Goal: Information Seeking & Learning: Learn about a topic

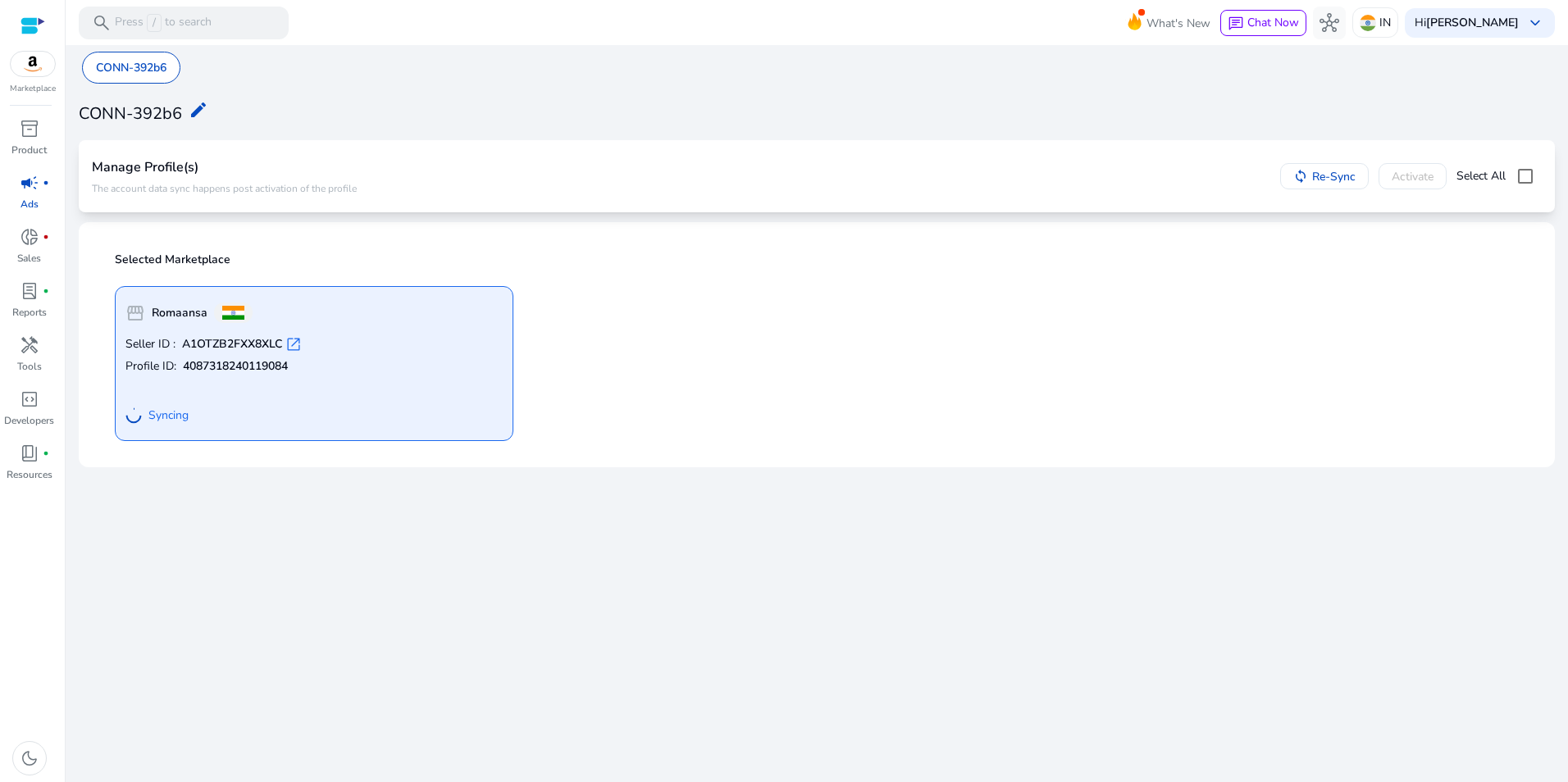
click at [1003, 360] on div "storefront Romaansa Seller ID : A1OTZB2FXX8XLC open_in_new Profile ID: 40873182…" at bounding box center [817, 358] width 1424 height 168
click at [906, 348] on div "storefront Romaansa Seller ID : A1OTZB2FXX8XLC open_in_new Profile ID: 40873182…" at bounding box center [817, 358] width 1424 height 168
click at [1065, 30] on mat-toolbar "search Press / to search What's New chat Chat Now hub IN Hi Samar Kumar keyboar…" at bounding box center [817, 22] width 1502 height 45
click at [28, 131] on span "inventory_2" at bounding box center [29, 129] width 19 height 19
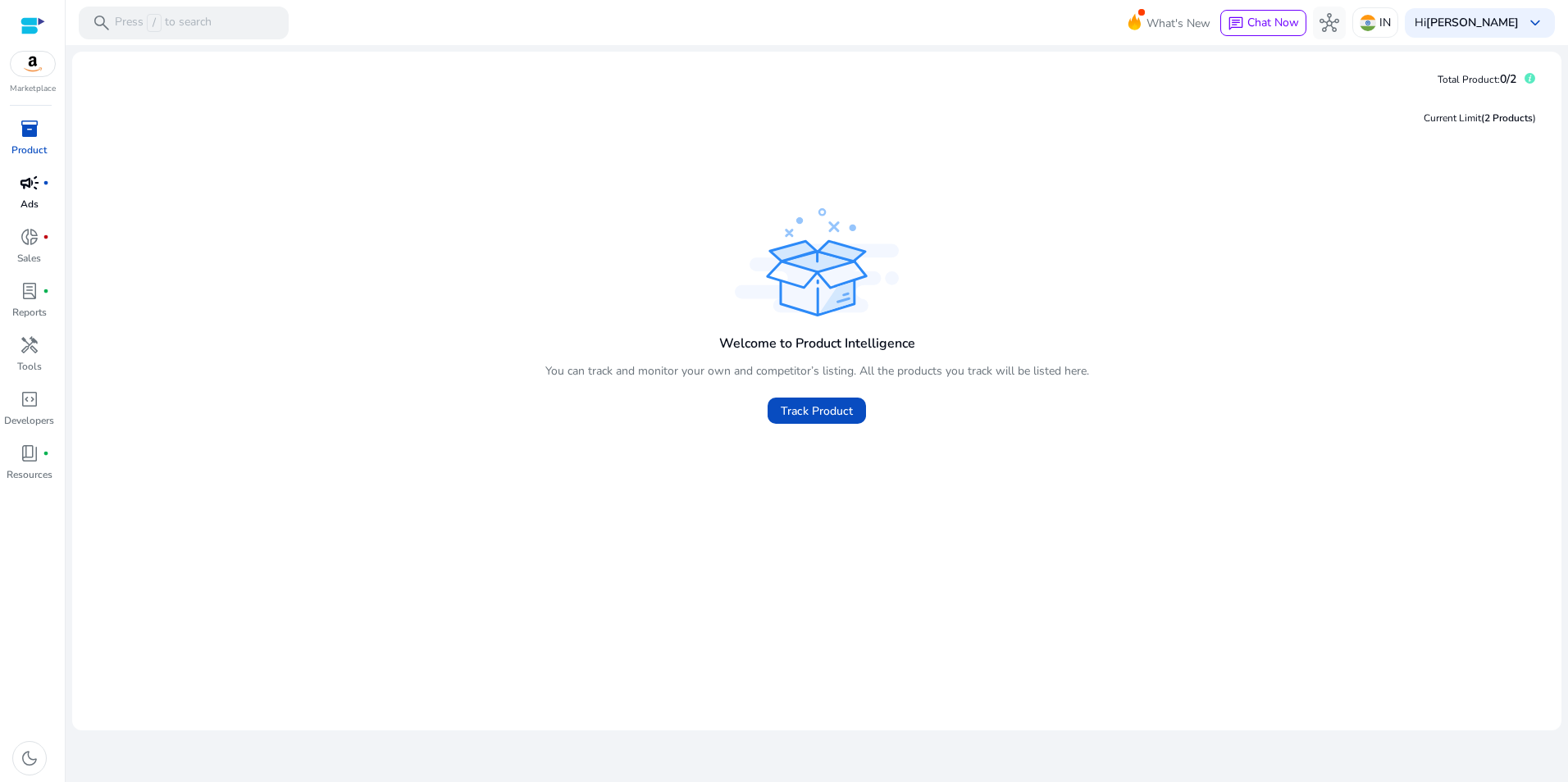
click at [28, 197] on p "Ads" at bounding box center [29, 204] width 18 height 14
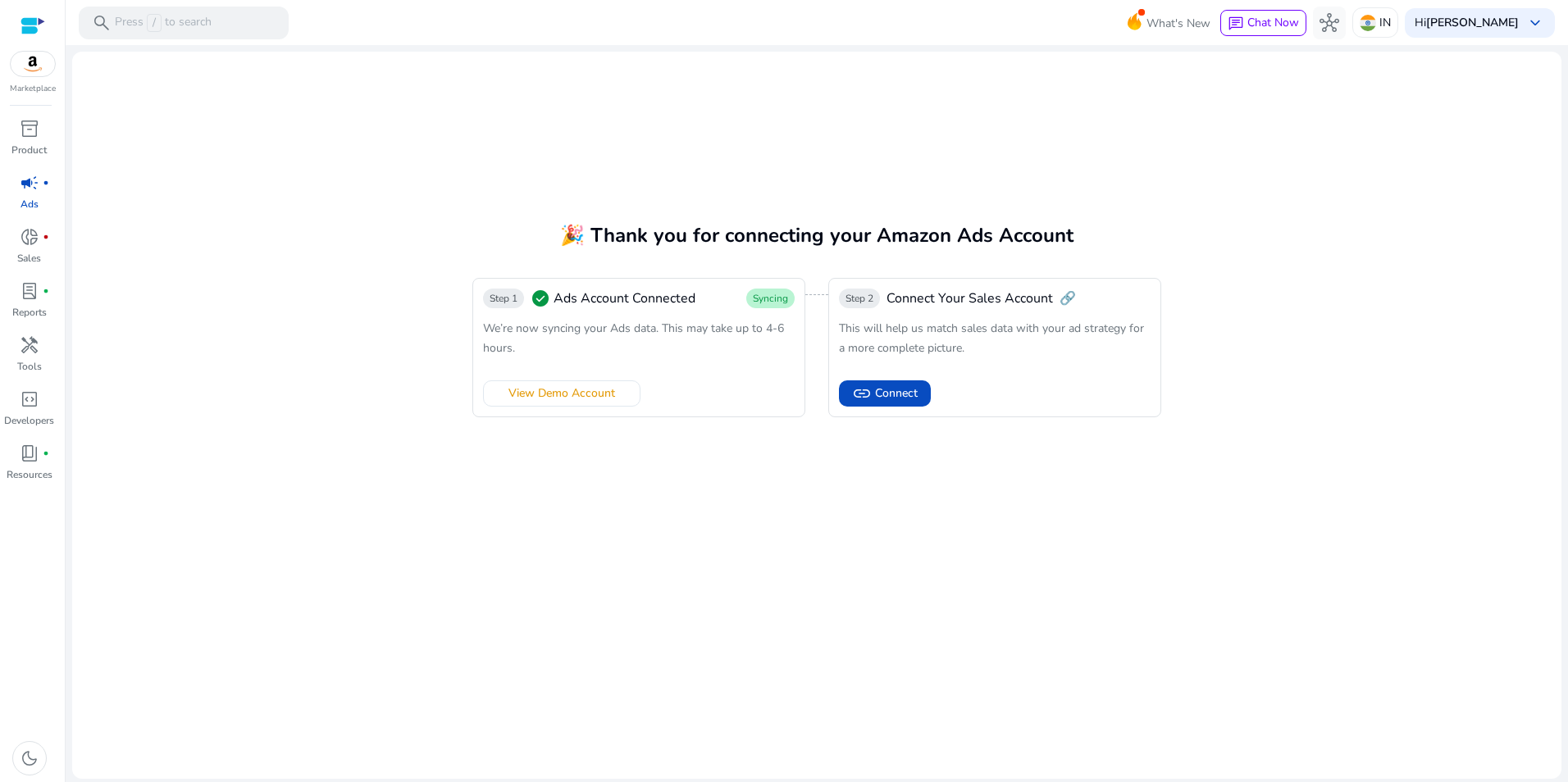
click at [617, 324] on span "We’re now syncing your Ads data. This may take up to 4-6 hours." at bounding box center [633, 338] width 301 height 35
click at [616, 299] on span "Ads Account Connected" at bounding box center [624, 299] width 142 height 19
click at [30, 360] on p "Tools" at bounding box center [29, 366] width 24 height 14
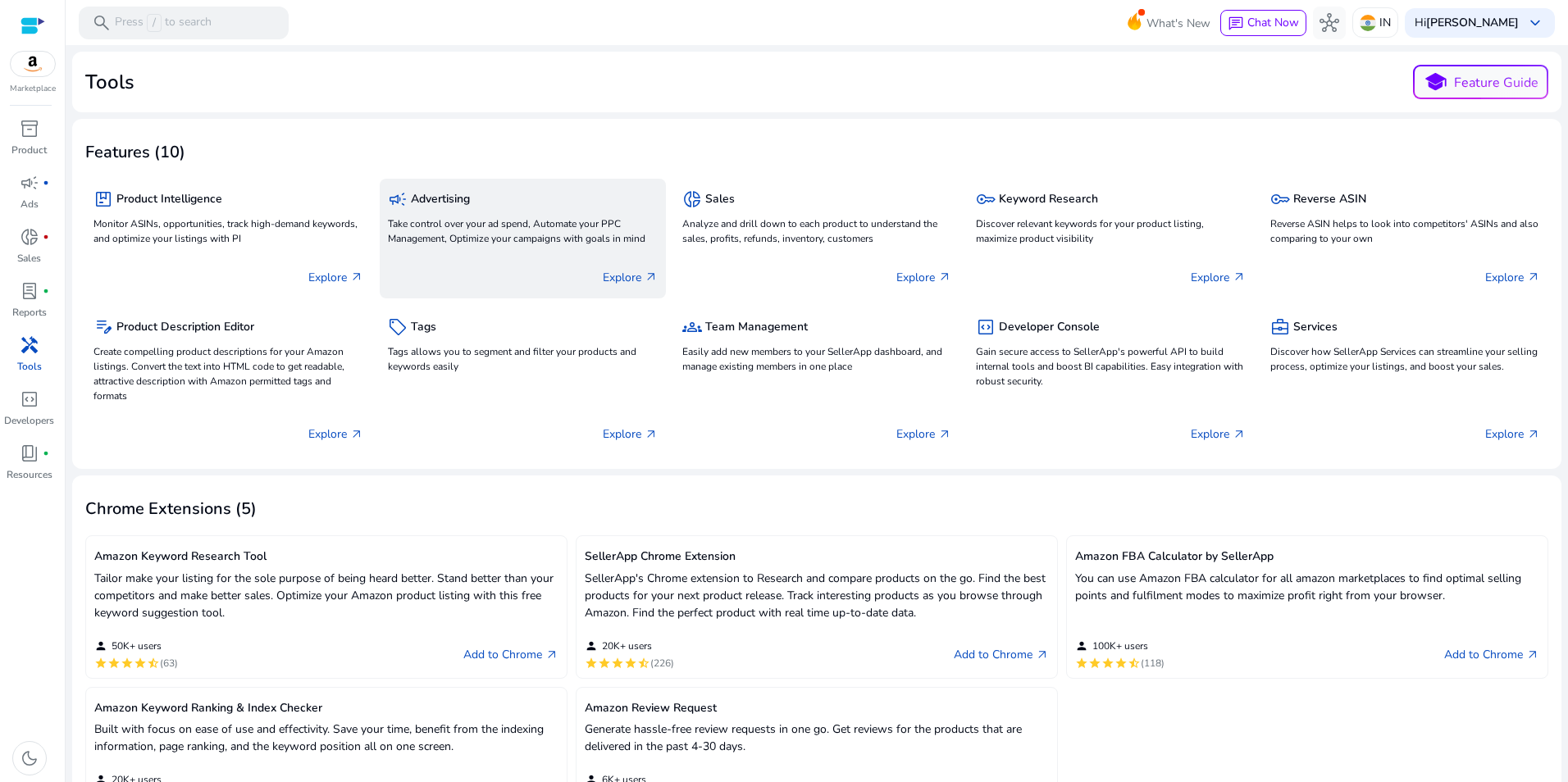
click at [619, 273] on p "Explore arrow_outward" at bounding box center [630, 277] width 55 height 17
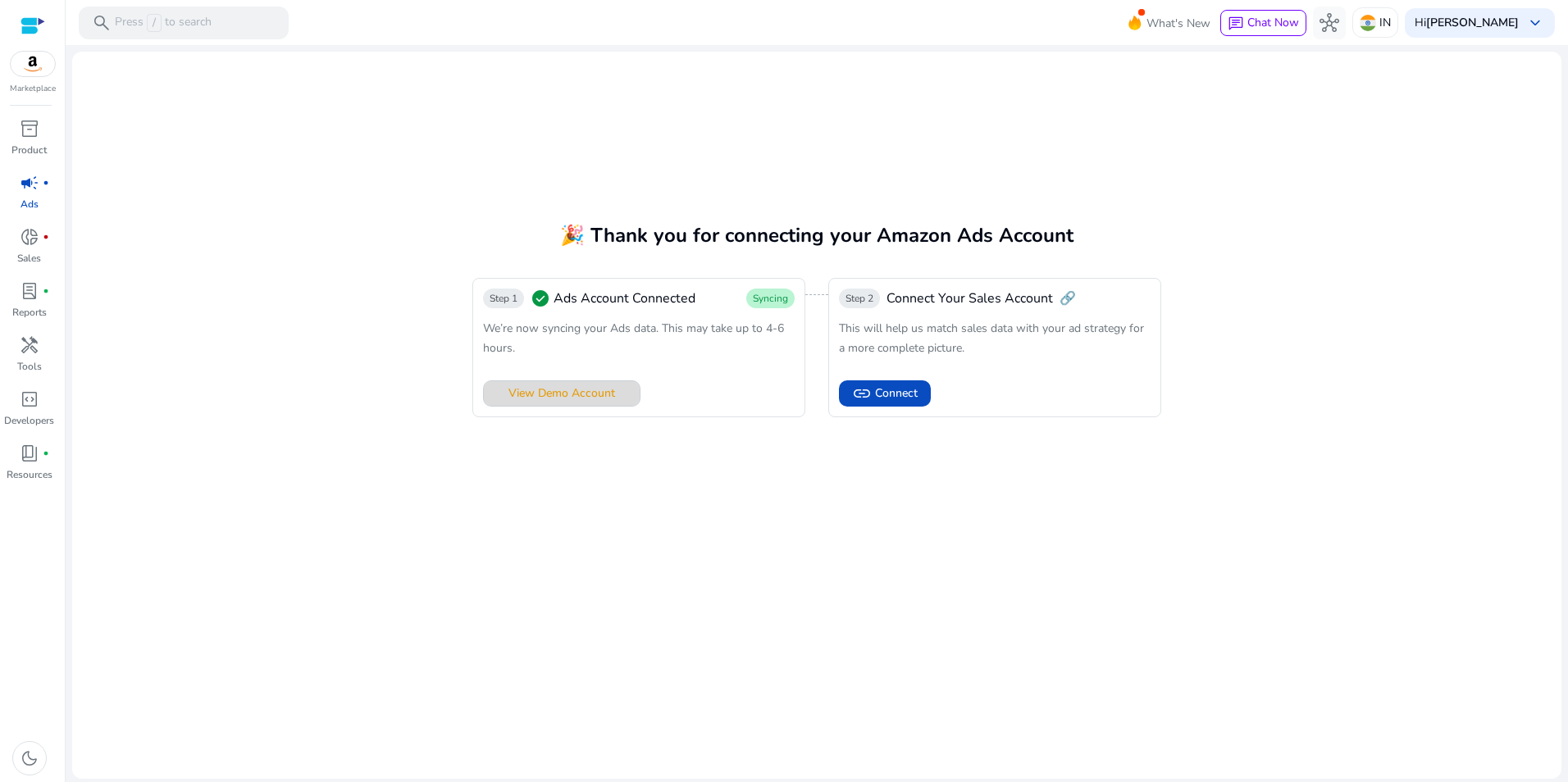
click at [595, 391] on span "View Demo Account" at bounding box center [562, 393] width 106 height 17
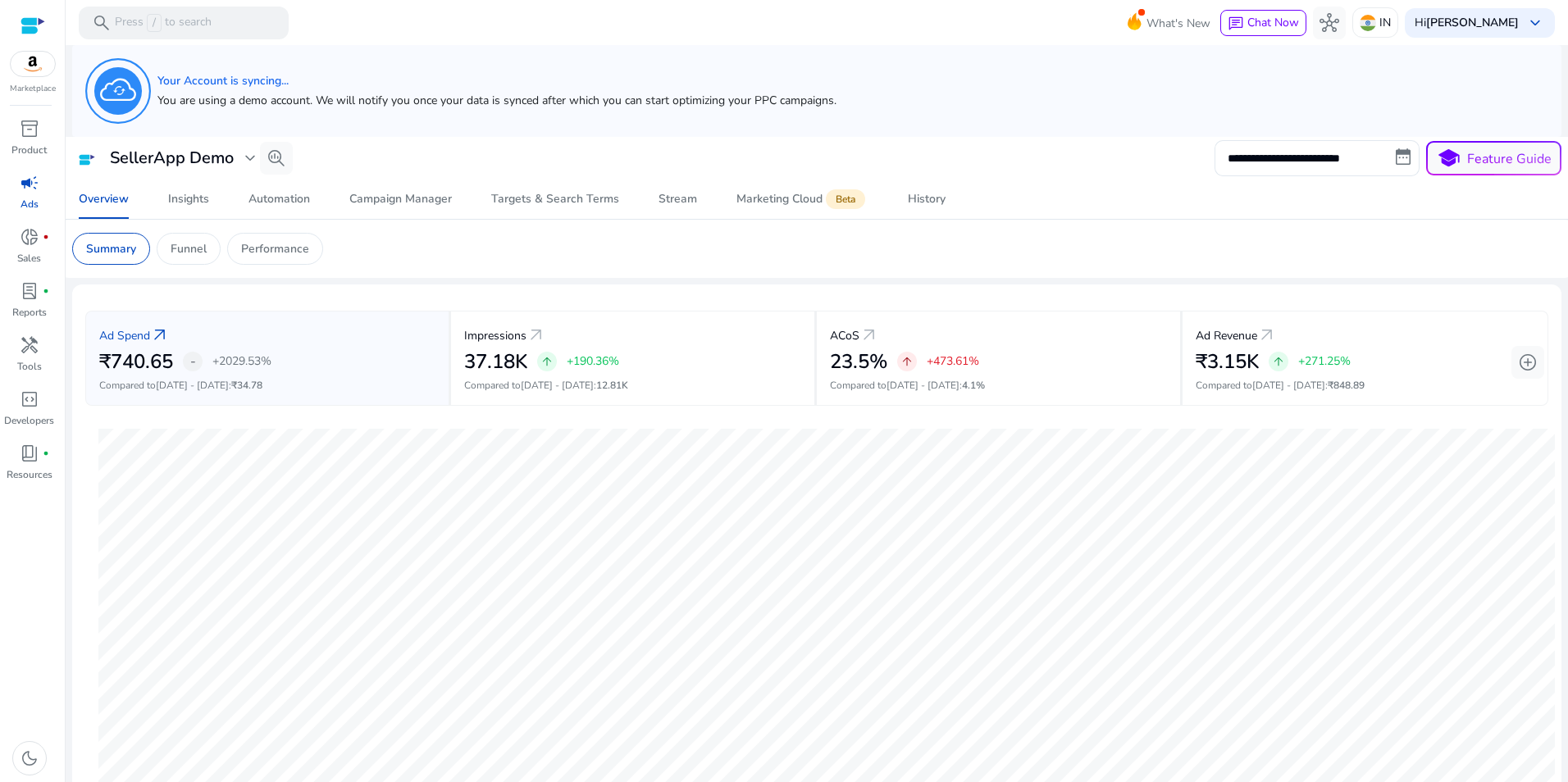
click at [30, 66] on img at bounding box center [33, 63] width 44 height 24
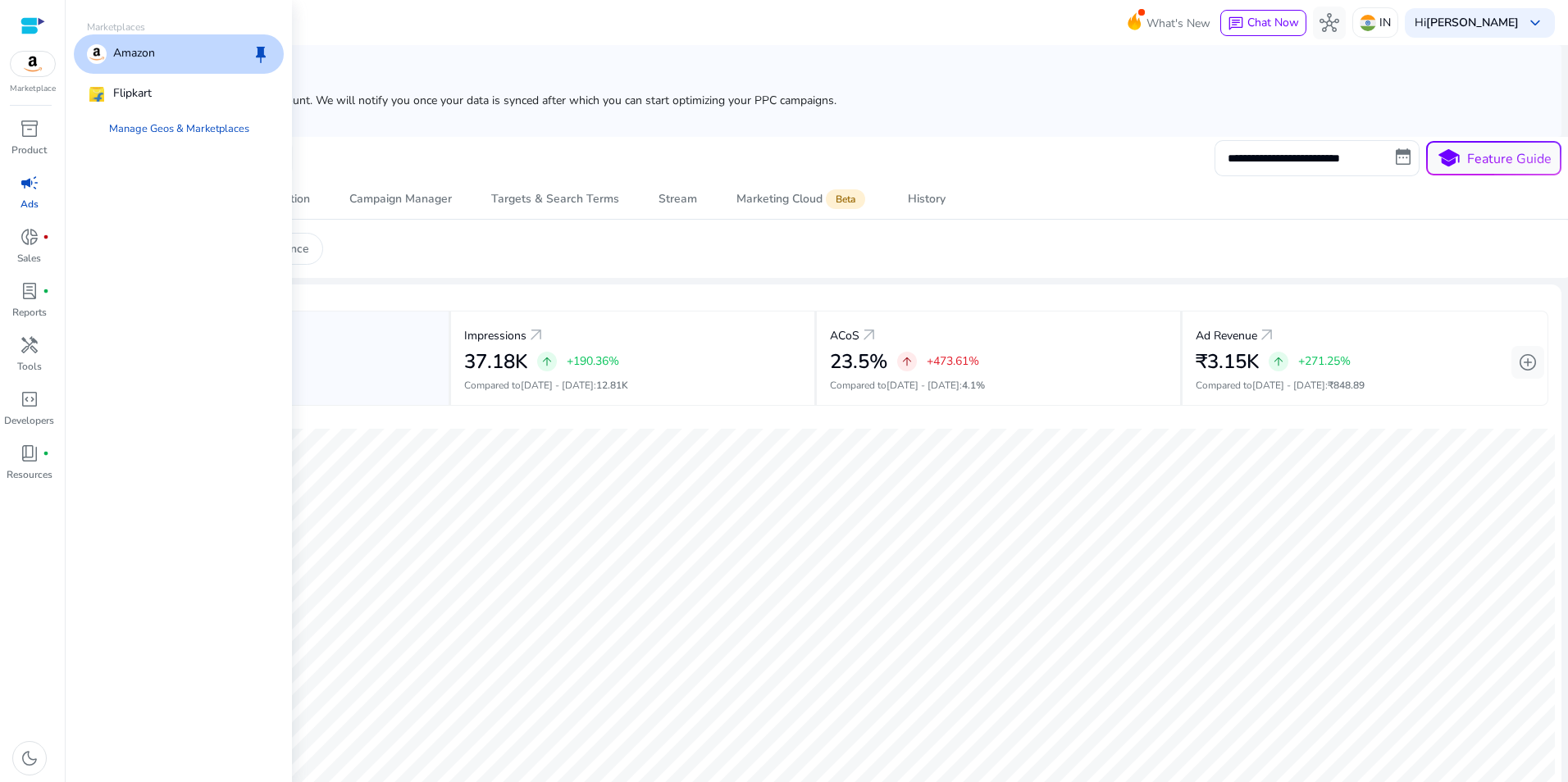
click at [162, 63] on div "Amazon keep" at bounding box center [178, 54] width 210 height 40
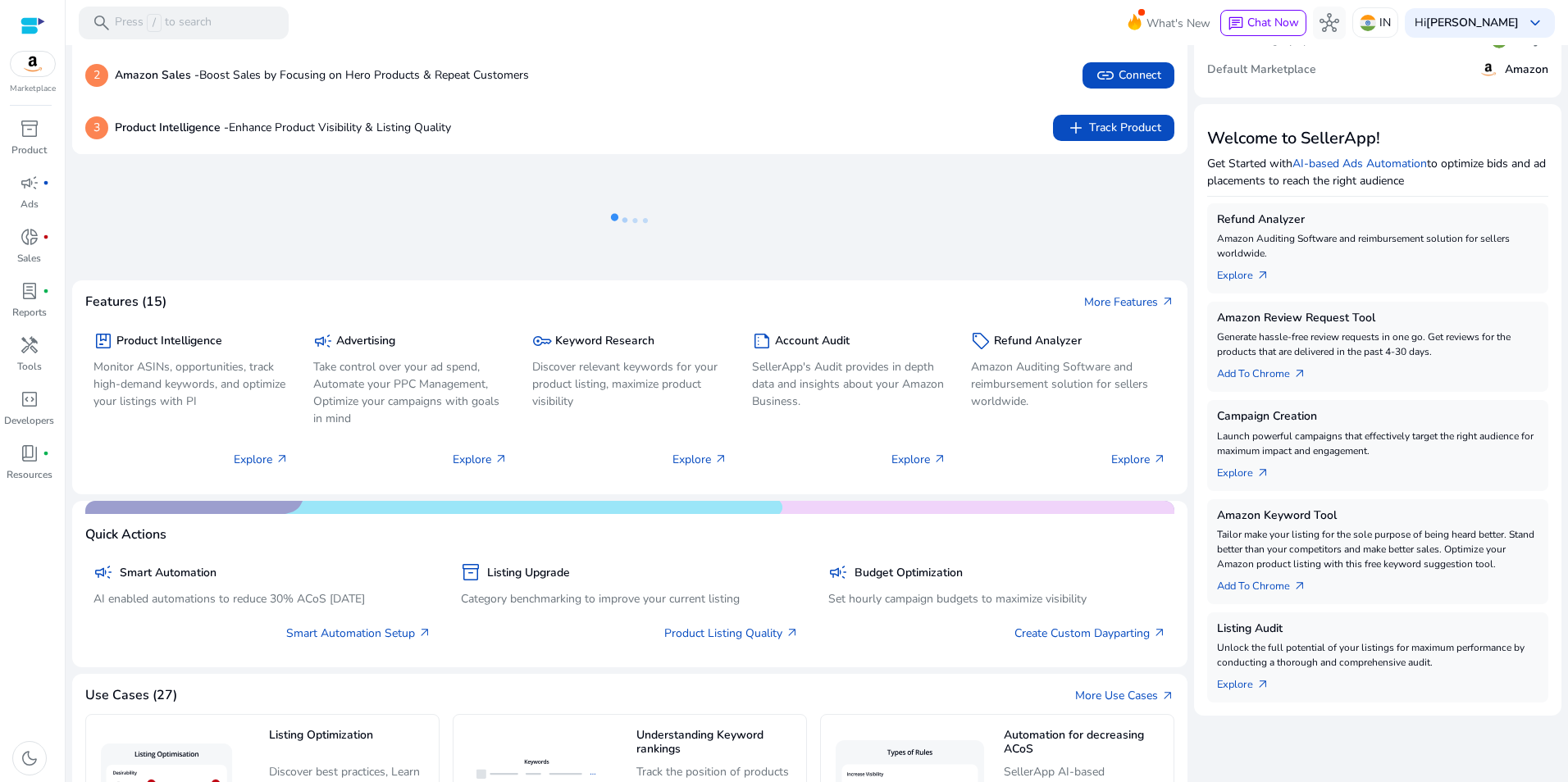
scroll to position [365, 0]
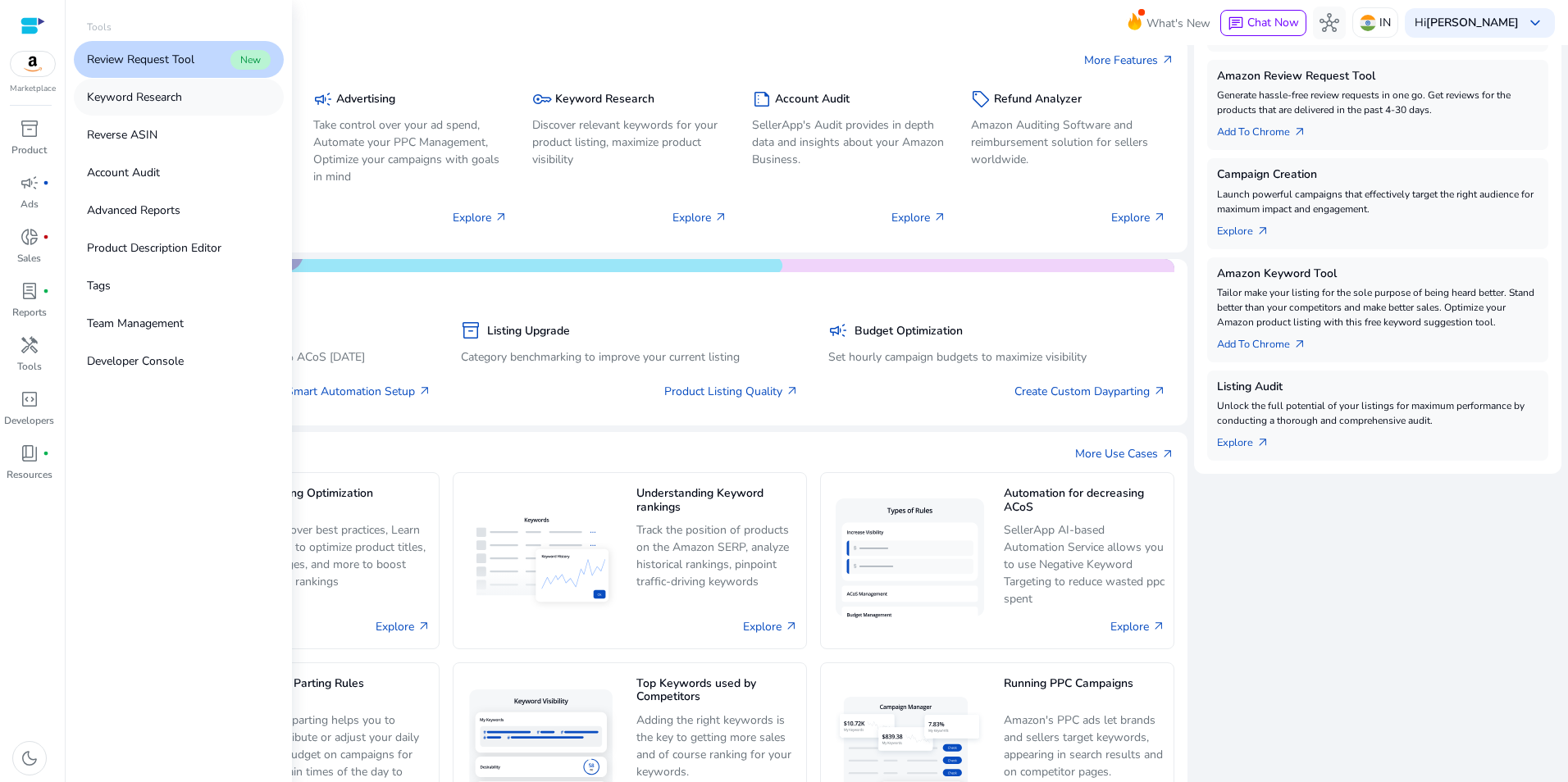
click at [140, 95] on p "Keyword Research" at bounding box center [134, 98] width 95 height 17
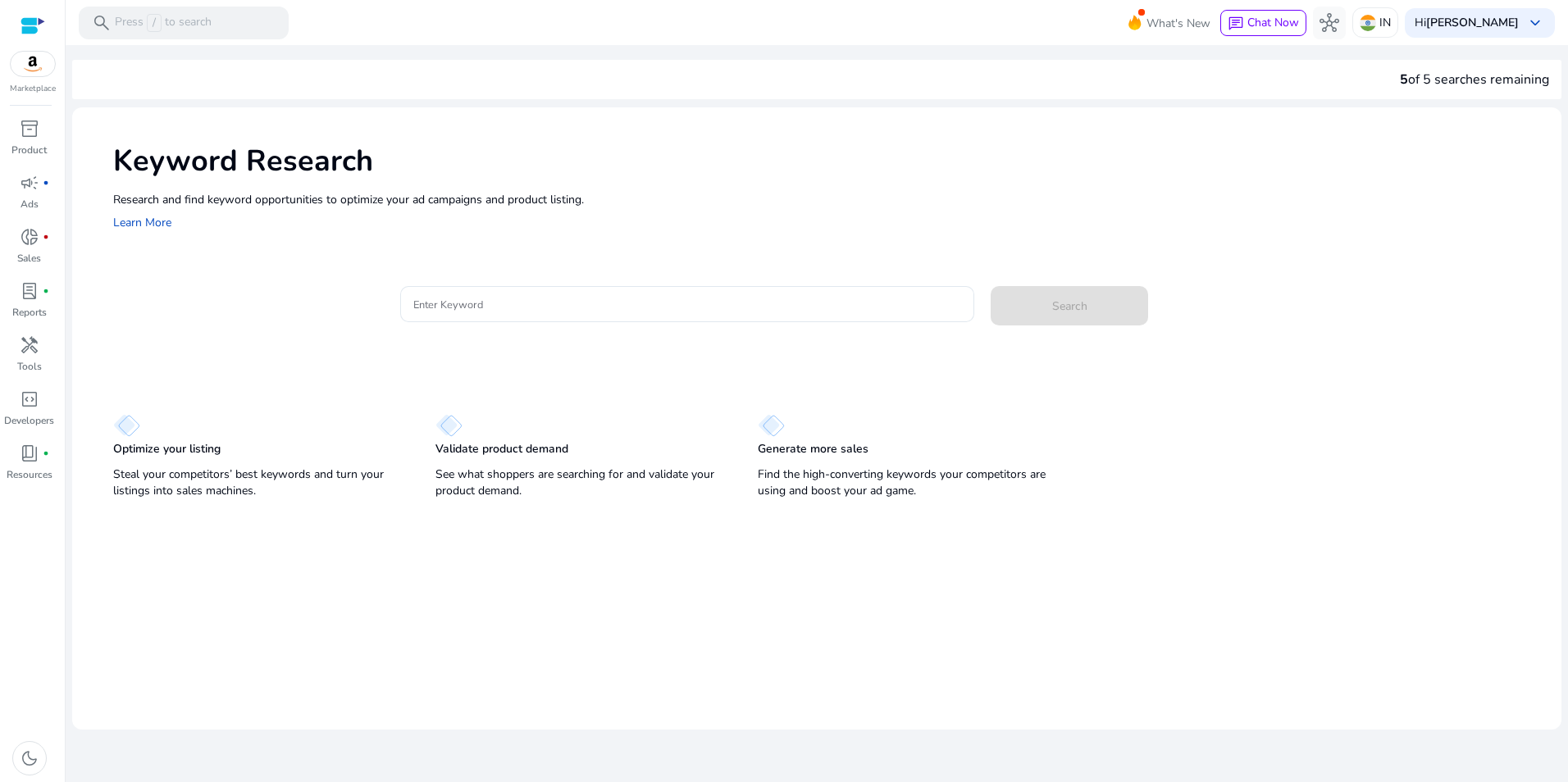
click at [472, 364] on div "Keyword Research Research and find keyword opportunities to optimize your ad ca…" at bounding box center [817, 305] width 1490 height 397
drag, startPoint x: 669, startPoint y: 314, endPoint x: 228, endPoint y: 310, distance: 441.0
click at [228, 310] on div "**********" at bounding box center [830, 312] width 1436 height 53
click at [624, 304] on input "**********" at bounding box center [687, 304] width 548 height 18
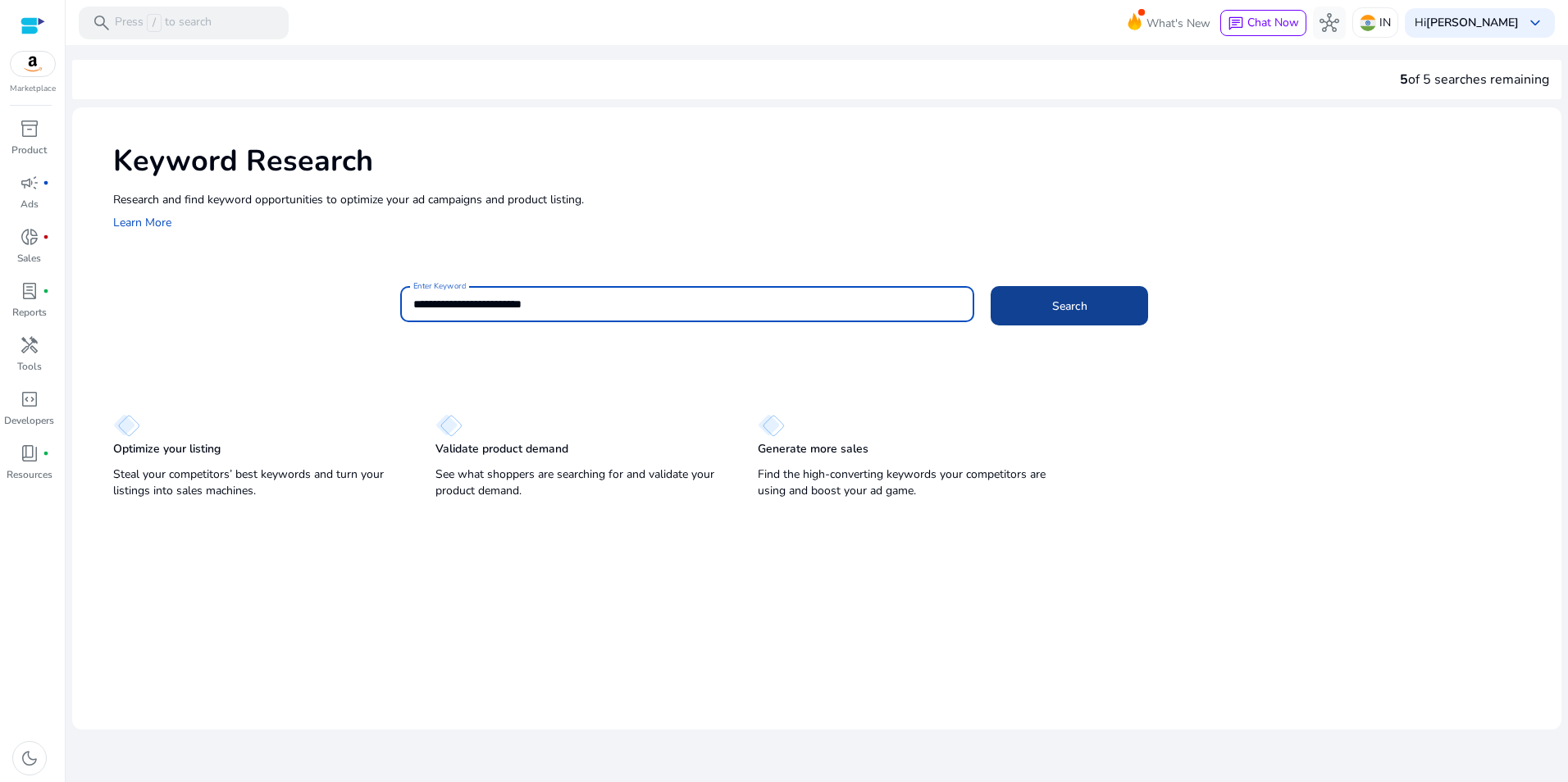
type input "**********"
click at [1040, 305] on span at bounding box center [1069, 305] width 158 height 40
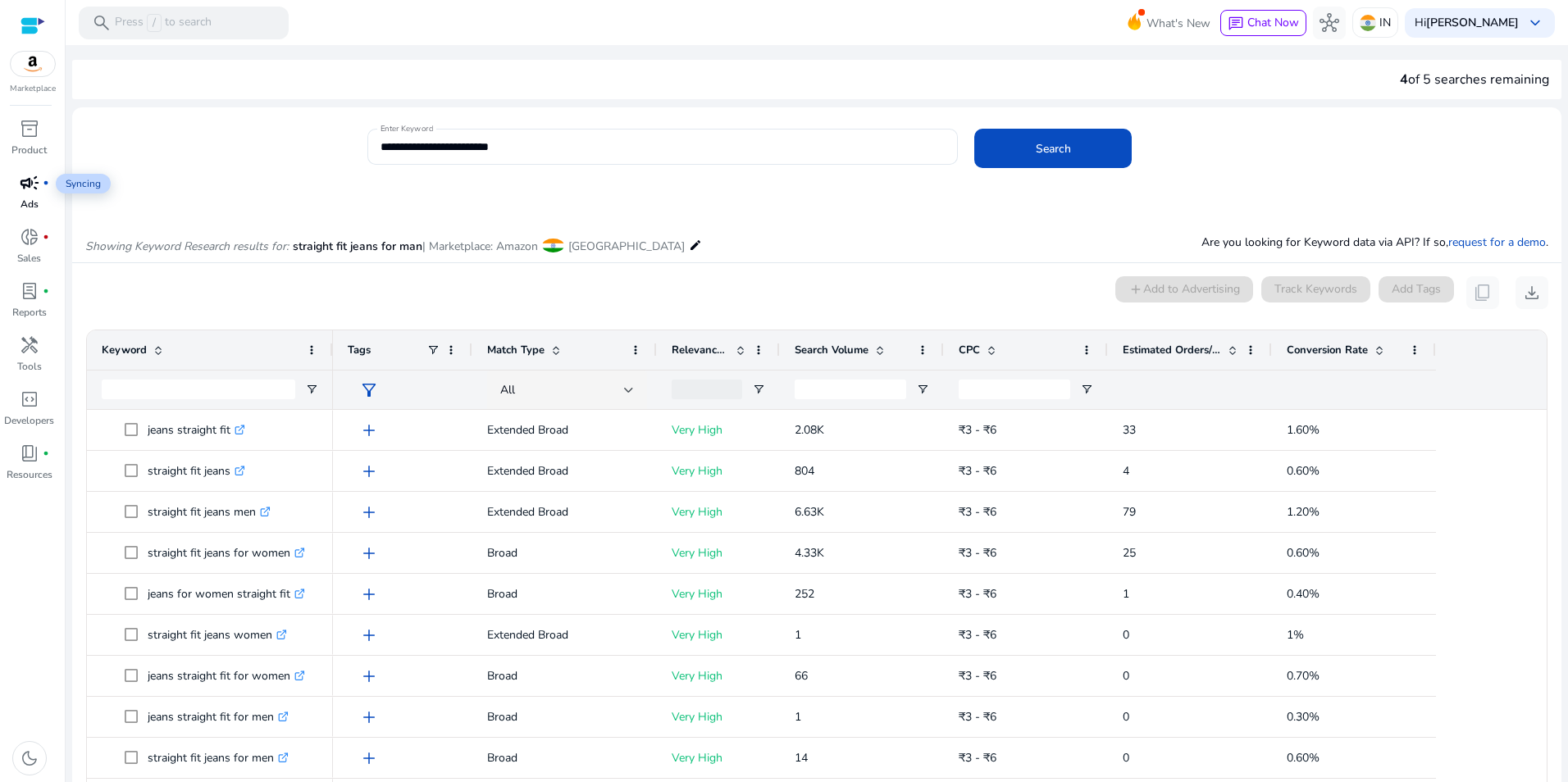
click at [30, 195] on div "campaign fiber_manual_record" at bounding box center [30, 183] width 46 height 26
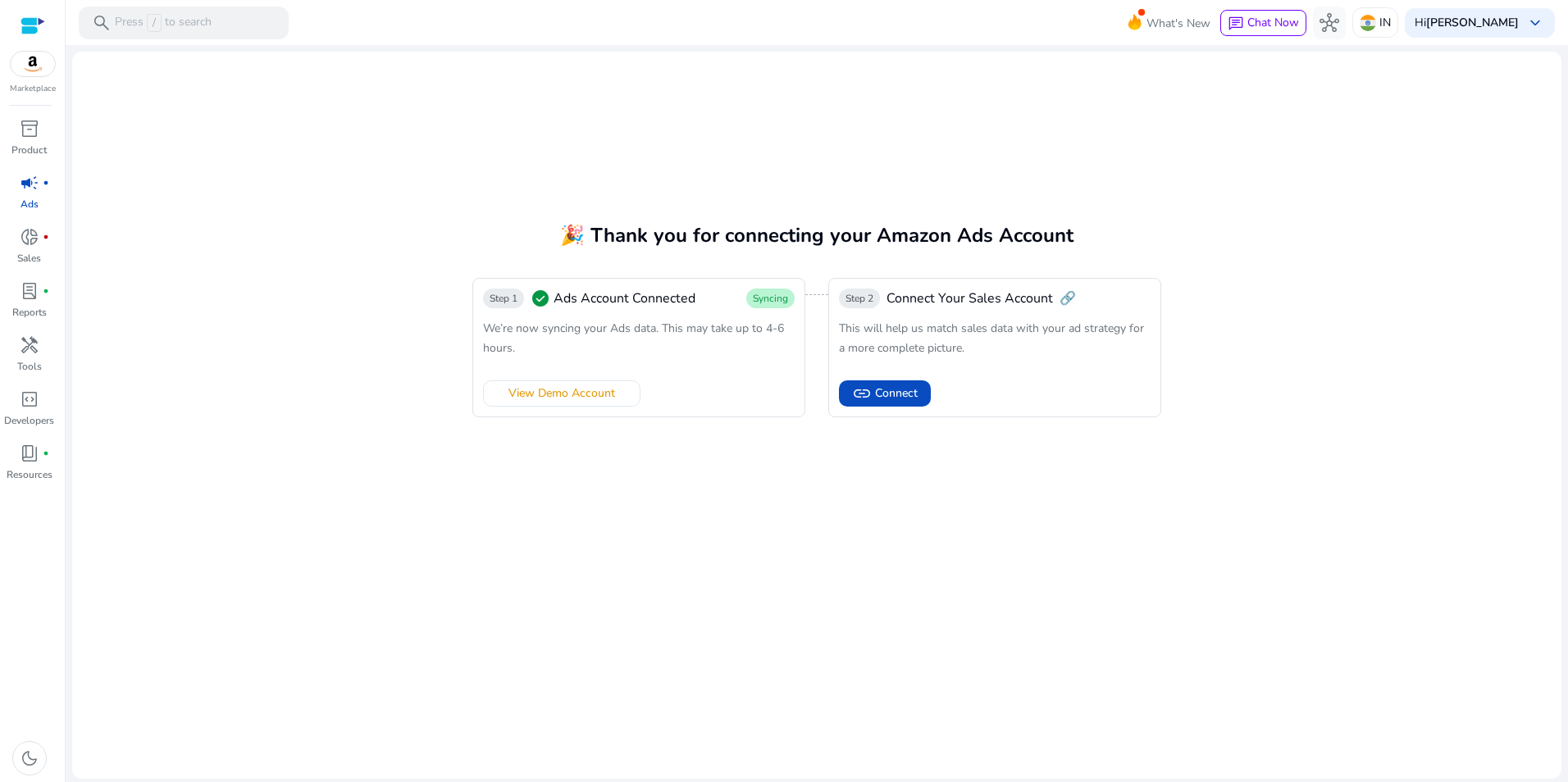
click at [744, 289] on div "Step 1 check_circle Ads Account Connected Syncing" at bounding box center [639, 299] width 311 height 19
click at [760, 302] on span "Syncing" at bounding box center [770, 299] width 35 height 14
click at [553, 298] on div "check_circle Ads Account Connected" at bounding box center [613, 299] width 165 height 19
click at [772, 299] on span "Syncing" at bounding box center [770, 299] width 35 height 14
click at [598, 290] on span "Ads Account Connected" at bounding box center [624, 299] width 142 height 19
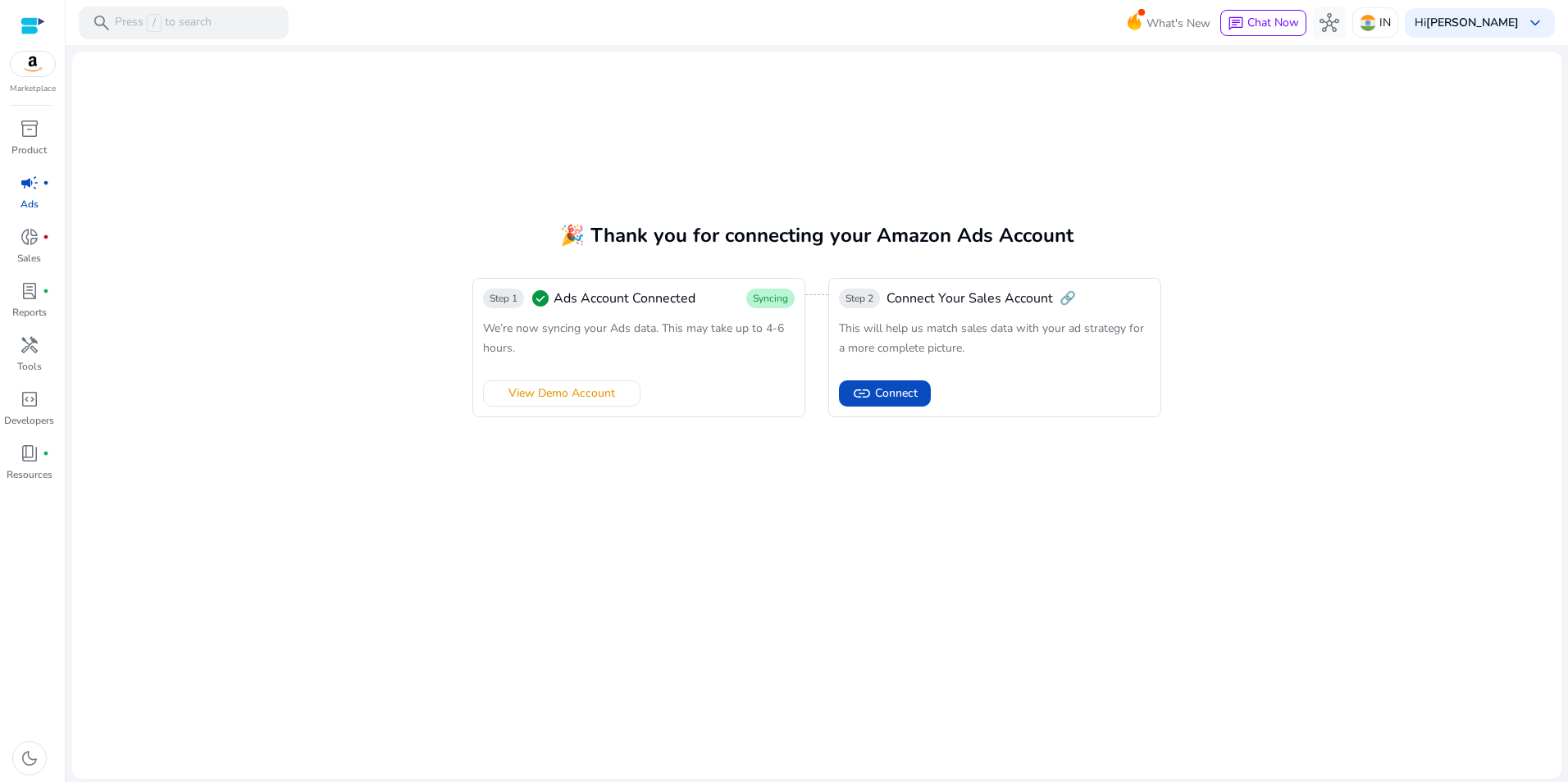
click at [538, 292] on span "check_circle" at bounding box center [540, 299] width 19 height 19
click at [488, 293] on span "Step 1" at bounding box center [504, 299] width 41 height 19
click at [571, 301] on span "Ads Account Connected" at bounding box center [624, 299] width 142 height 19
click at [513, 301] on span "Step 1" at bounding box center [504, 299] width 28 height 14
drag, startPoint x: 487, startPoint y: 329, endPoint x: 761, endPoint y: 352, distance: 275.0
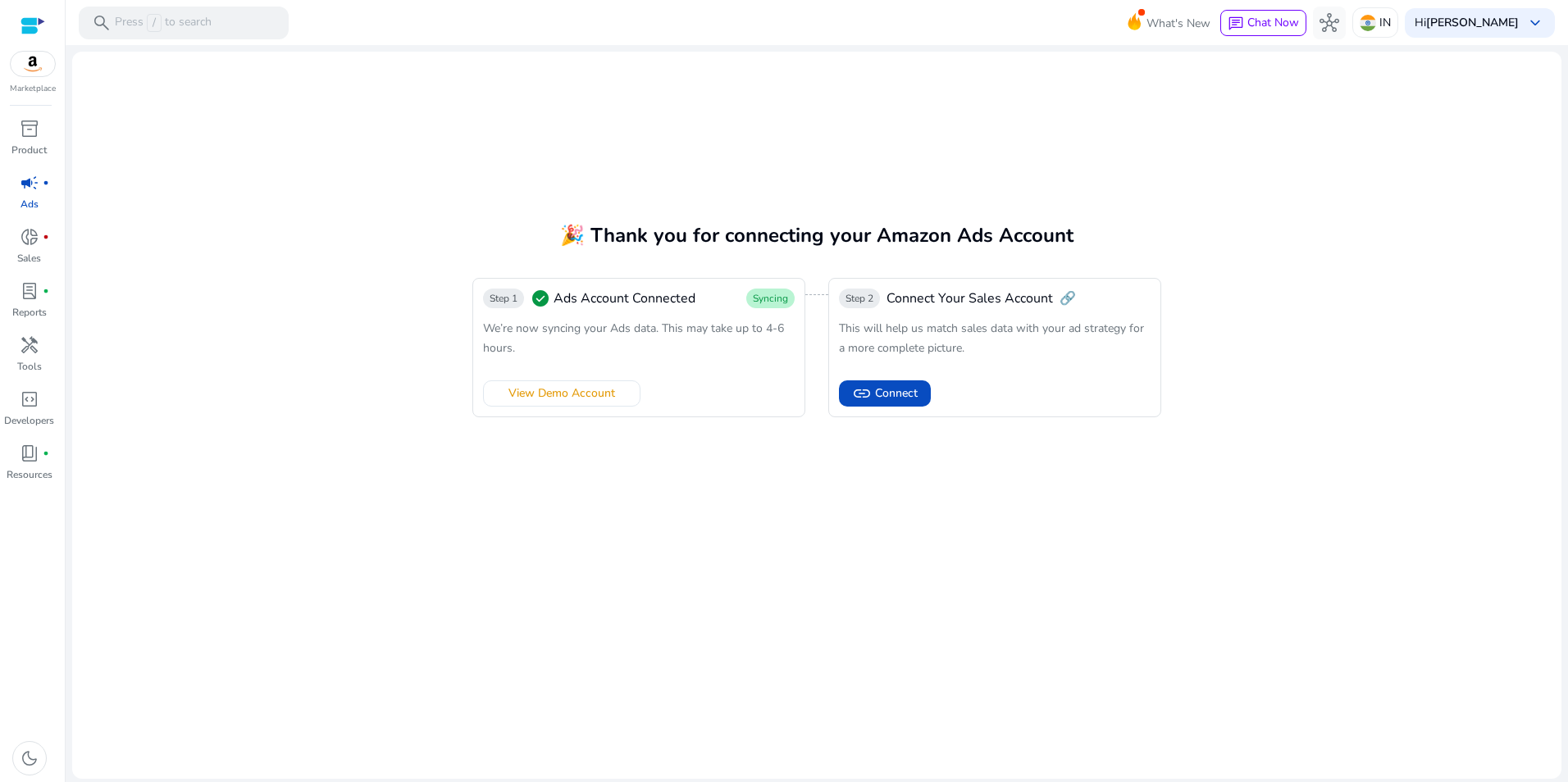
click at [761, 352] on div "We’re now syncing your Ads data. This may take up to 4-6 hours." at bounding box center [639, 337] width 311 height 40
drag, startPoint x: 761, startPoint y: 352, endPoint x: 704, endPoint y: 351, distance: 57.0
click at [704, 351] on div "We’re now syncing your Ads data. This may take up to 4-6 hours." at bounding box center [639, 337] width 311 height 40
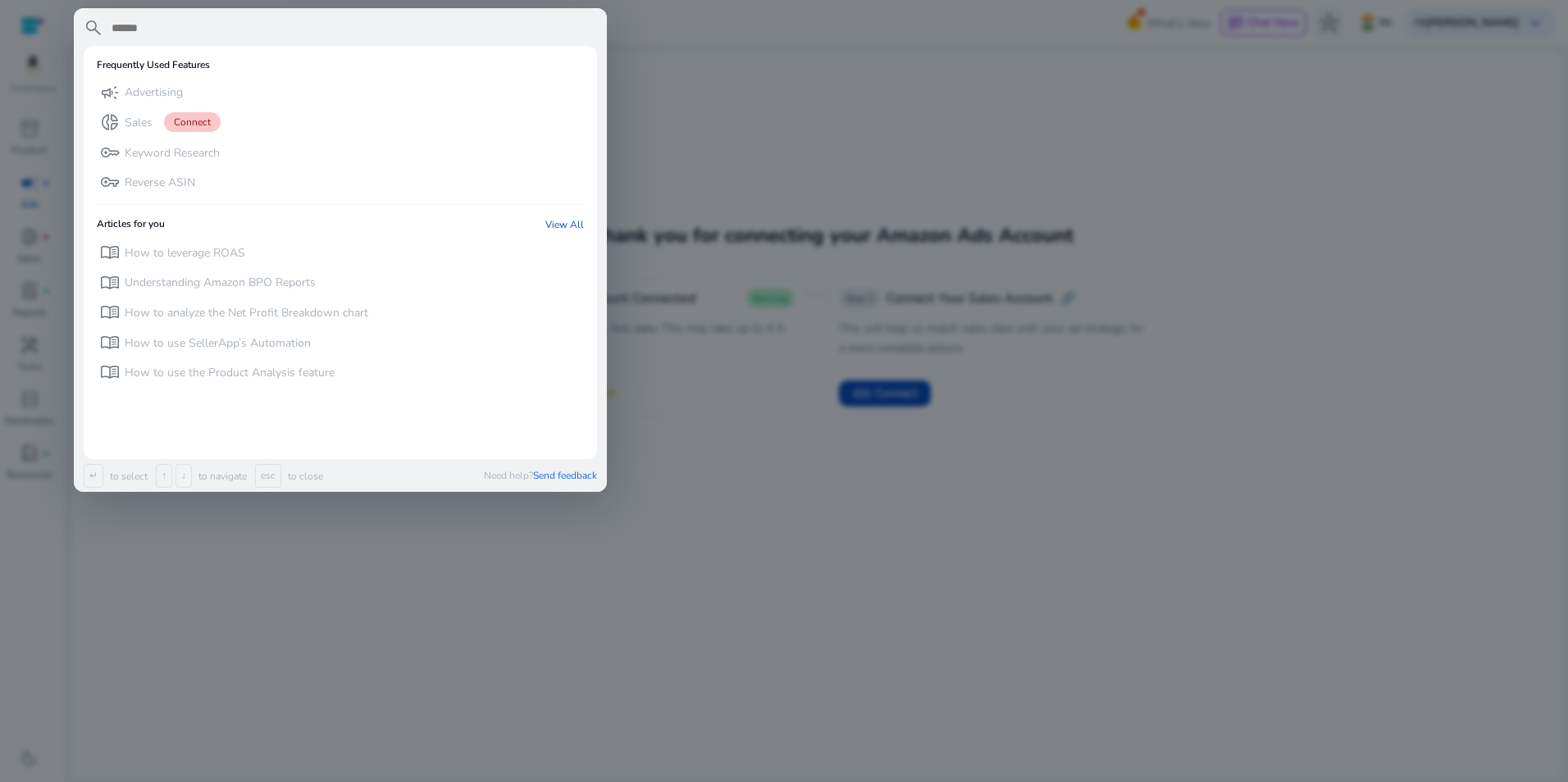
click at [957, 111] on div at bounding box center [784, 391] width 1568 height 782
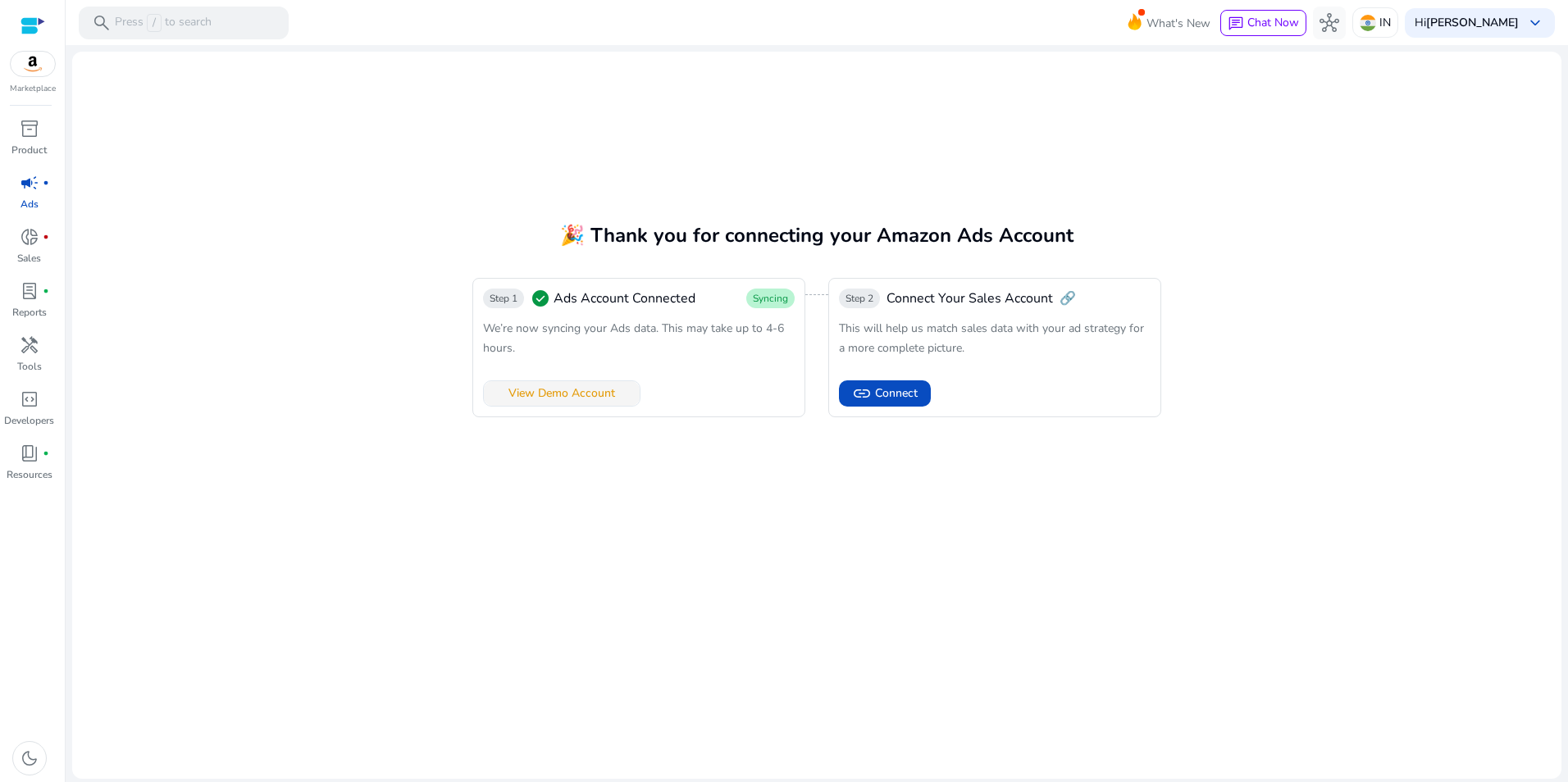
click at [524, 392] on span "View Demo Account" at bounding box center [562, 393] width 106 height 17
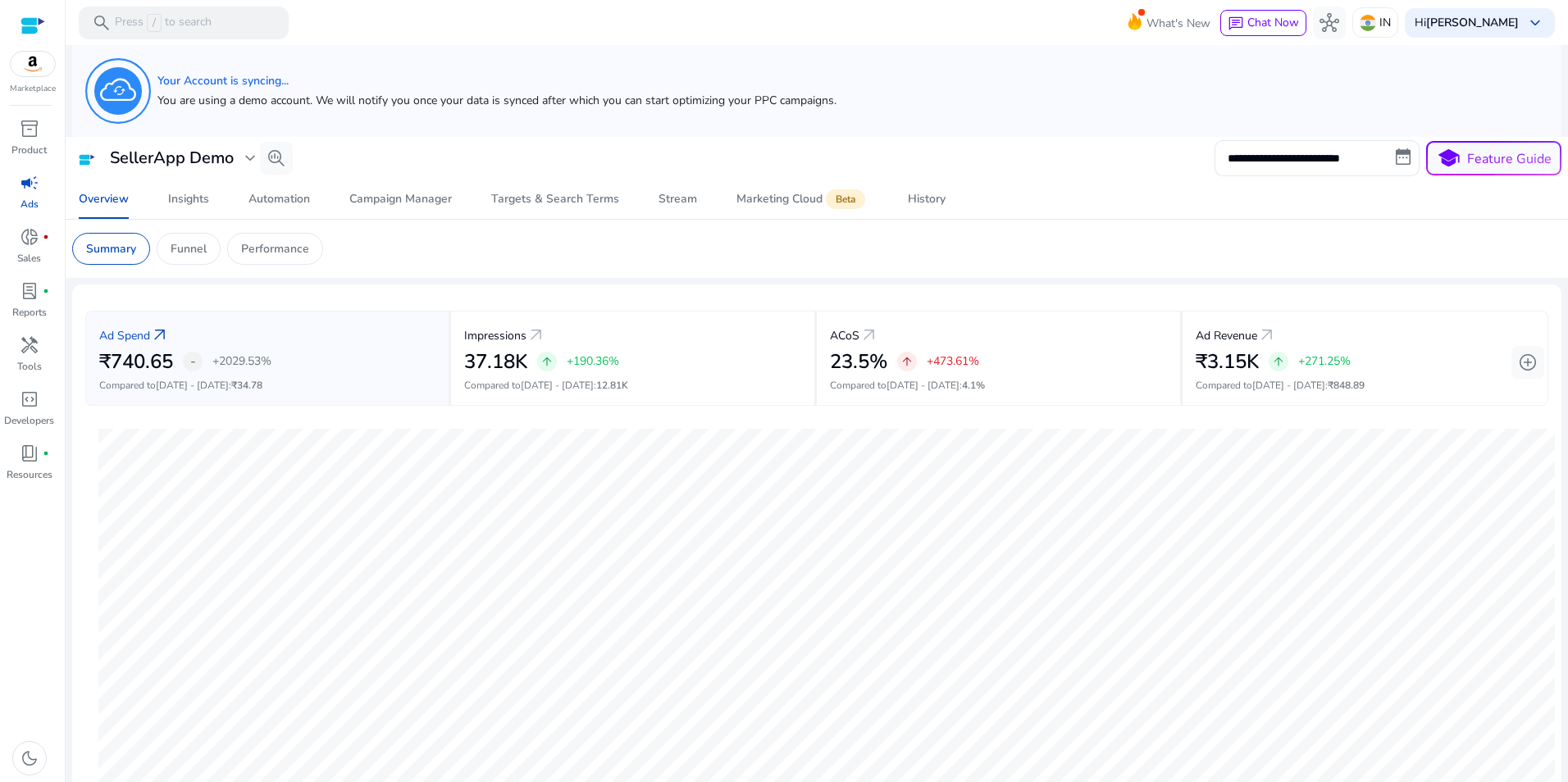
click at [32, 68] on img at bounding box center [33, 63] width 44 height 24
click at [35, 61] on img at bounding box center [33, 63] width 44 height 24
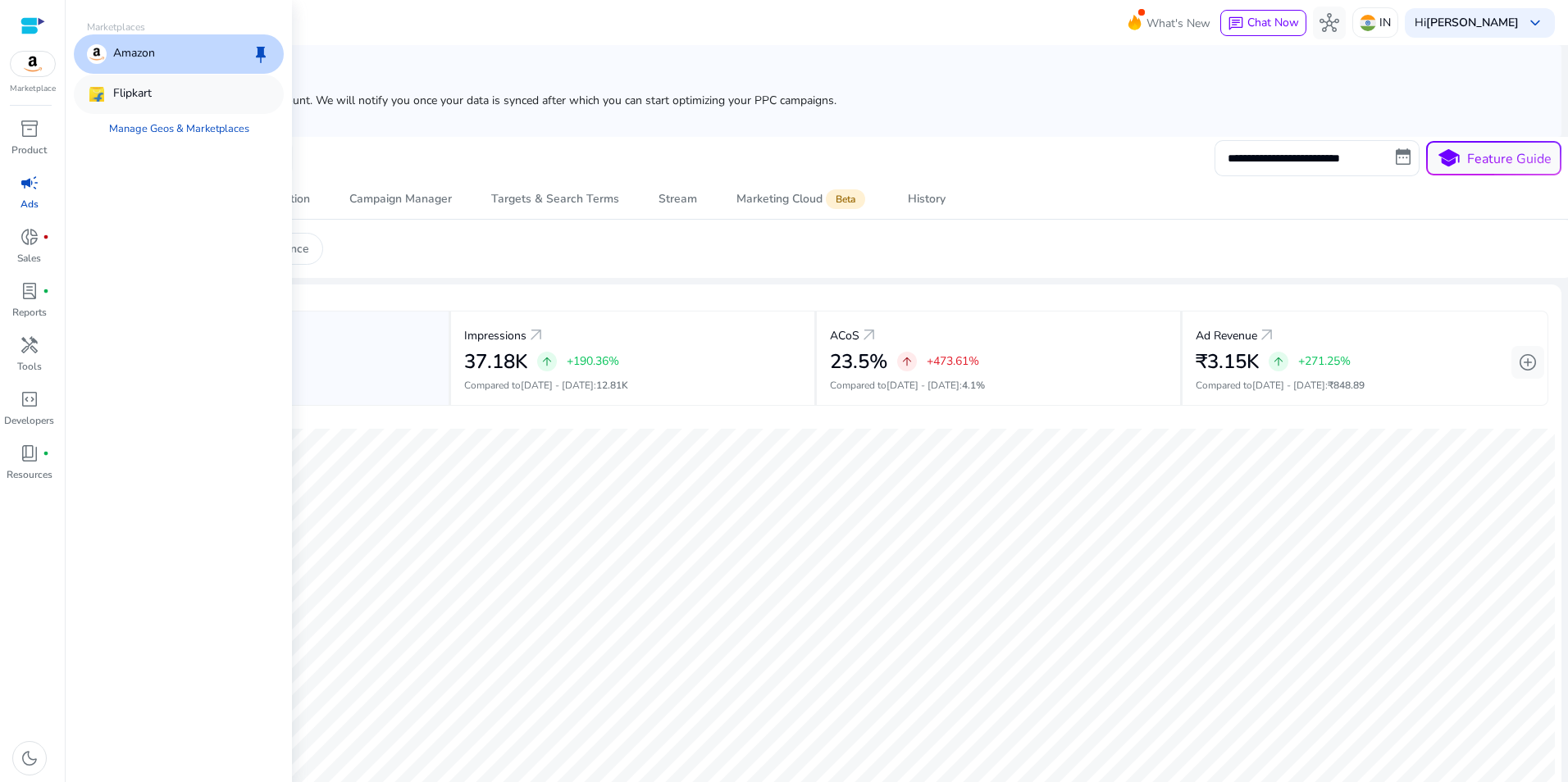
click at [121, 90] on p "Flipkart" at bounding box center [132, 94] width 39 height 19
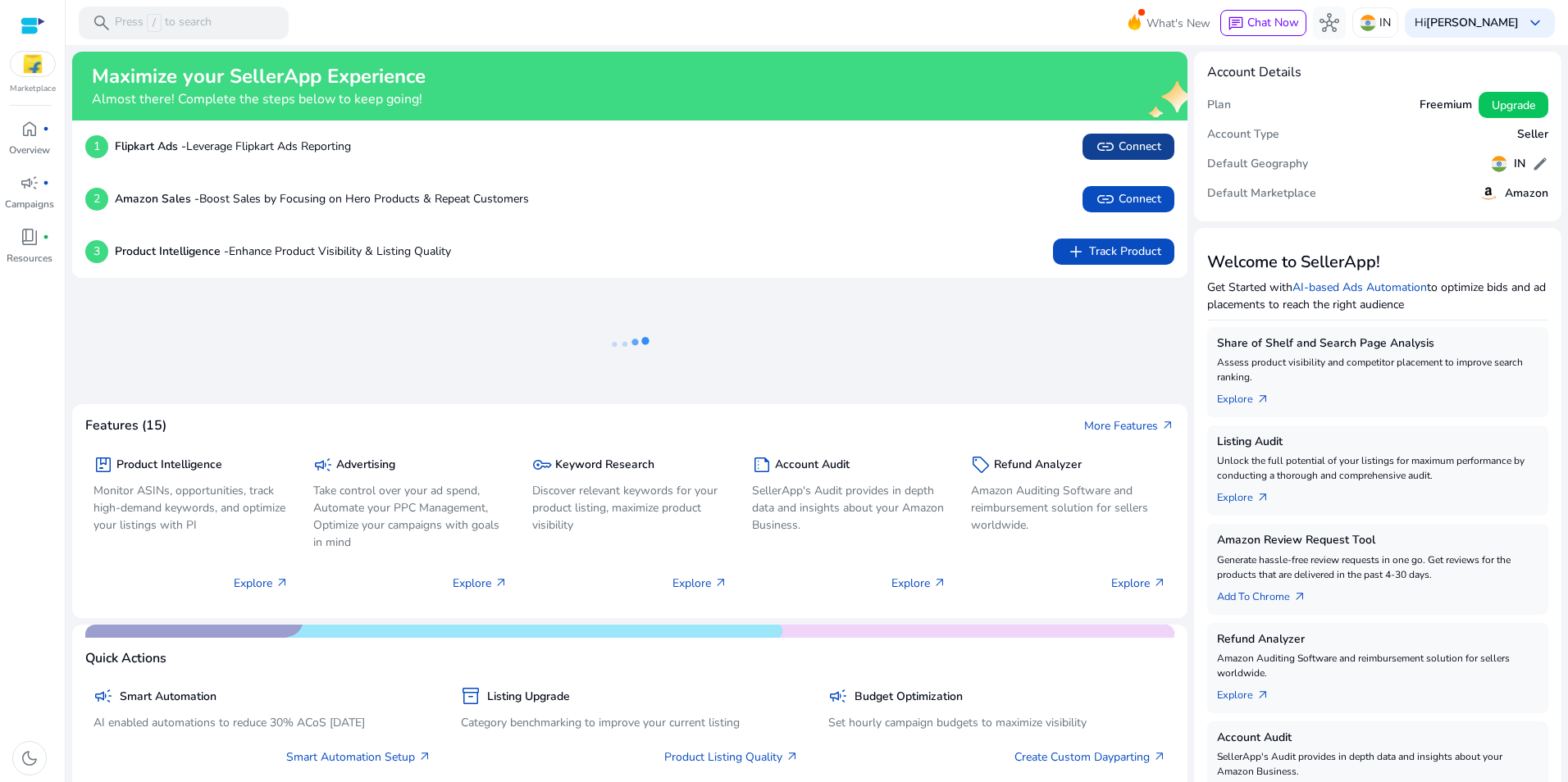
click at [1128, 148] on span "link Connect" at bounding box center [1129, 147] width 66 height 19
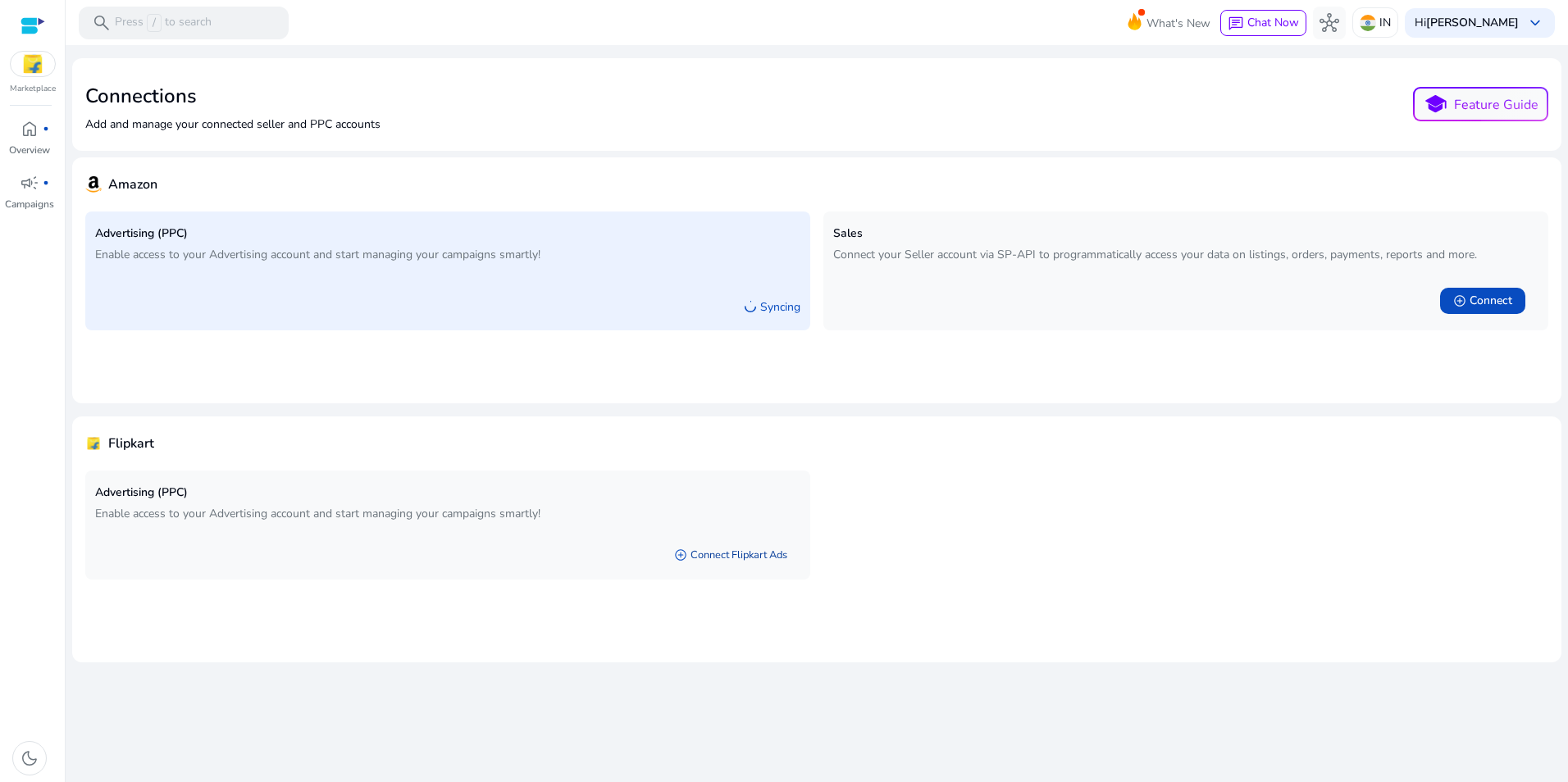
click at [711, 553] on link "add_circle Connect Flipkart Ads" at bounding box center [731, 555] width 139 height 30
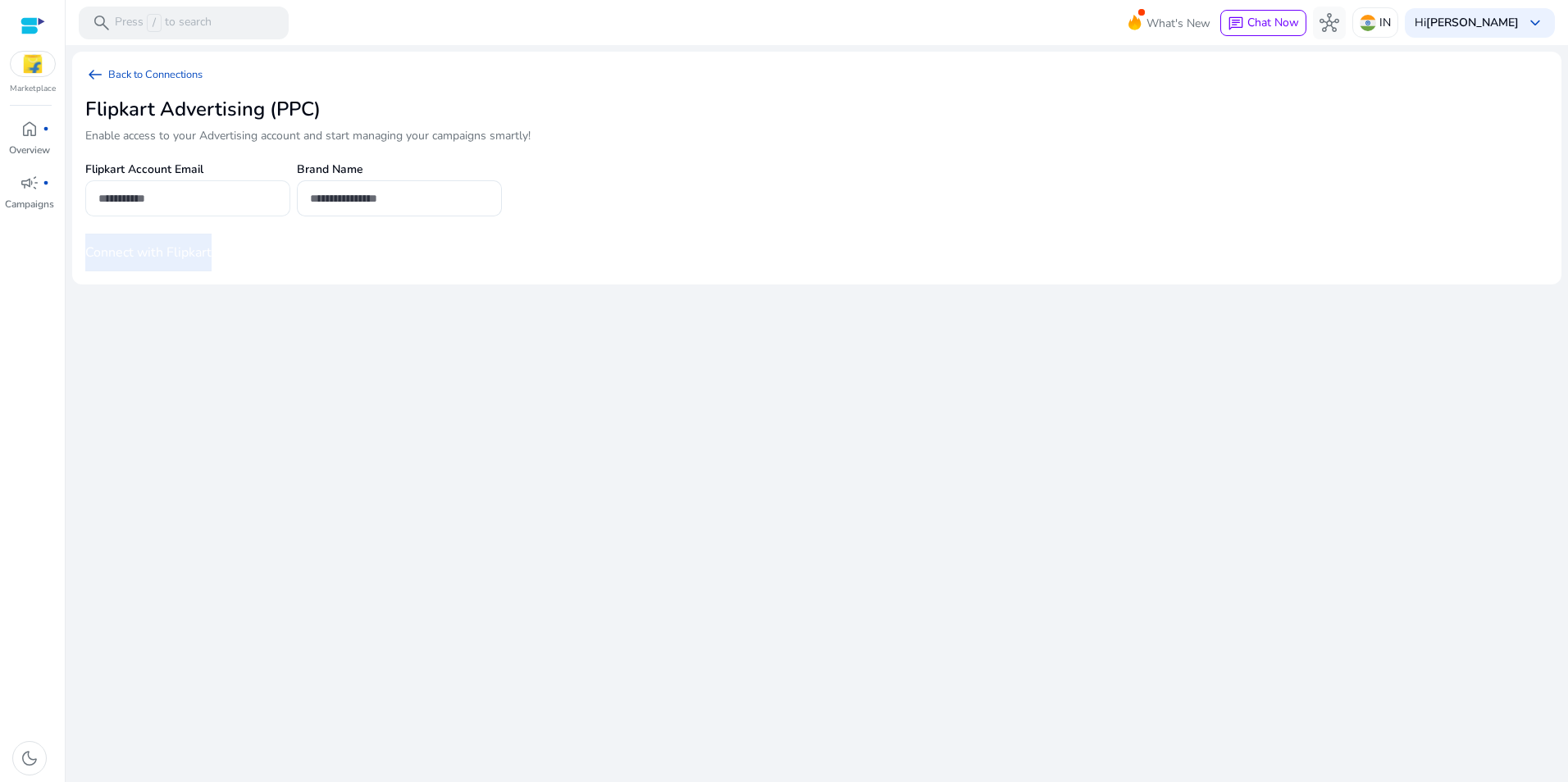
click at [216, 201] on input "email" at bounding box center [188, 198] width 179 height 18
type input "**********"
click at [372, 200] on input "text" at bounding box center [399, 198] width 179 height 18
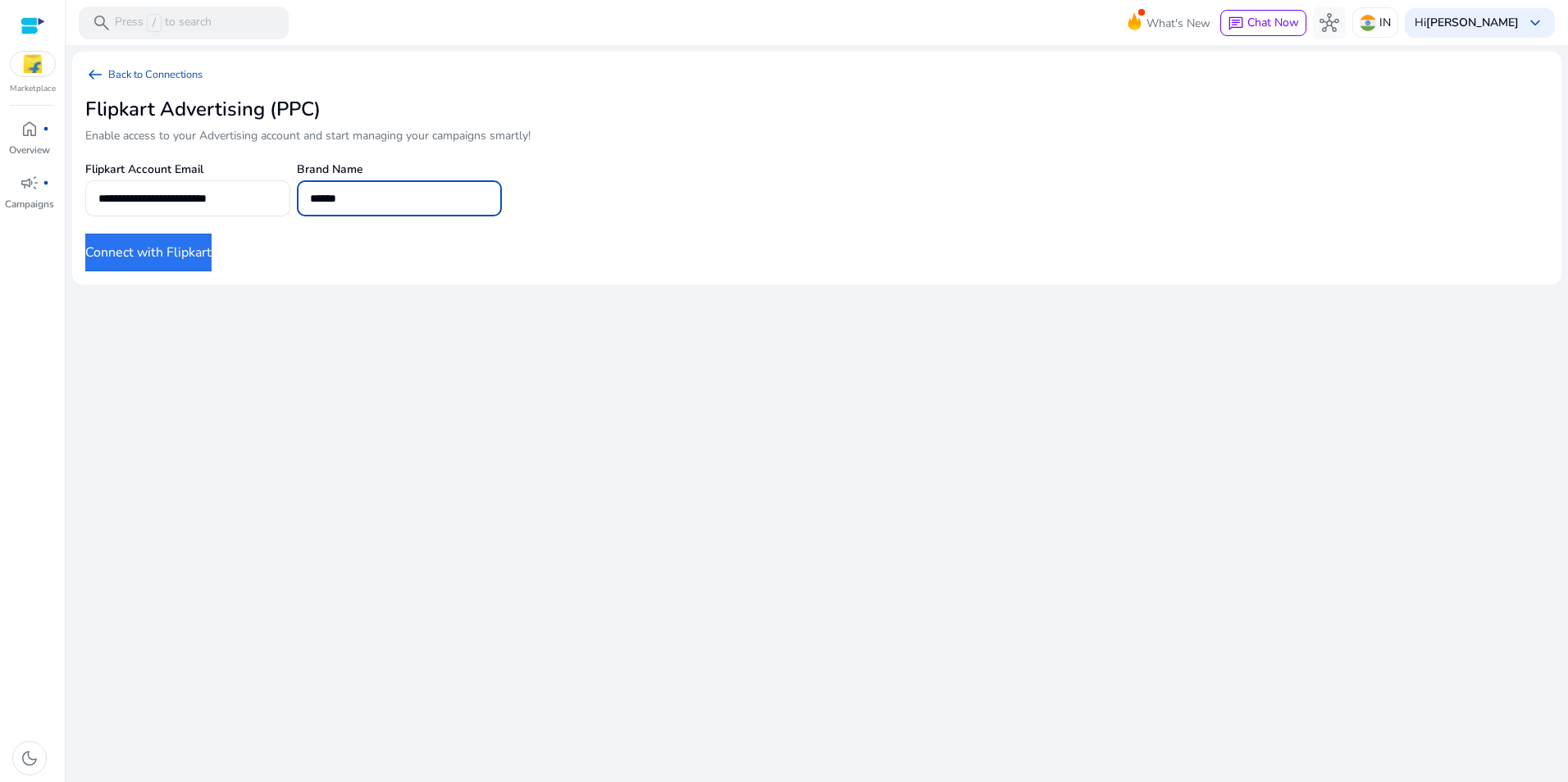
type input "******"
click at [212, 251] on button "Connect with Flipkart" at bounding box center [148, 252] width 127 height 38
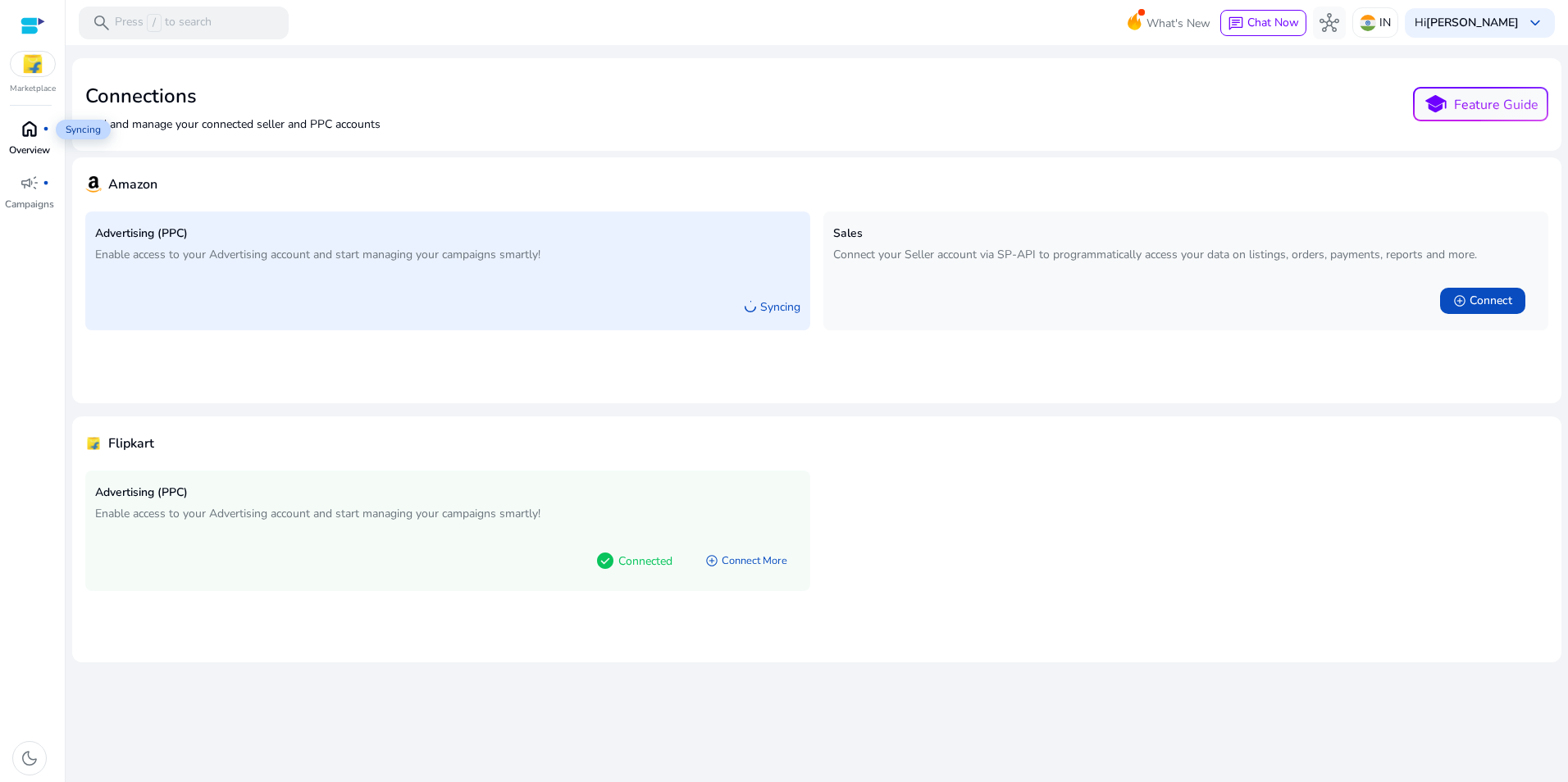
click at [33, 137] on span "home" at bounding box center [29, 129] width 19 height 19
click at [25, 196] on link "campaign fiber_manual_record Campaigns" at bounding box center [29, 197] width 58 height 54
click at [43, 62] on img at bounding box center [33, 63] width 44 height 24
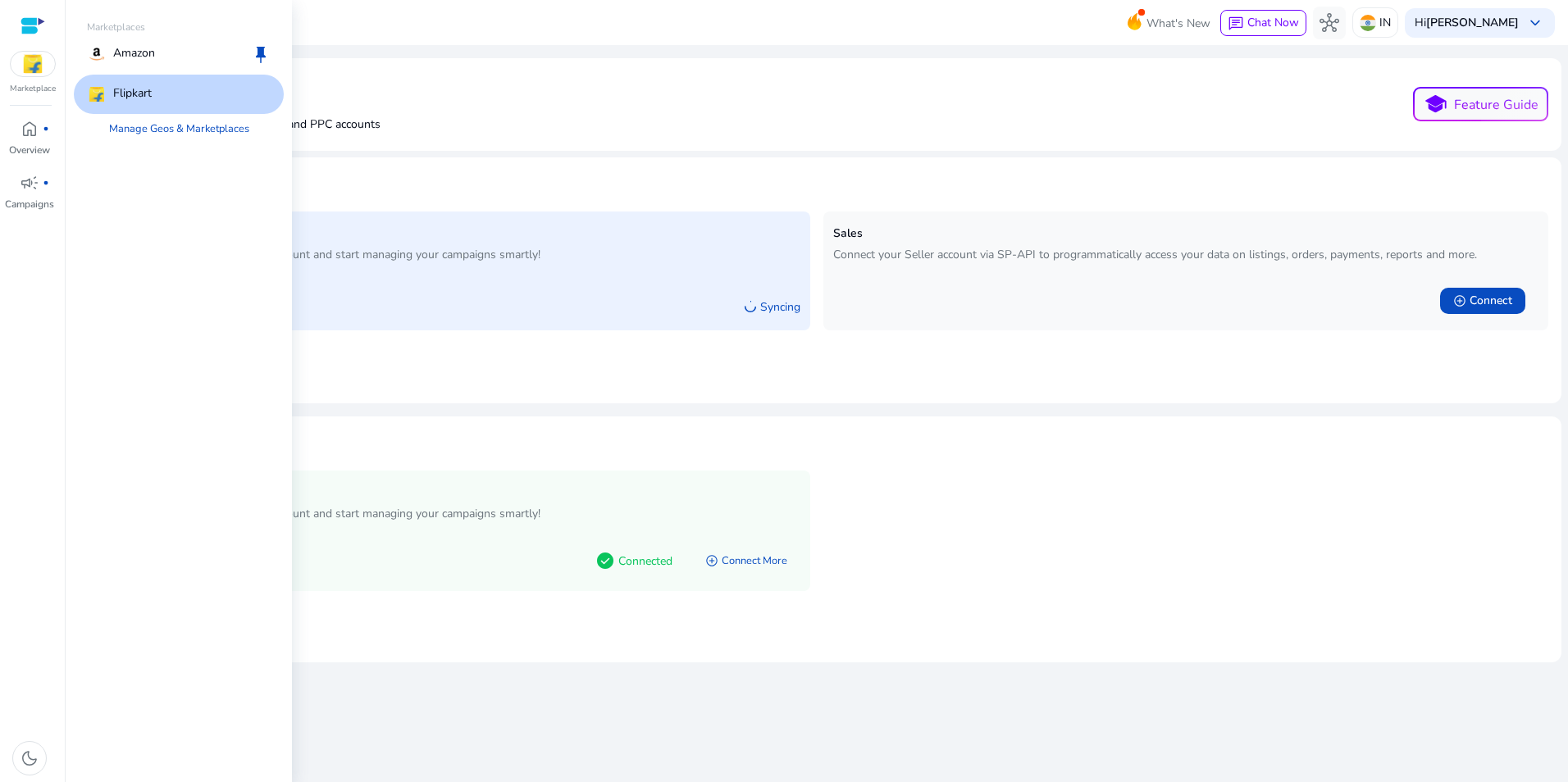
click at [173, 99] on div "Flipkart" at bounding box center [178, 94] width 210 height 40
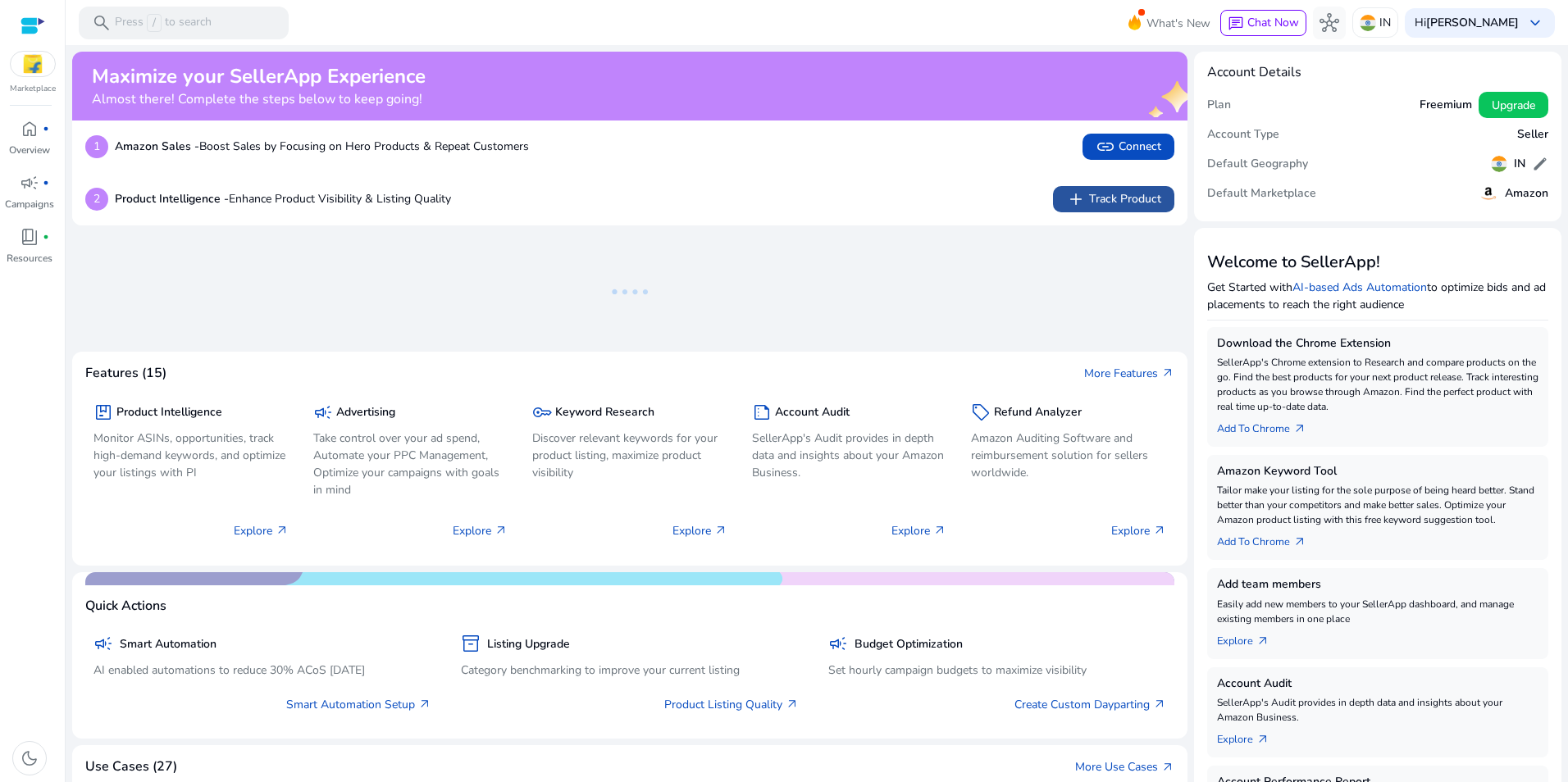
click at [1103, 194] on span "add Track Product" at bounding box center [1114, 199] width 95 height 19
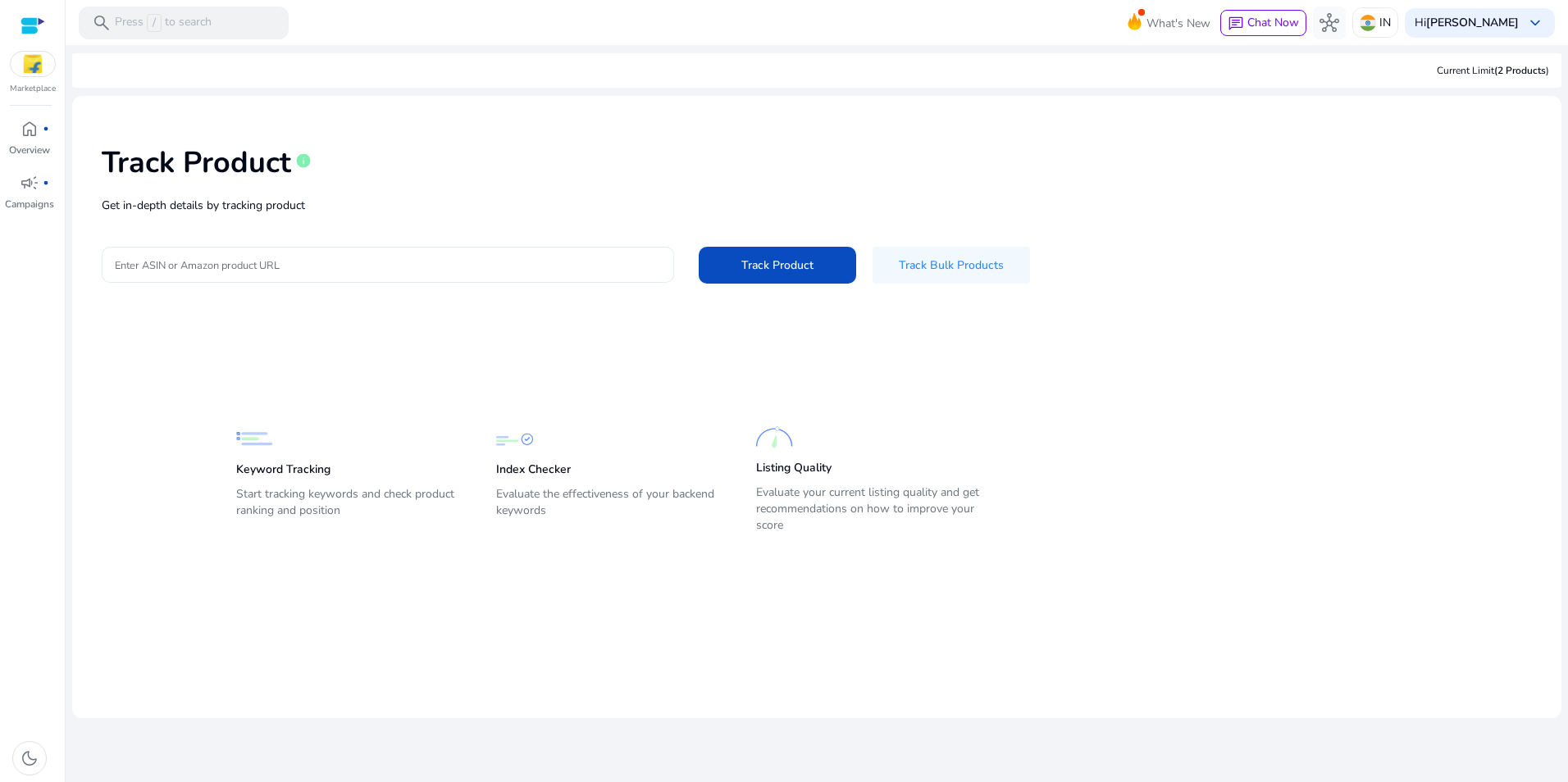
click at [291, 270] on input "Enter ASIN or Amazon product URL" at bounding box center [388, 265] width 546 height 18
click at [922, 268] on span "Track Bulk Products" at bounding box center [951, 266] width 105 height 17
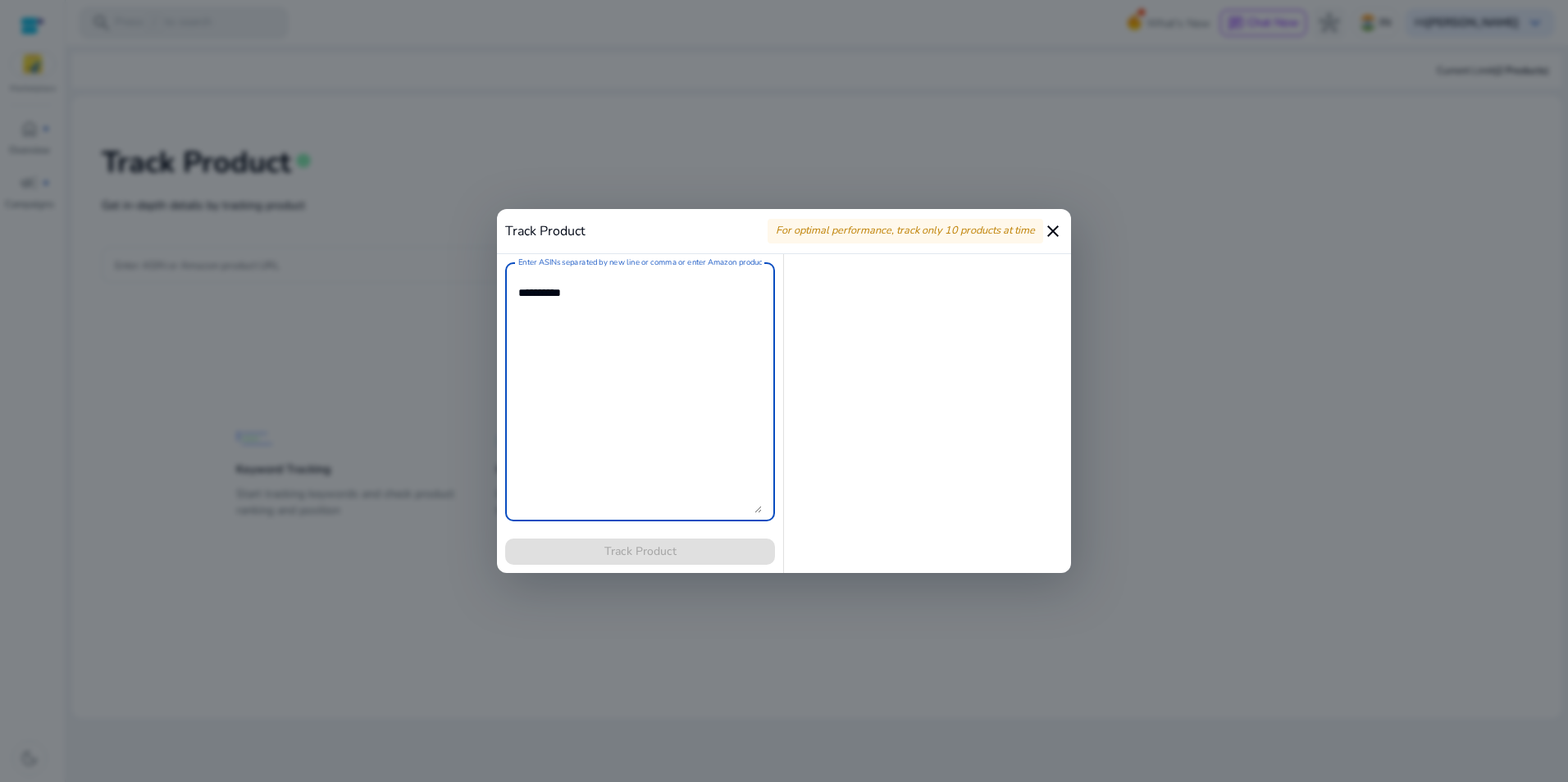
click at [621, 333] on textarea "Enter ASINs separated by new line or comma or enter Amazon product page URL" at bounding box center [640, 391] width 244 height 243
drag, startPoint x: 1062, startPoint y: 230, endPoint x: 660, endPoint y: 231, distance: 402.0
click at [1061, 230] on mat-icon "close" at bounding box center [1053, 231] width 19 height 19
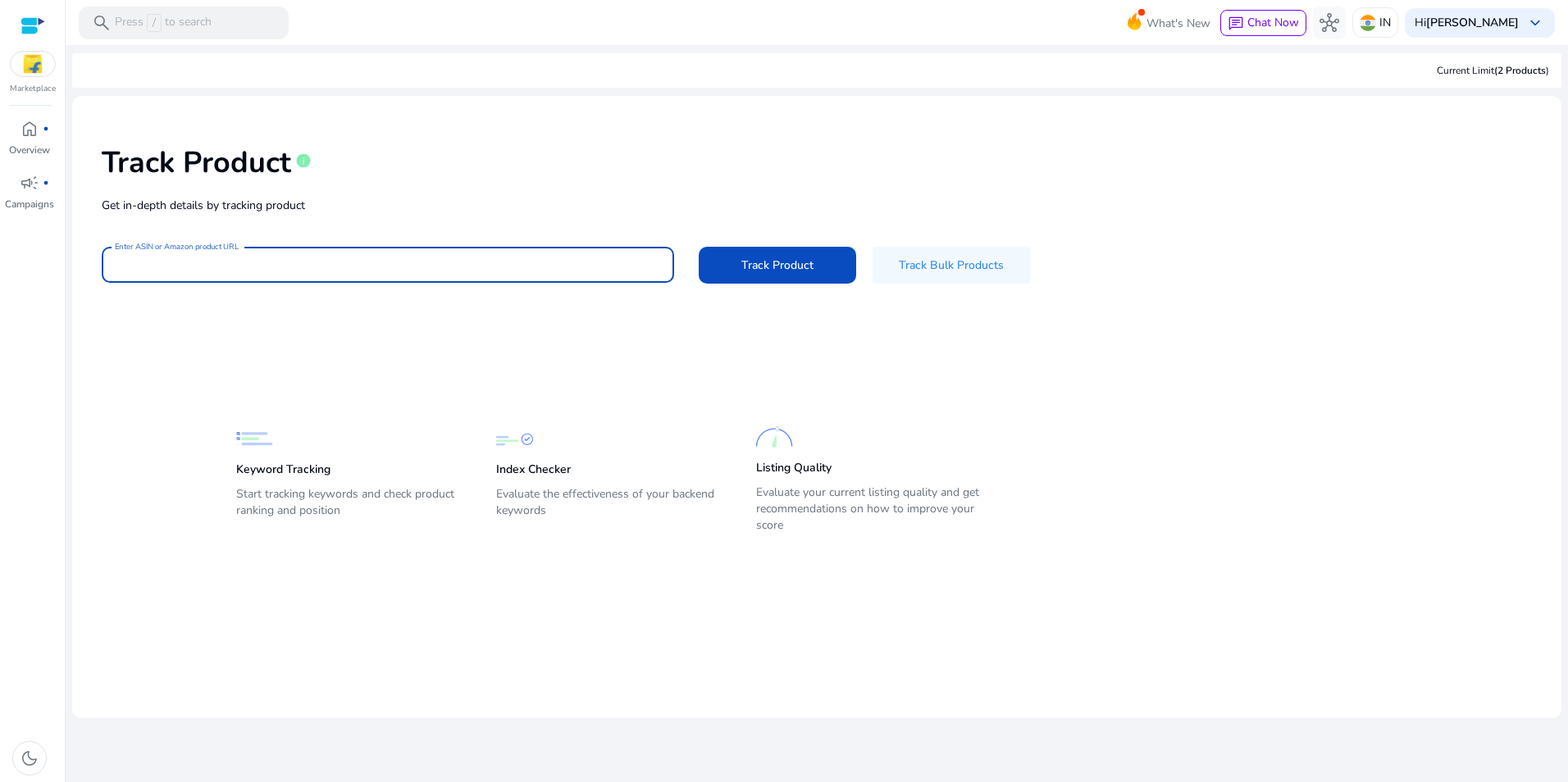
click at [301, 263] on input "Enter ASIN or Amazon product URL" at bounding box center [388, 265] width 546 height 18
paste input "**********"
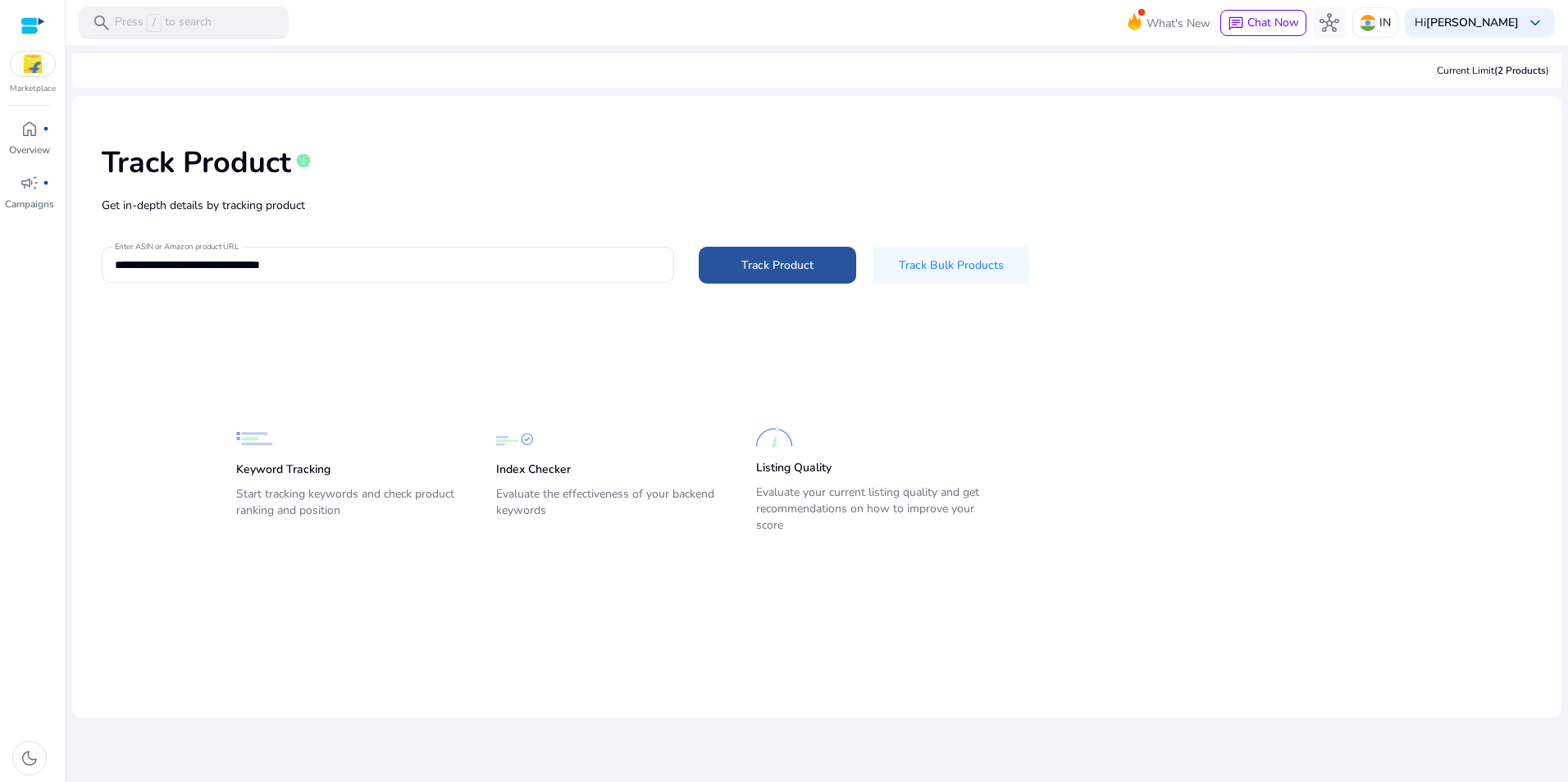
click at [788, 268] on span "Track Product" at bounding box center [777, 266] width 73 height 17
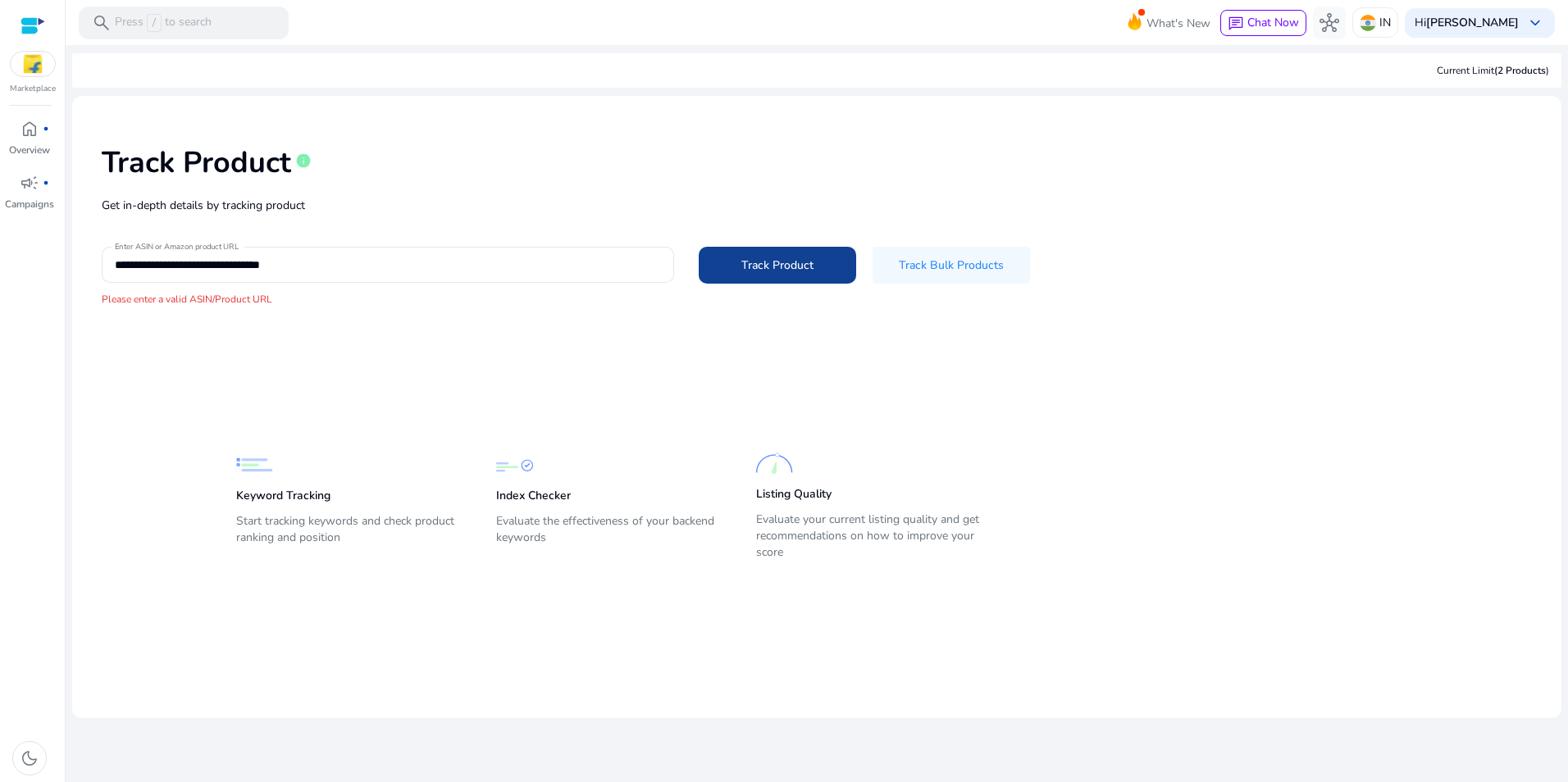
click at [754, 264] on span "Track Product" at bounding box center [777, 266] width 73 height 17
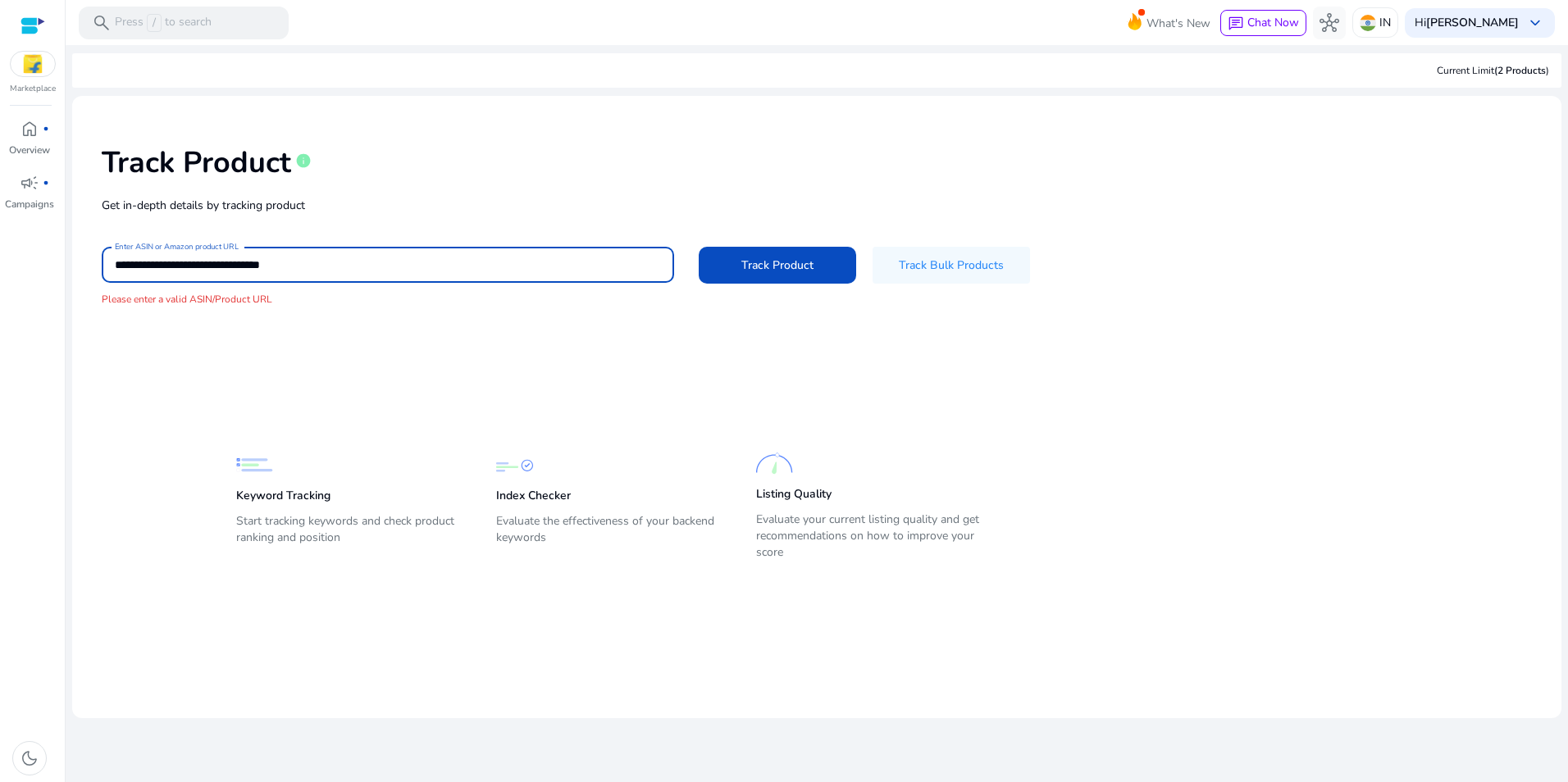
drag, startPoint x: 251, startPoint y: 263, endPoint x: -3, endPoint y: 277, distance: 254.4
click at [0, 277] on html "**********" at bounding box center [784, 391] width 1568 height 782
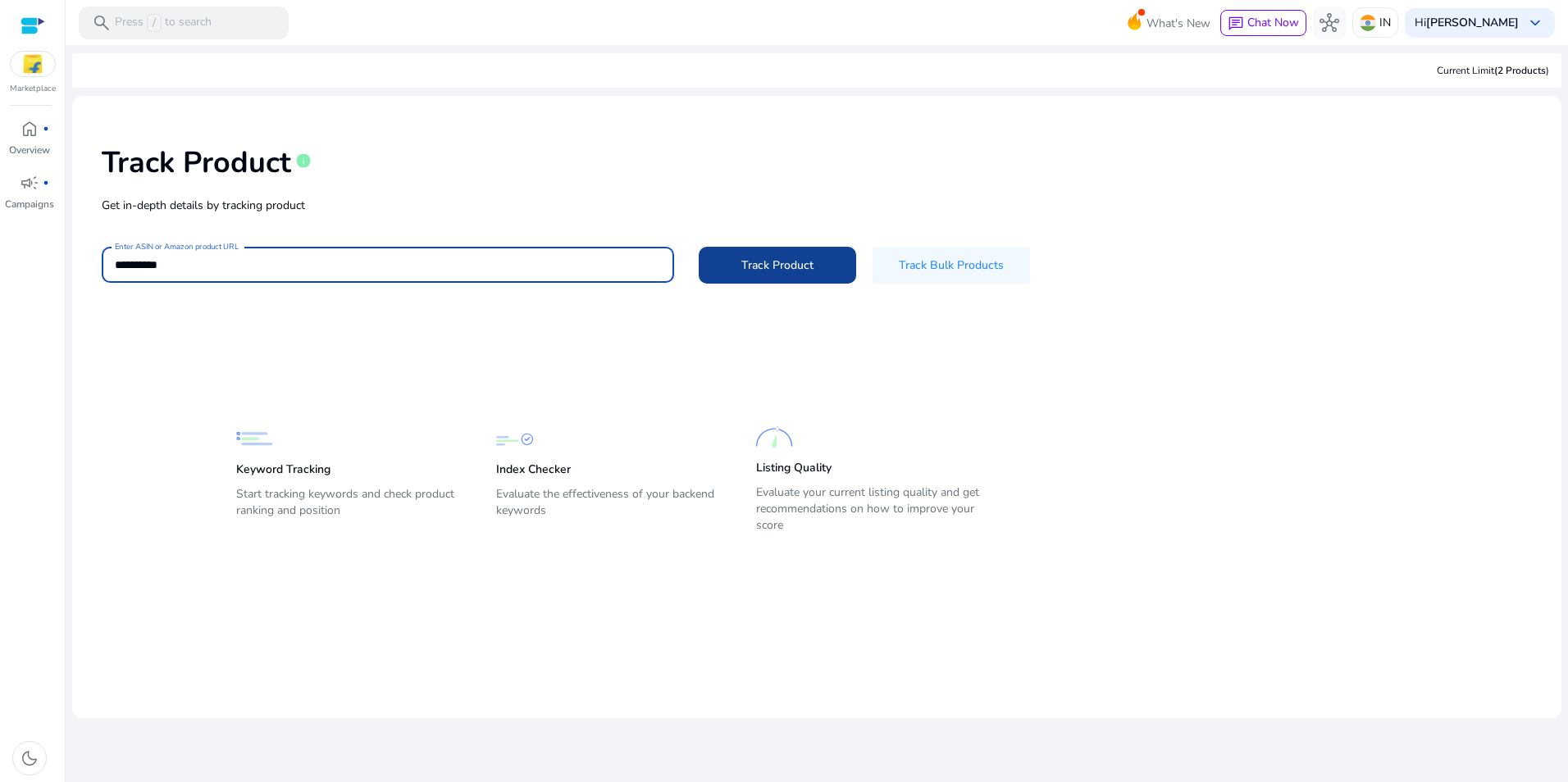
type input "**********"
click at [786, 259] on span "Track Product" at bounding box center [777, 266] width 73 height 17
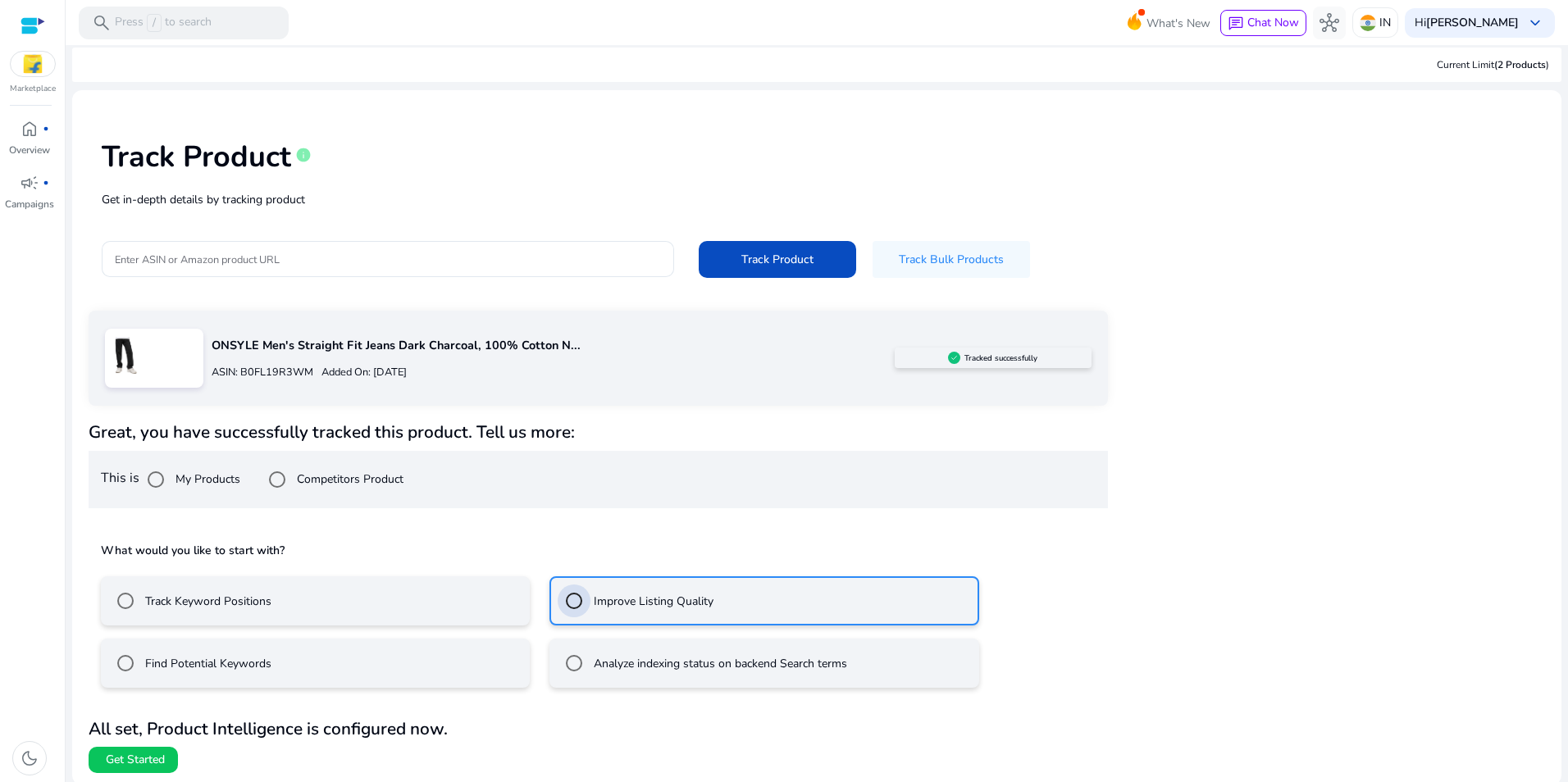
scroll to position [9, 0]
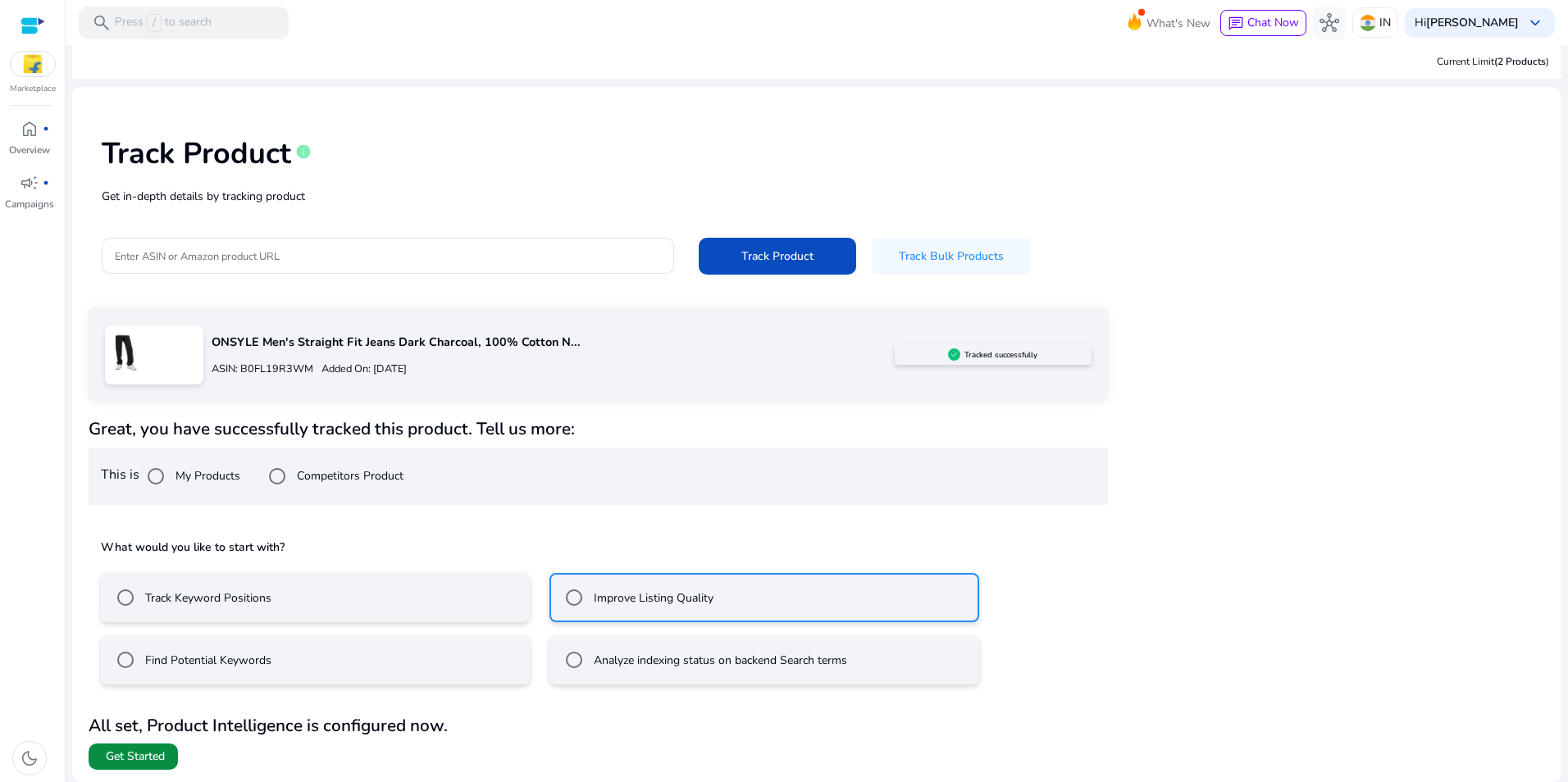
click at [116, 760] on span "Get Started" at bounding box center [134, 757] width 59 height 16
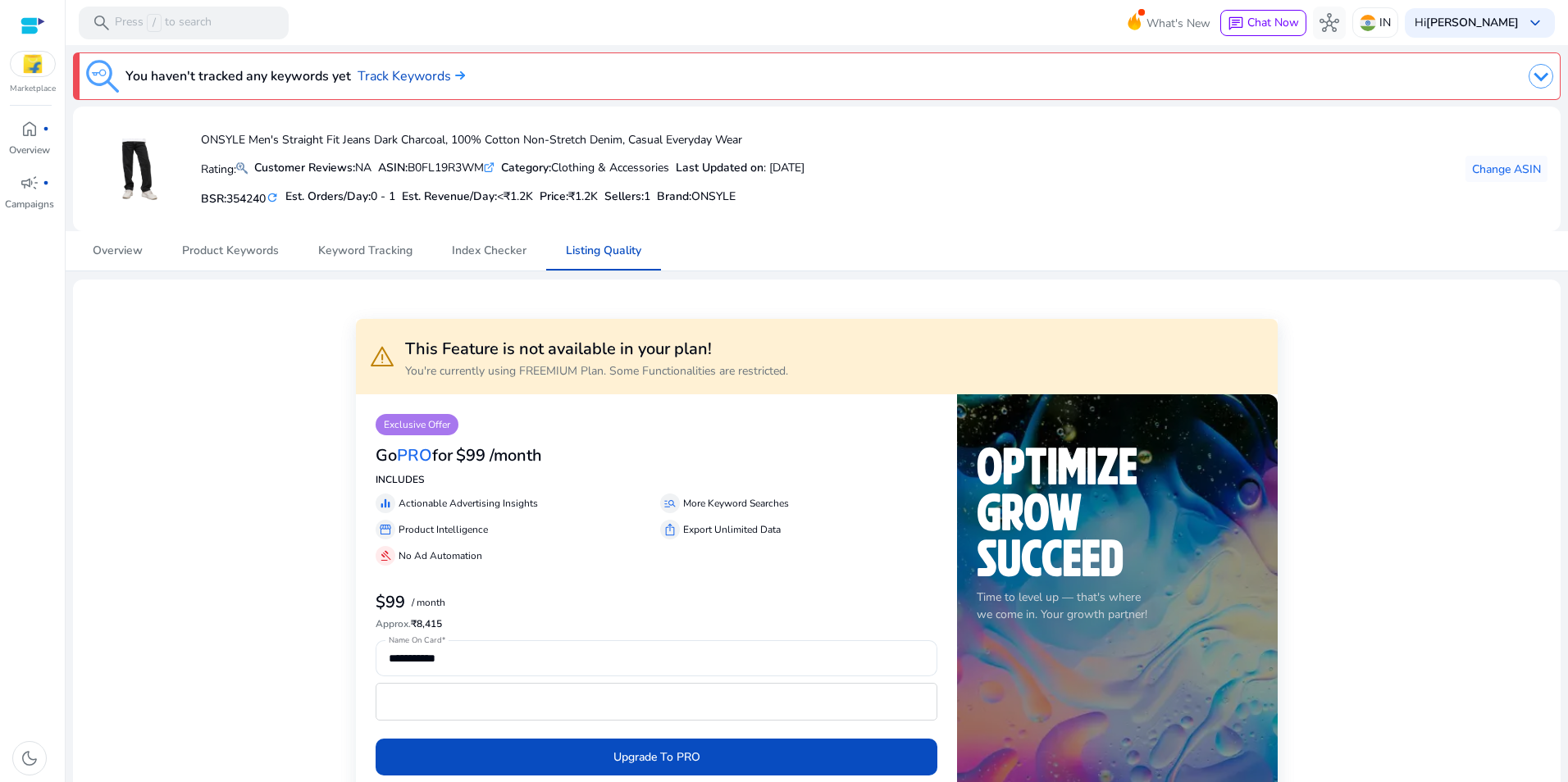
drag, startPoint x: 381, startPoint y: 78, endPoint x: 316, endPoint y: 110, distance: 72.4
click at [317, 110] on mat-card "ONSYLE Men's Straight Fit Jeans Dark Charcoal, 100% Cotton Non-Stretch Denim, C…" at bounding box center [817, 168] width 1488 height 125
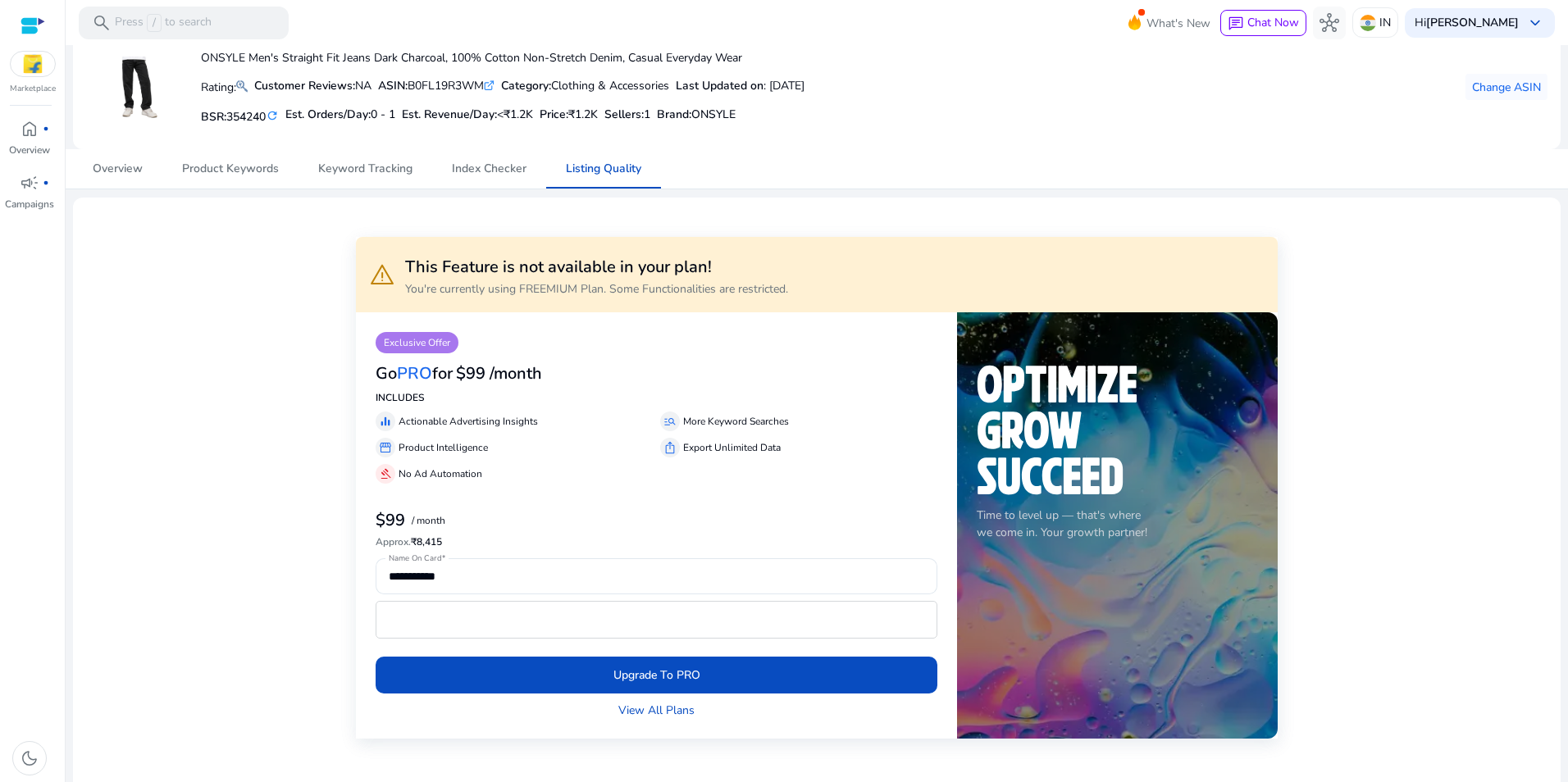
scroll to position [164, 0]
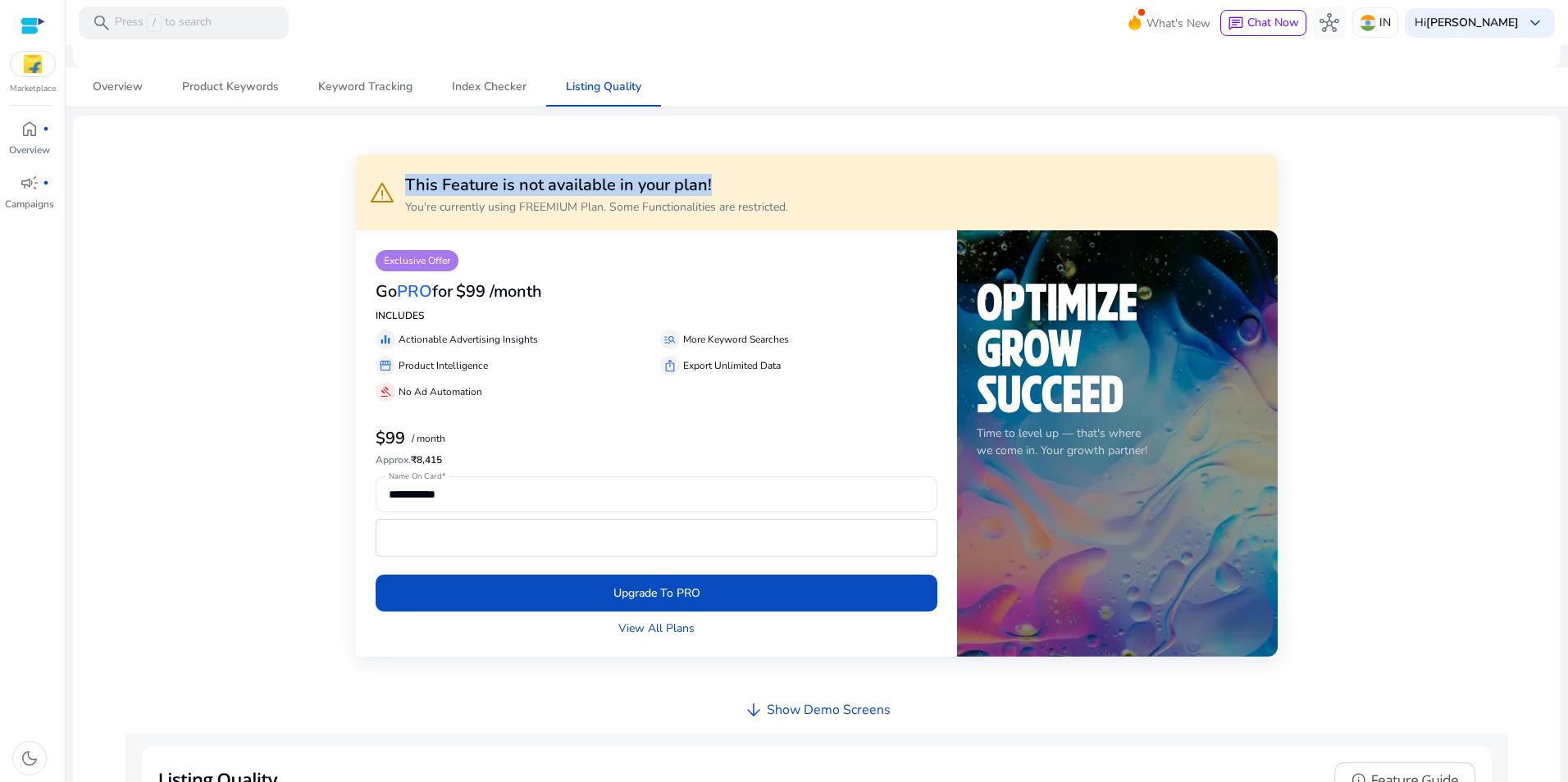
drag, startPoint x: 399, startPoint y: 184, endPoint x: 747, endPoint y: 187, distance: 348.0
click at [747, 187] on div "warning This Feature is not available in your plan! You're currently using FREE…" at bounding box center [579, 193] width 420 height 56
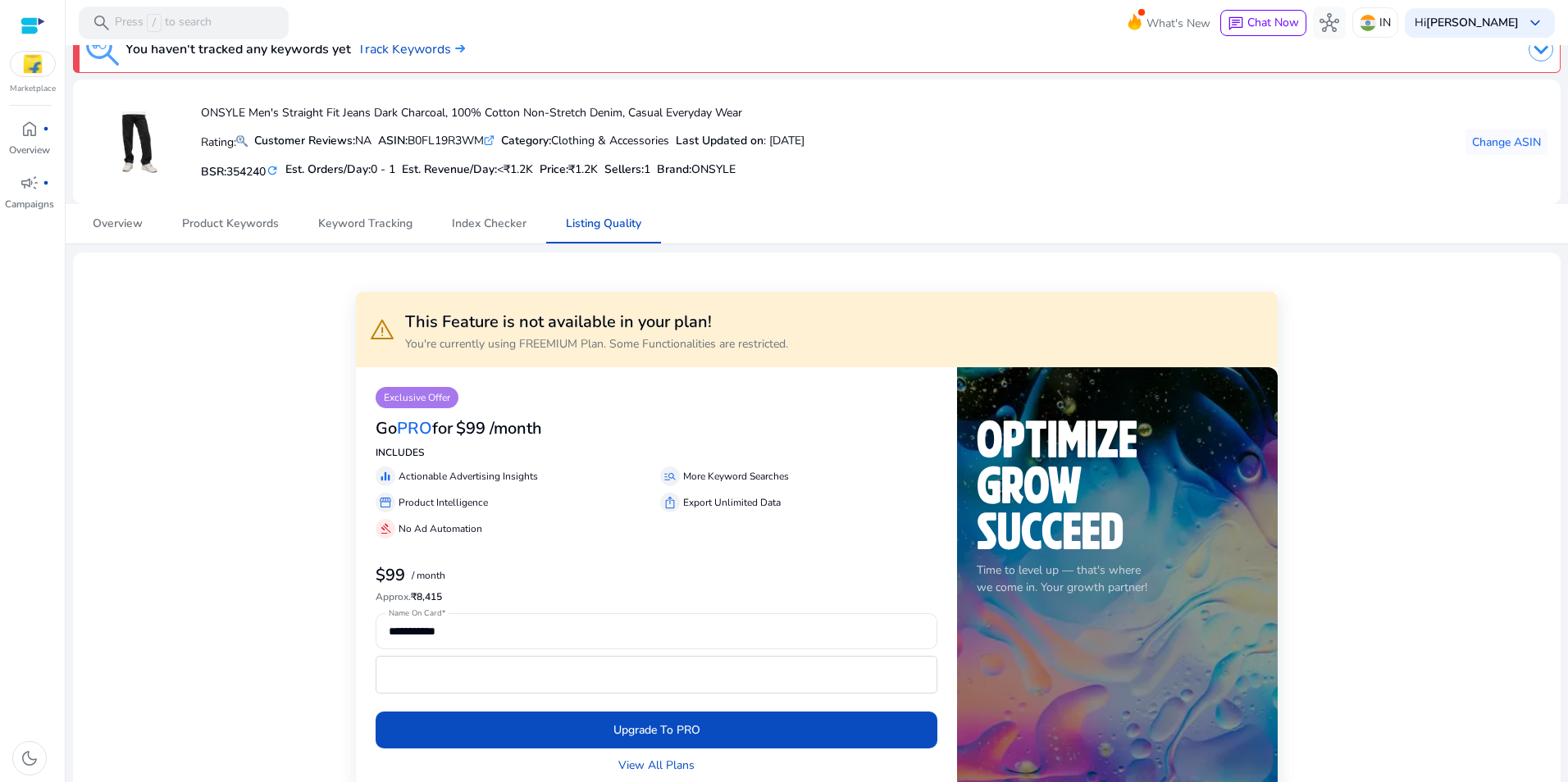
scroll to position [0, 0]
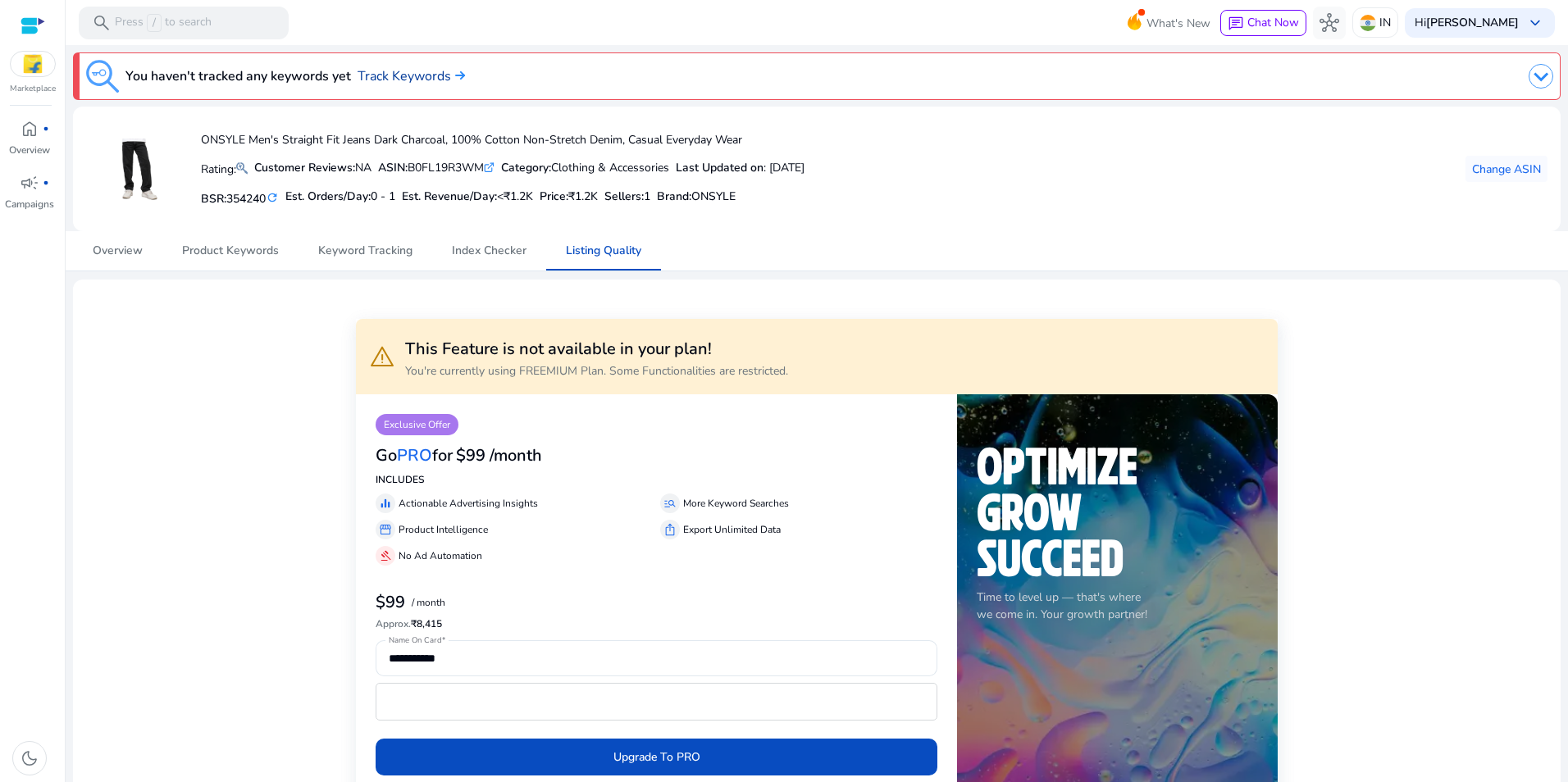
click at [425, 73] on link "Track Keywords" at bounding box center [411, 76] width 107 height 19
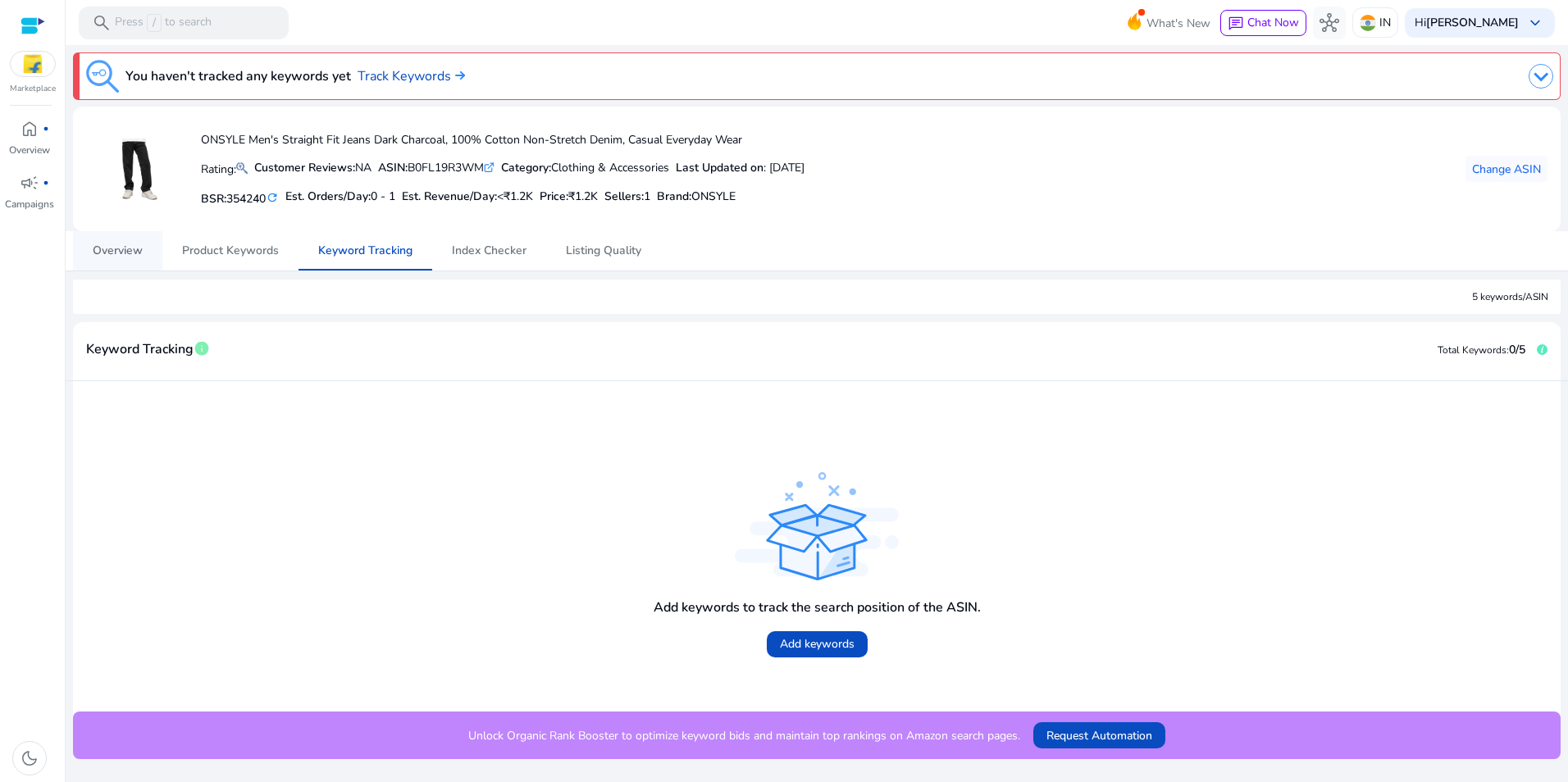
click at [111, 246] on span "Overview" at bounding box center [118, 251] width 50 height 12
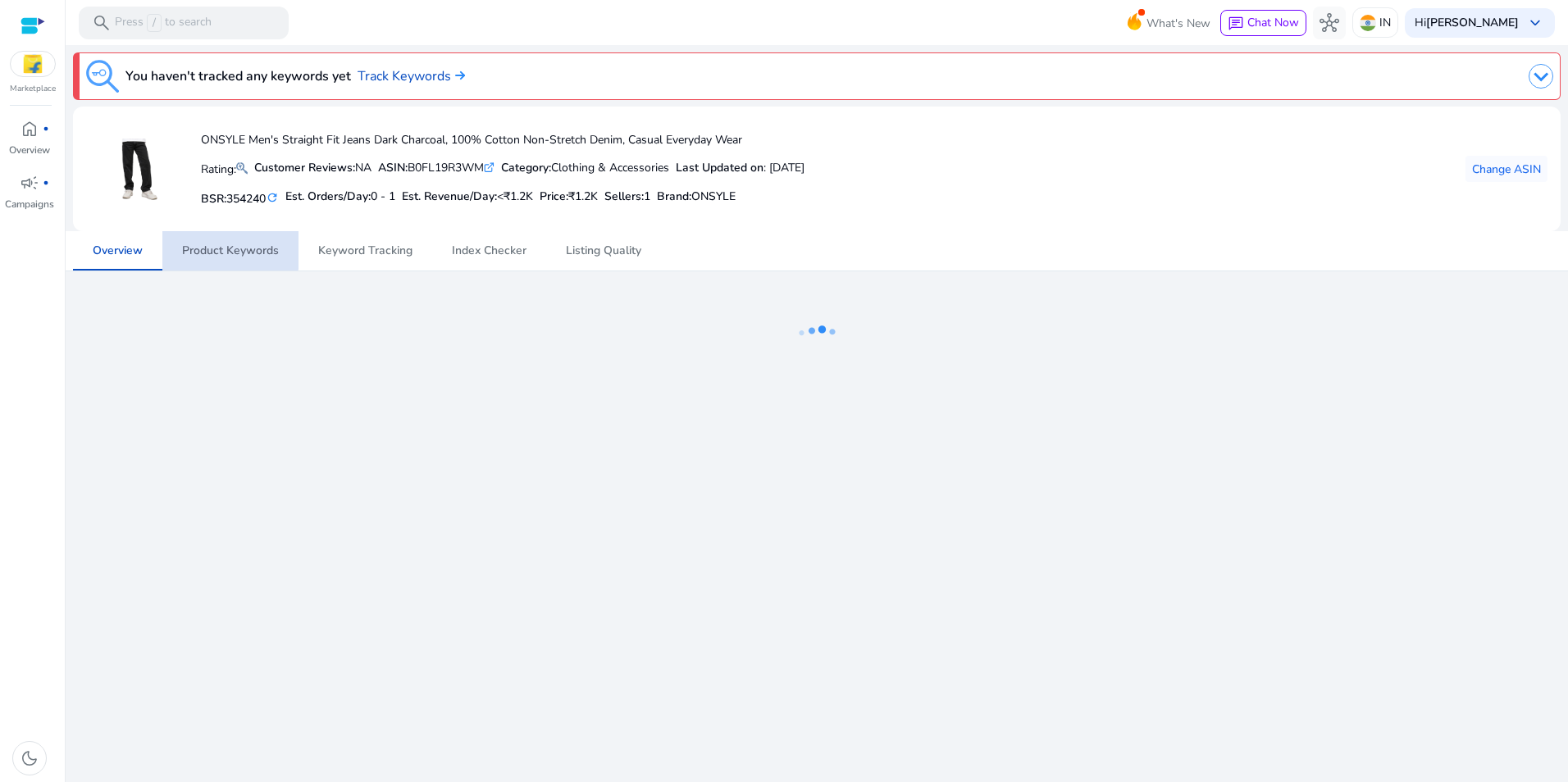
click at [212, 246] on span "Product Keywords" at bounding box center [230, 251] width 97 height 12
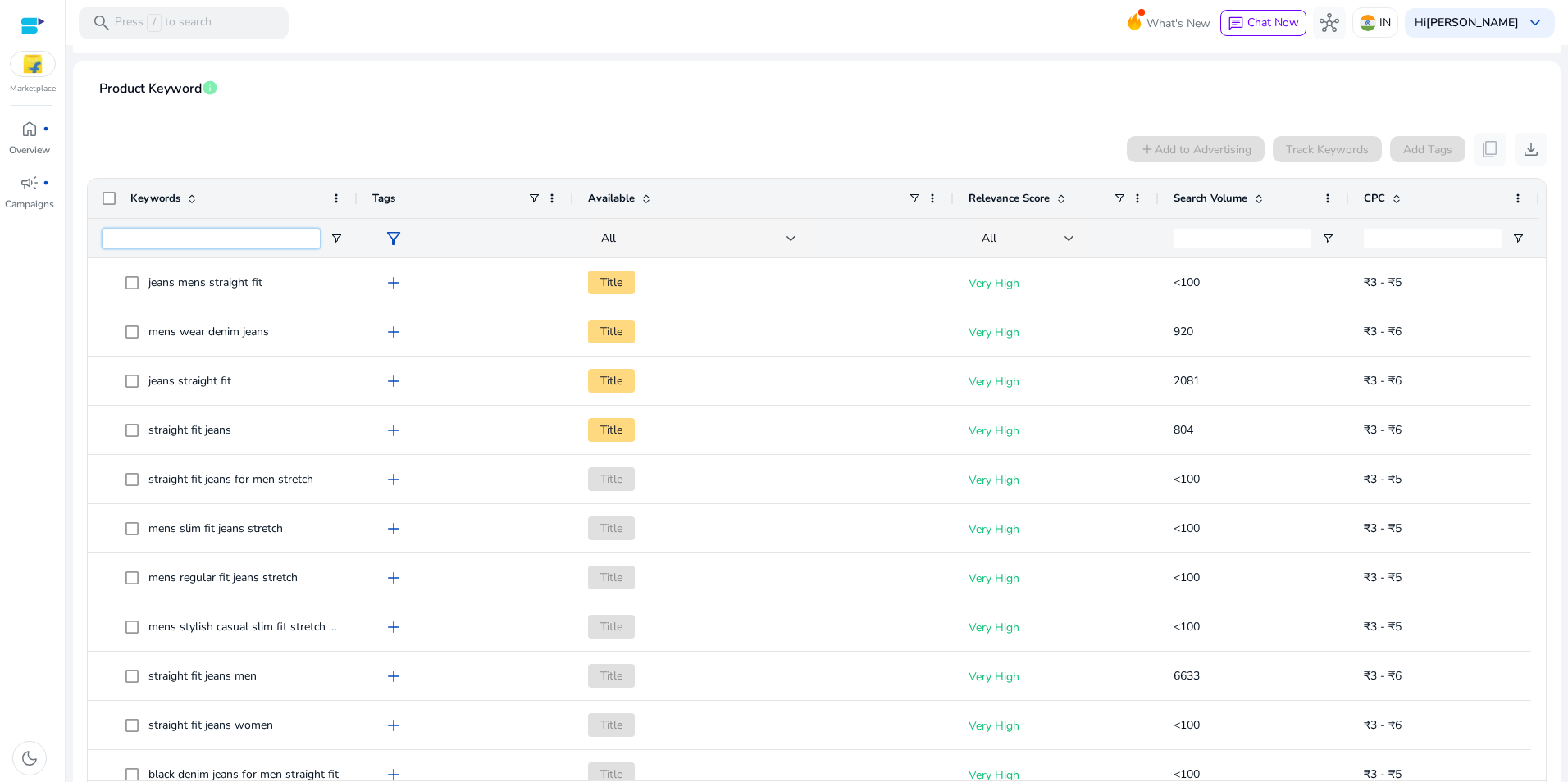
click at [206, 241] on input "Keywords Filter Input" at bounding box center [211, 239] width 218 height 19
paste input "**********"
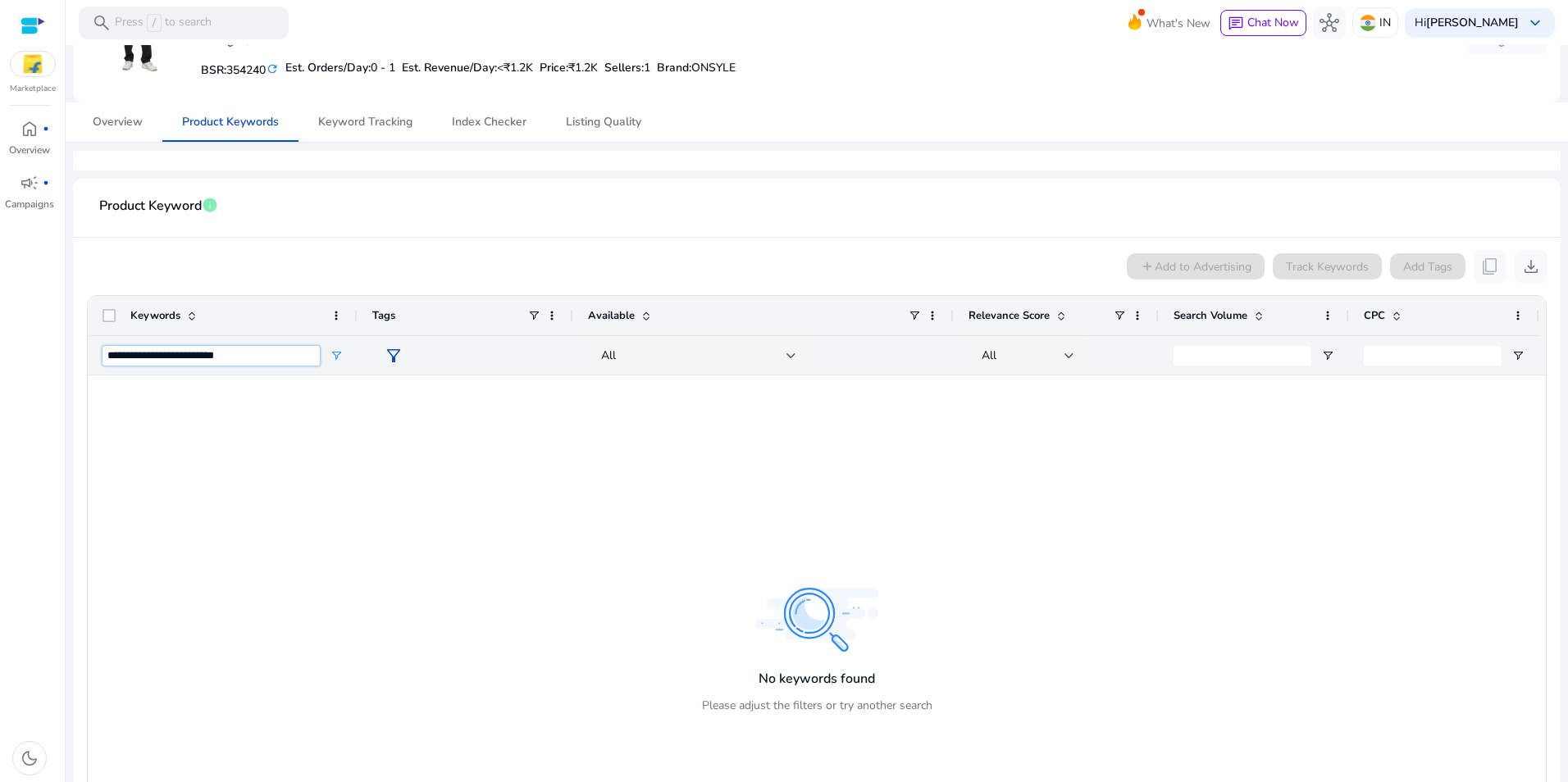
scroll to position [164, 0]
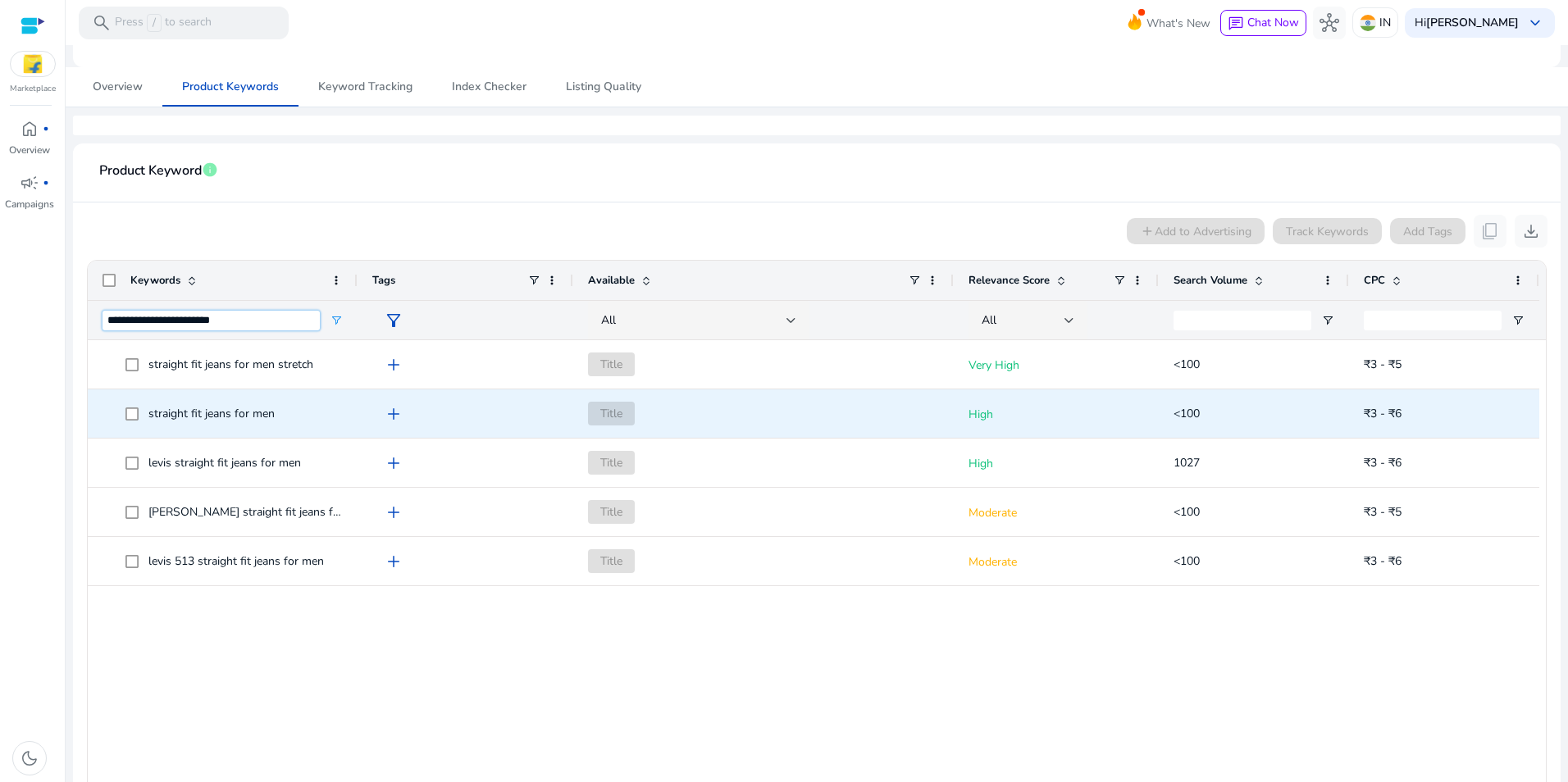
type input "**********"
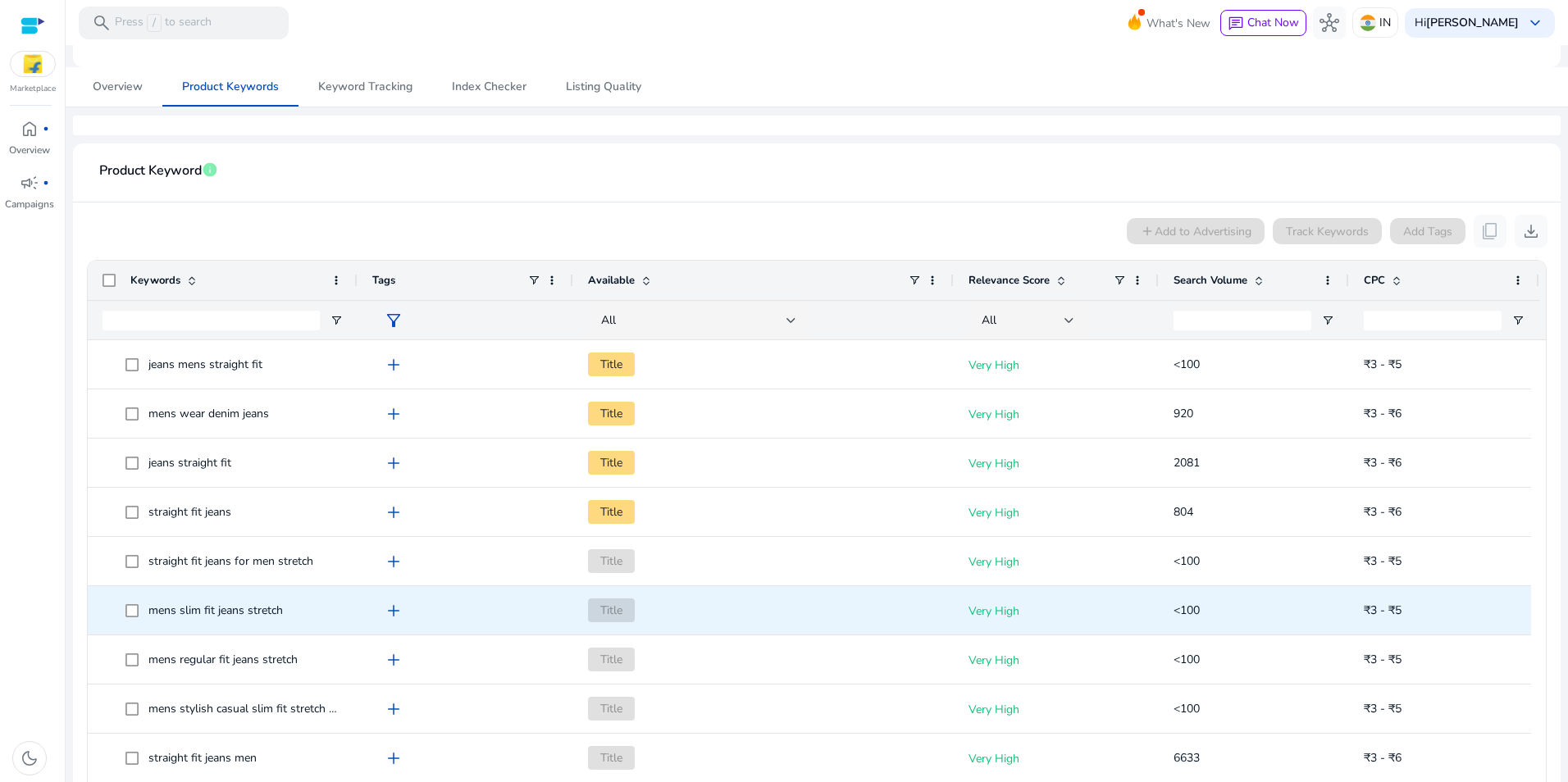
click at [399, 613] on span "add" at bounding box center [393, 611] width 19 height 19
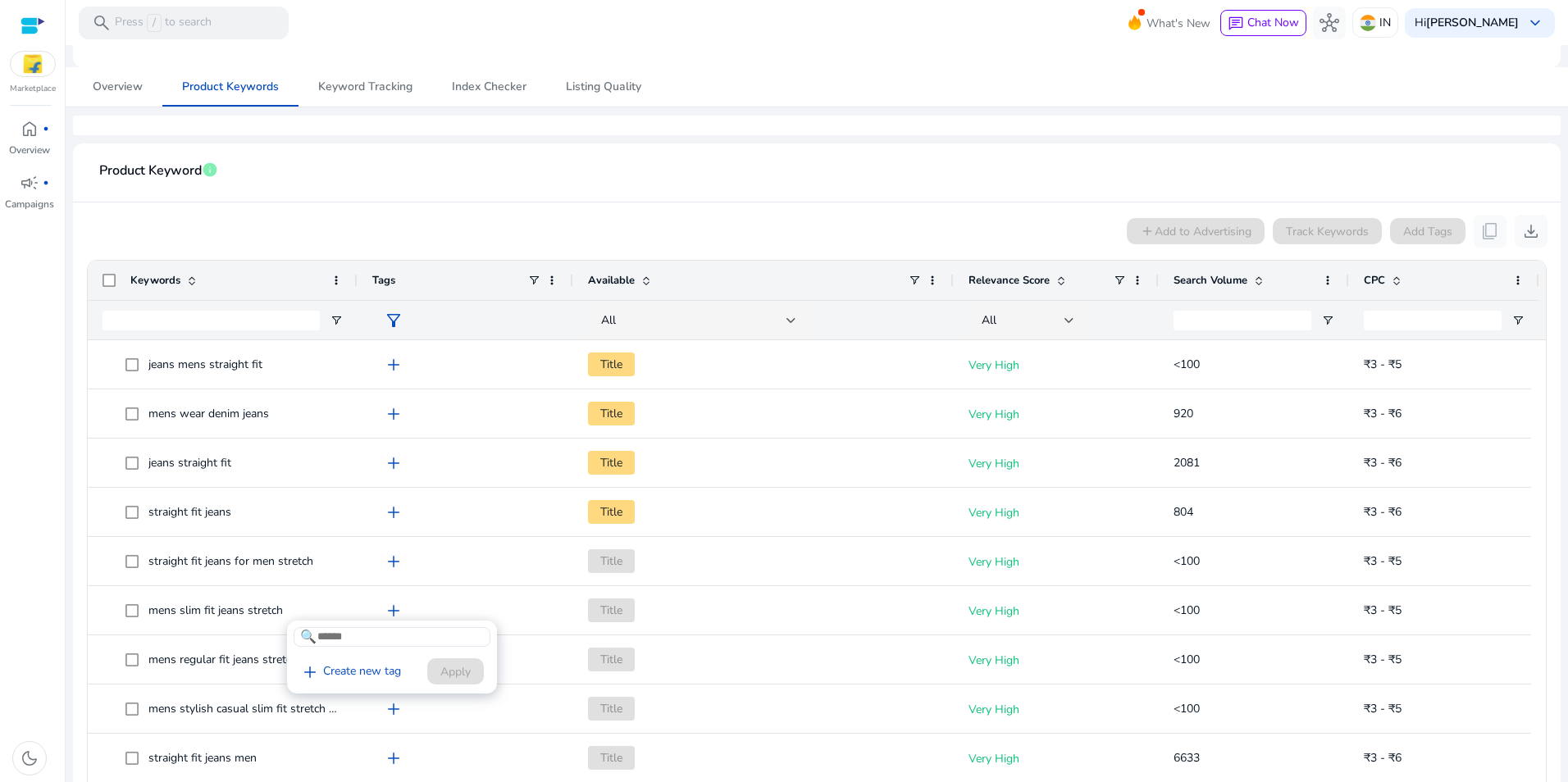
drag, startPoint x: 396, startPoint y: 612, endPoint x: 535, endPoint y: 383, distance: 267.9
click at [535, 383] on div at bounding box center [784, 391] width 1568 height 782
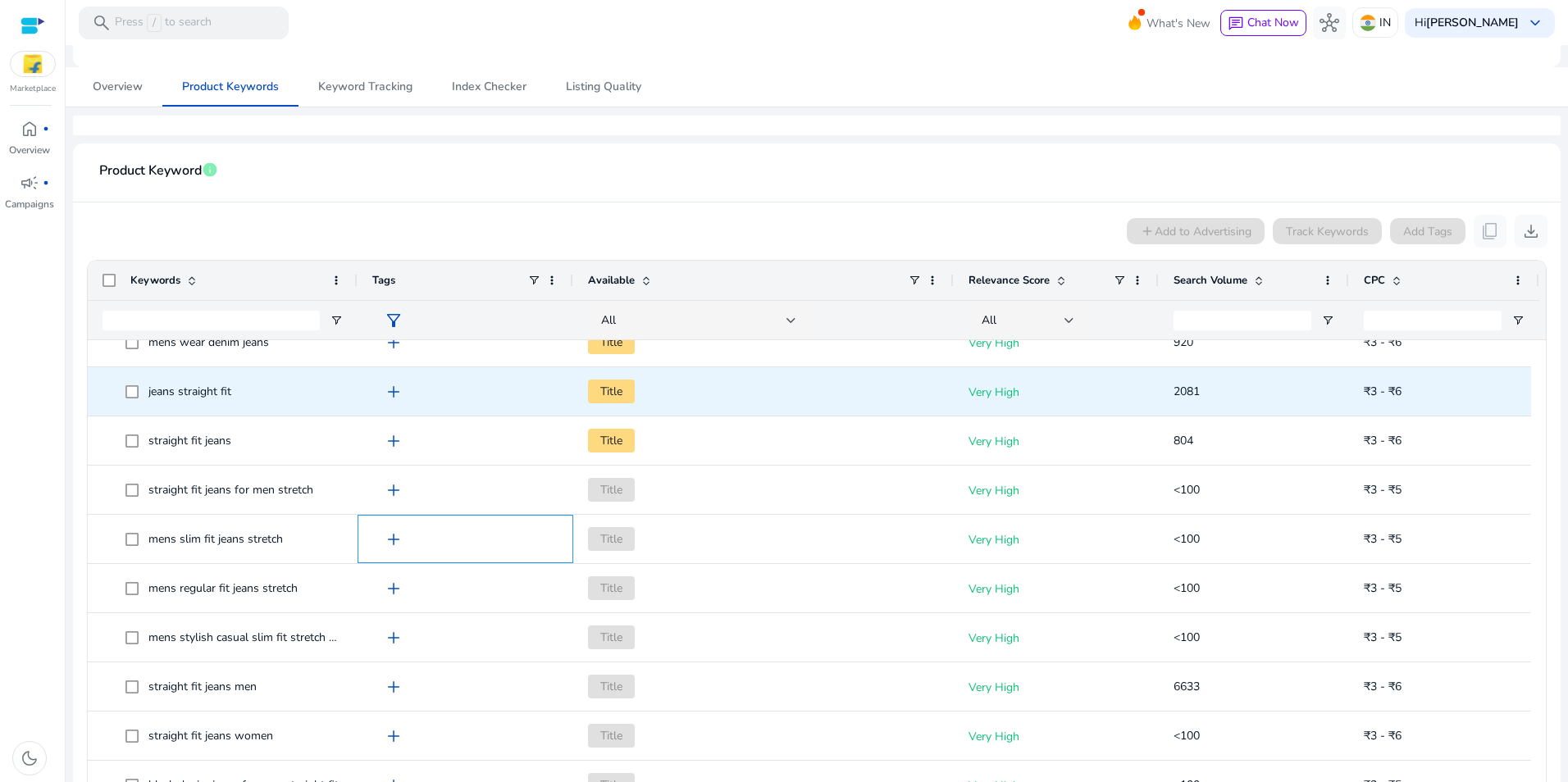
scroll to position [0, 0]
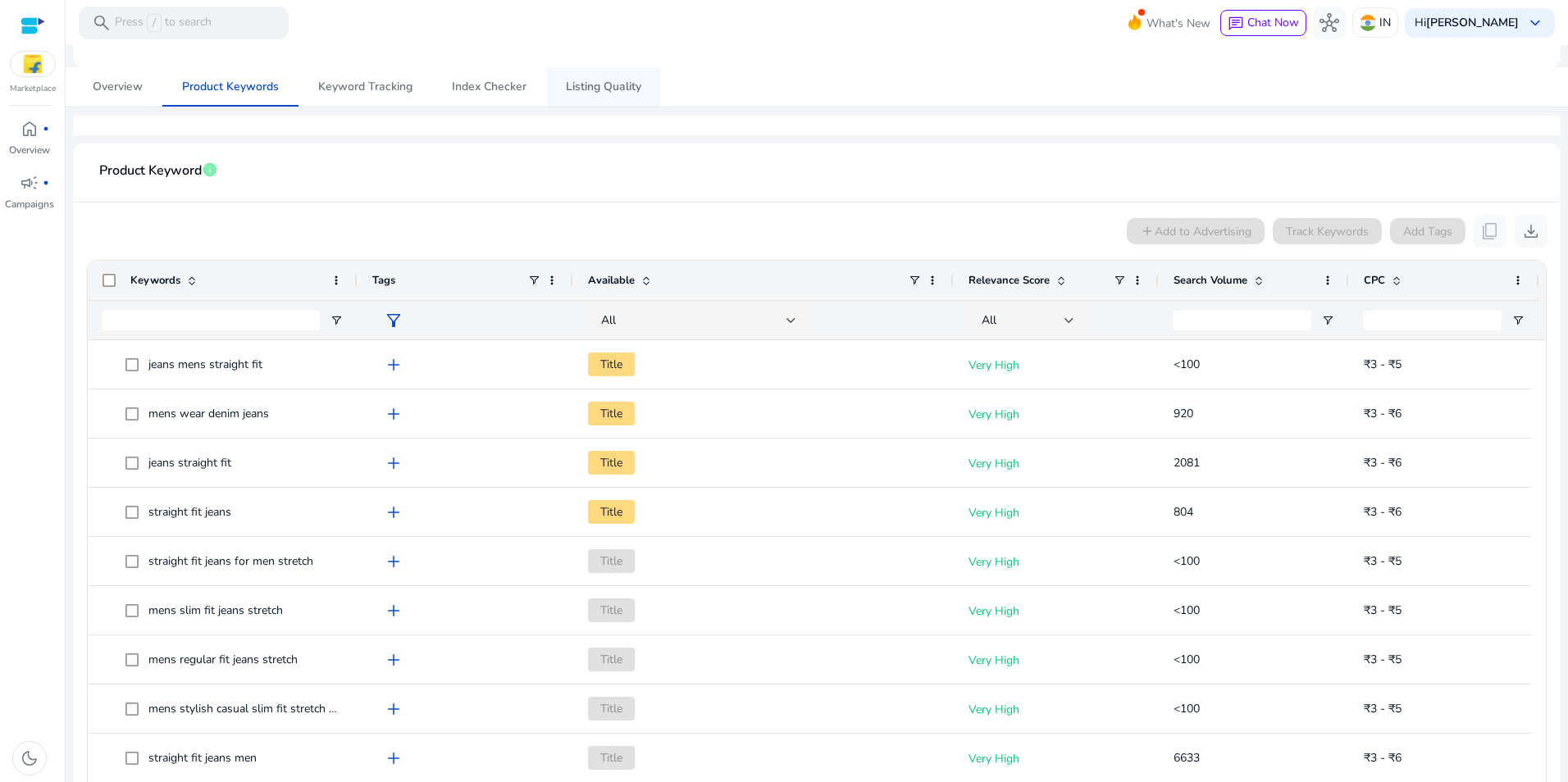
click at [587, 90] on span "Listing Quality" at bounding box center [603, 87] width 75 height 12
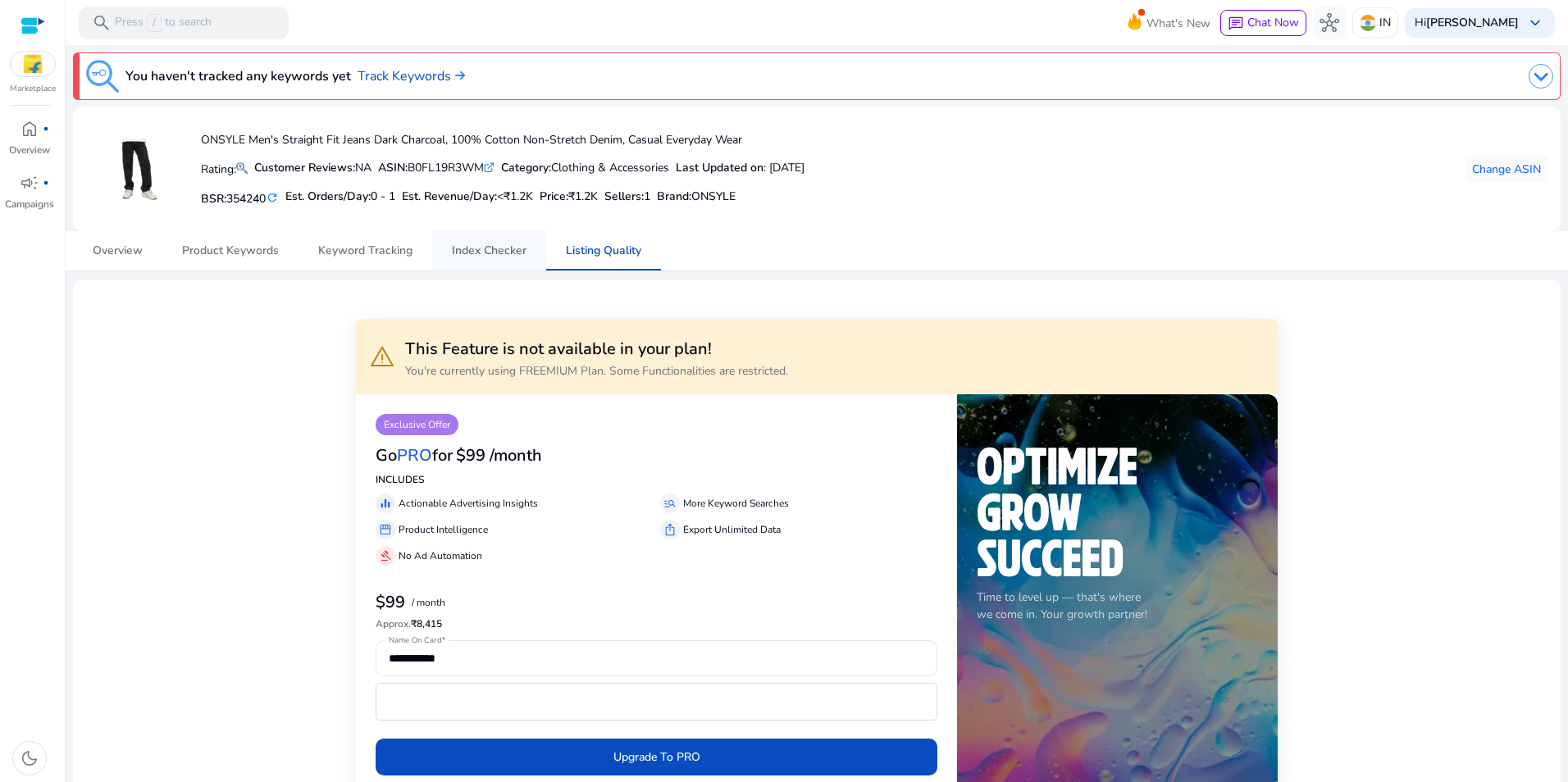
click at [504, 252] on span "Index Checker" at bounding box center [489, 251] width 74 height 12
click at [1539, 80] on img at bounding box center [1541, 75] width 24 height 24
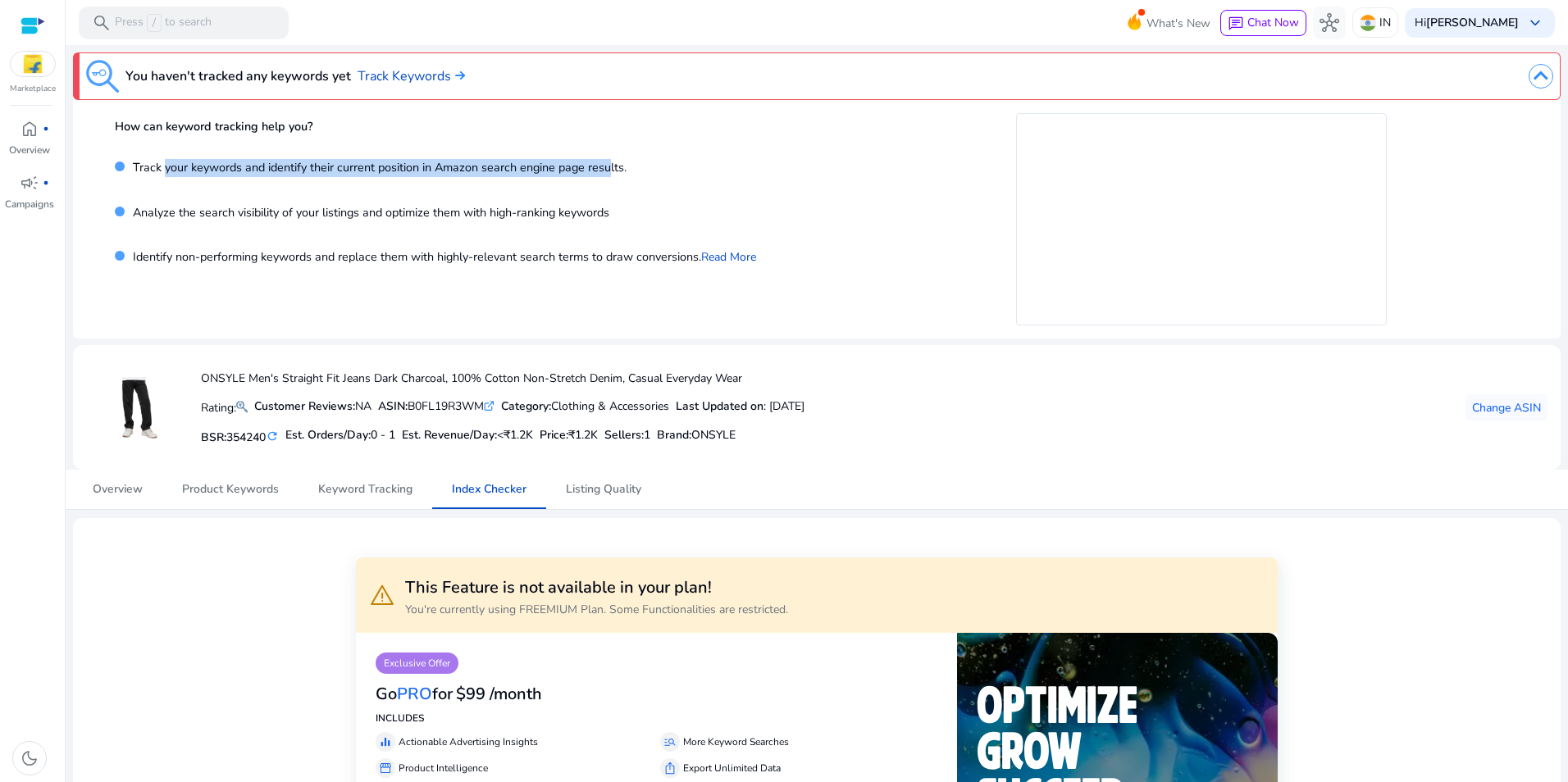
drag, startPoint x: 166, startPoint y: 159, endPoint x: 609, endPoint y: 181, distance: 443.5
click at [609, 181] on div "Track your keywords and identify their current position in Amazon search engine…" at bounding box center [474, 176] width 718 height 45
drag, startPoint x: 609, startPoint y: 181, endPoint x: 479, endPoint y: 213, distance: 133.9
click at [479, 213] on p "Analyze the search visibility of your listings and optimize them with high-rank…" at bounding box center [366, 217] width 484 height 26
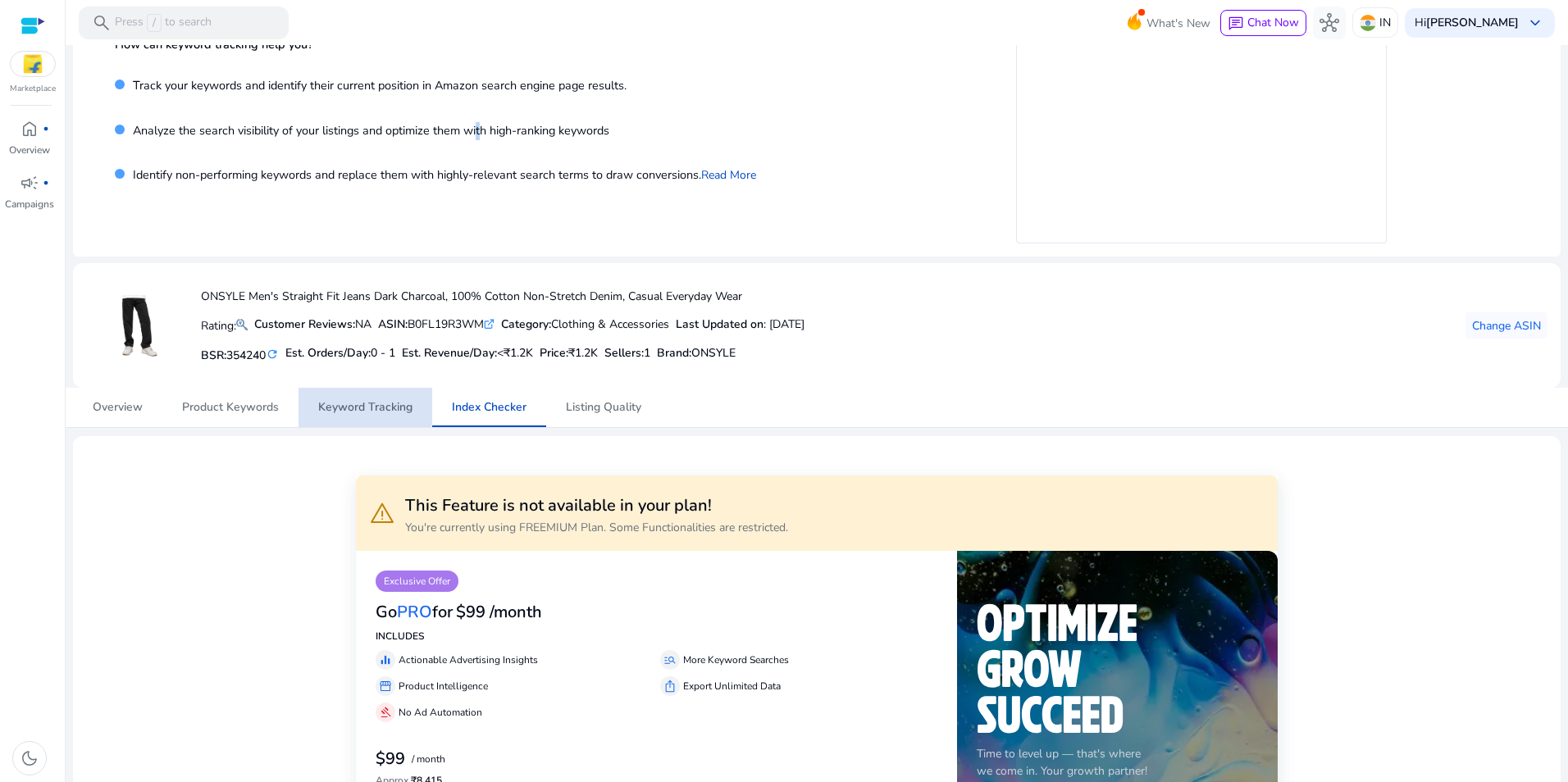
click at [333, 402] on span "Keyword Tracking" at bounding box center [365, 408] width 95 height 12
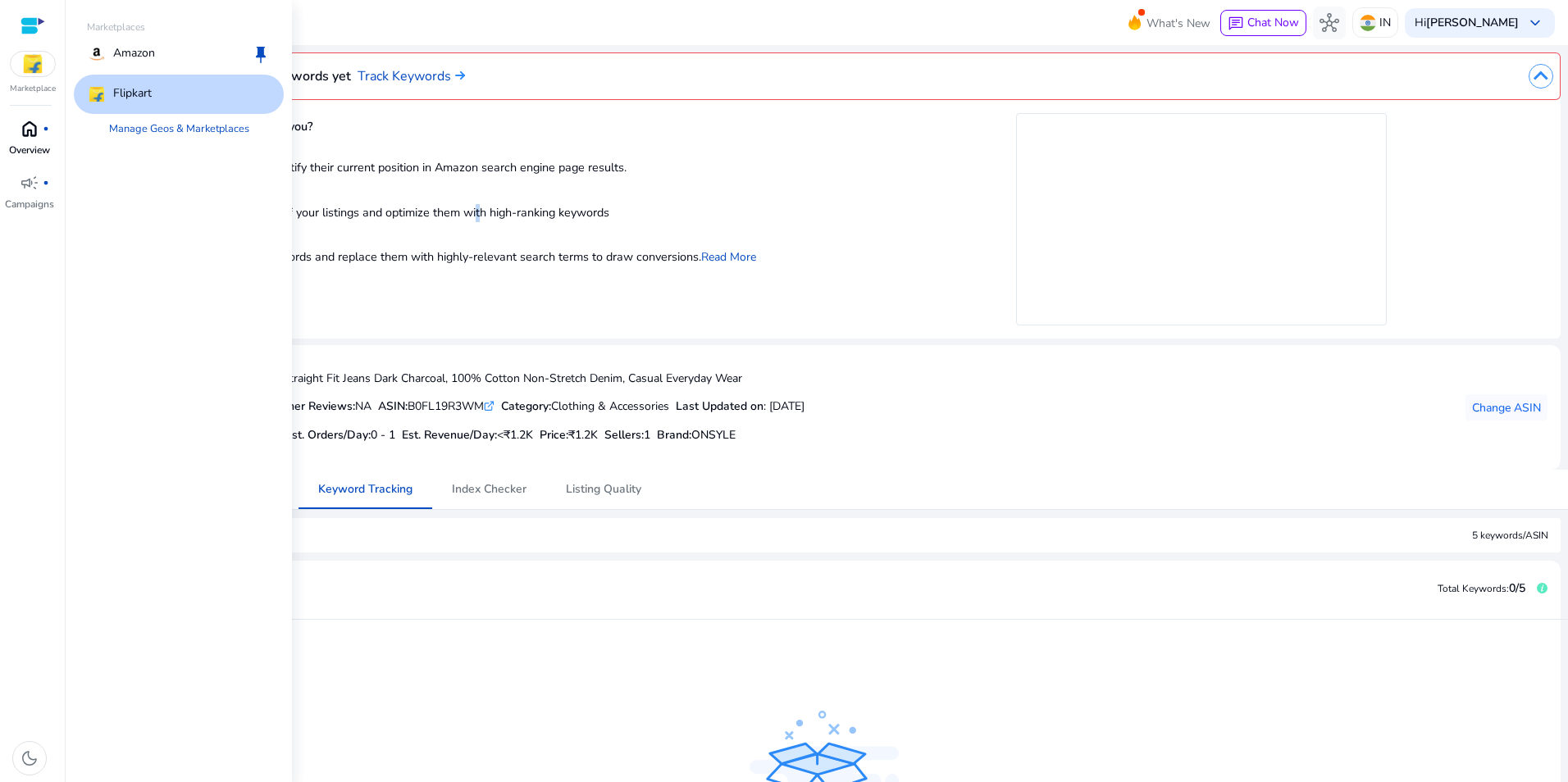
click at [22, 128] on span "home" at bounding box center [29, 129] width 19 height 19
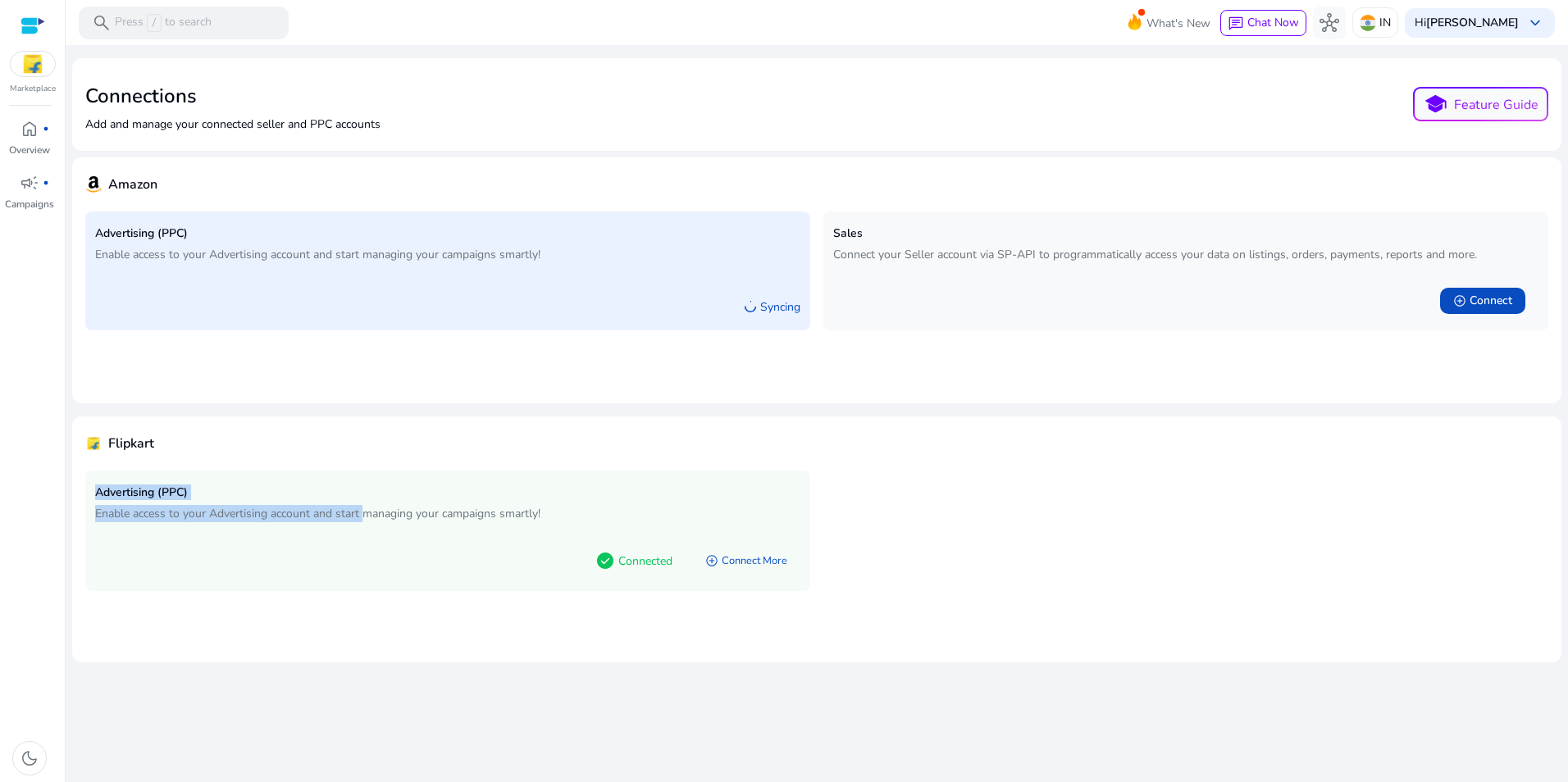
drag, startPoint x: 100, startPoint y: 489, endPoint x: 366, endPoint y: 510, distance: 266.8
click at [366, 510] on div "Advertising (PPC) Enable access to your Advertising account and start managing …" at bounding box center [448, 504] width 706 height 46
drag, startPoint x: 366, startPoint y: 510, endPoint x: 315, endPoint y: 558, distance: 70.0
click at [315, 558] on div "check_circle Connected add_circle Connect More" at bounding box center [448, 557] width 706 height 47
click at [804, 153] on app-connections "Connections Add and manage your connected seller and PPC accounts school Featur…" at bounding box center [817, 360] width 1490 height 604
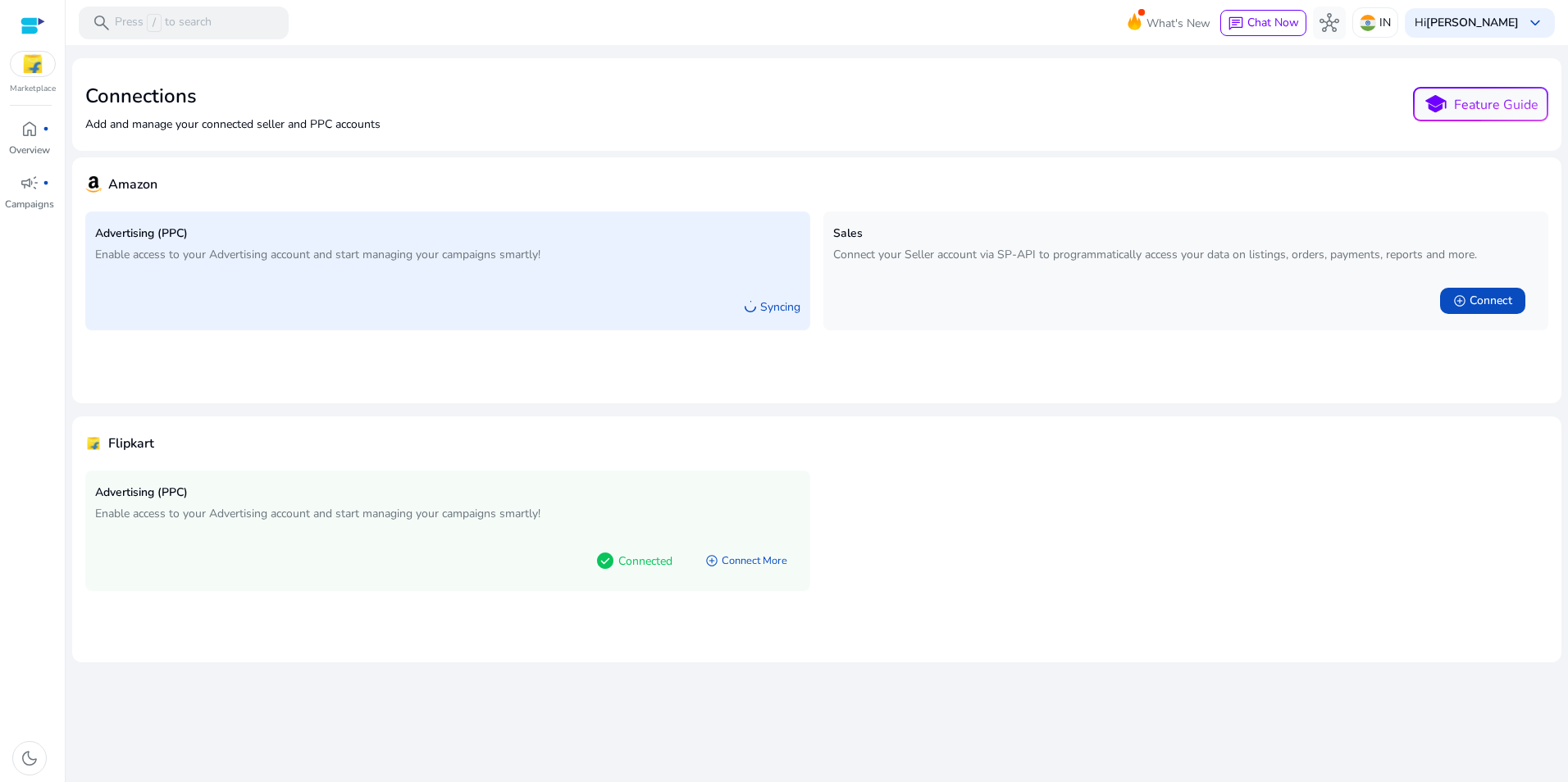
click at [294, 177] on div "Amazon" at bounding box center [817, 184] width 1464 height 28
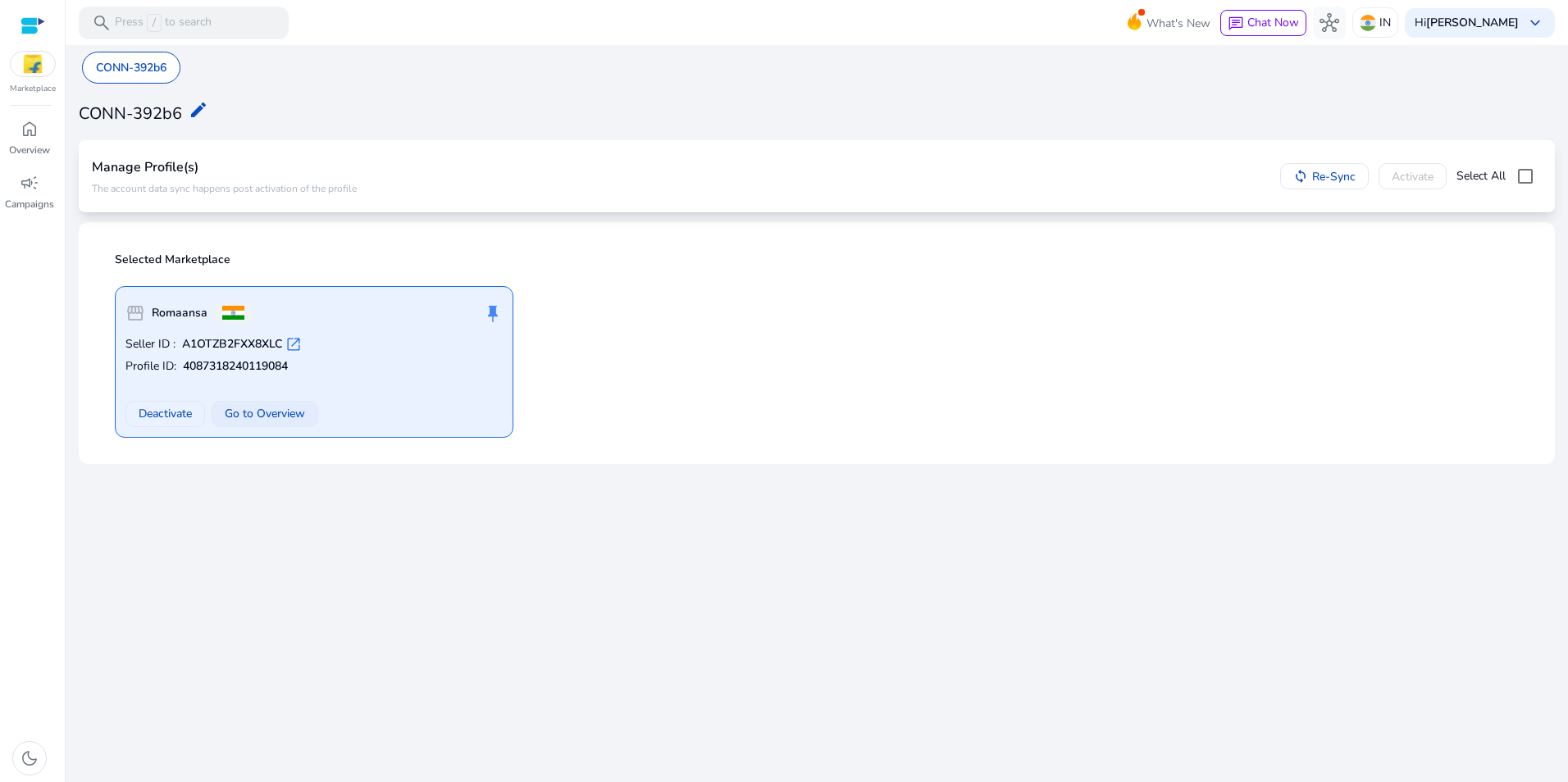
click at [237, 414] on span "Go to Overview" at bounding box center [264, 414] width 80 height 17
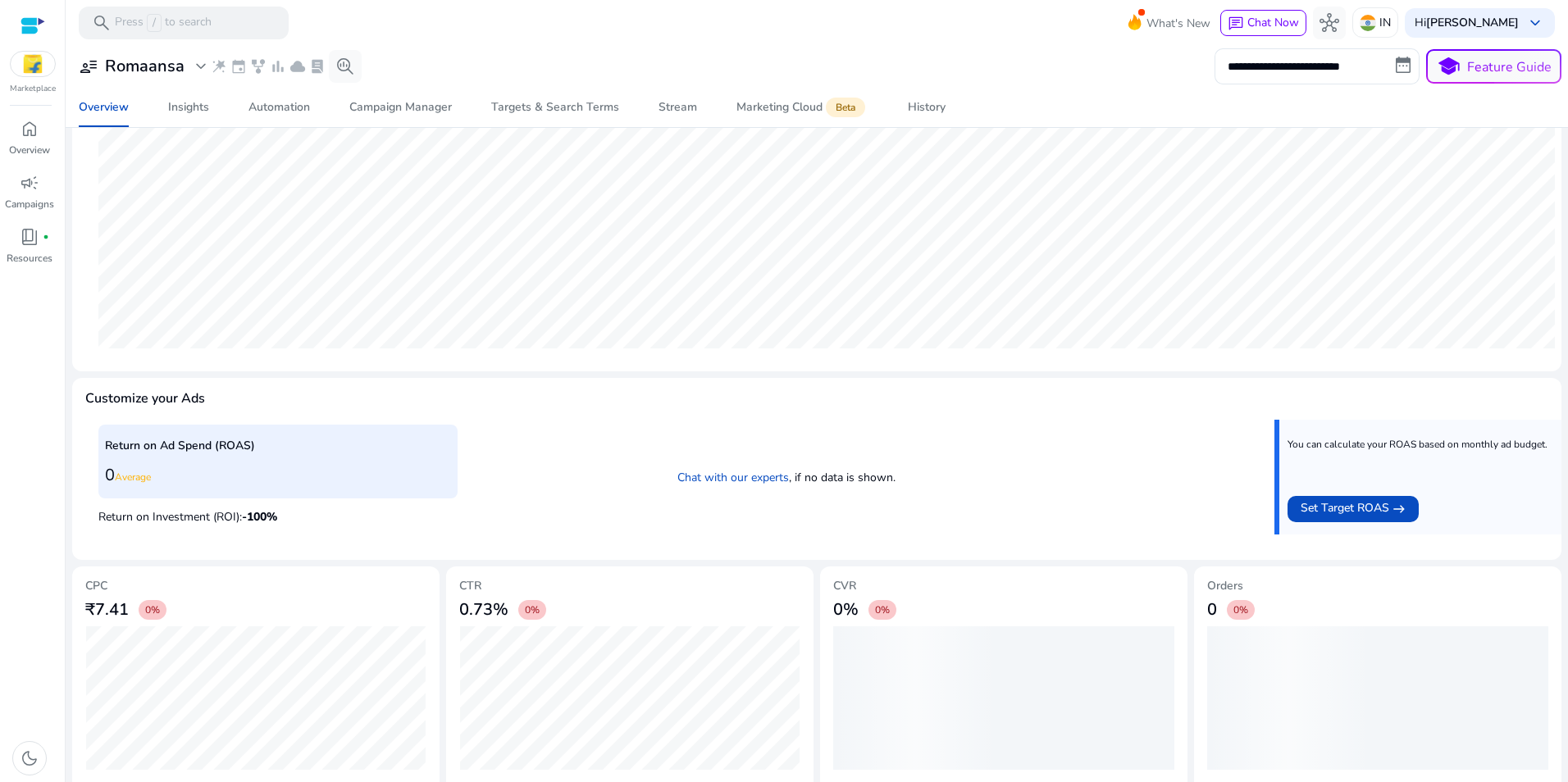
scroll to position [373, 0]
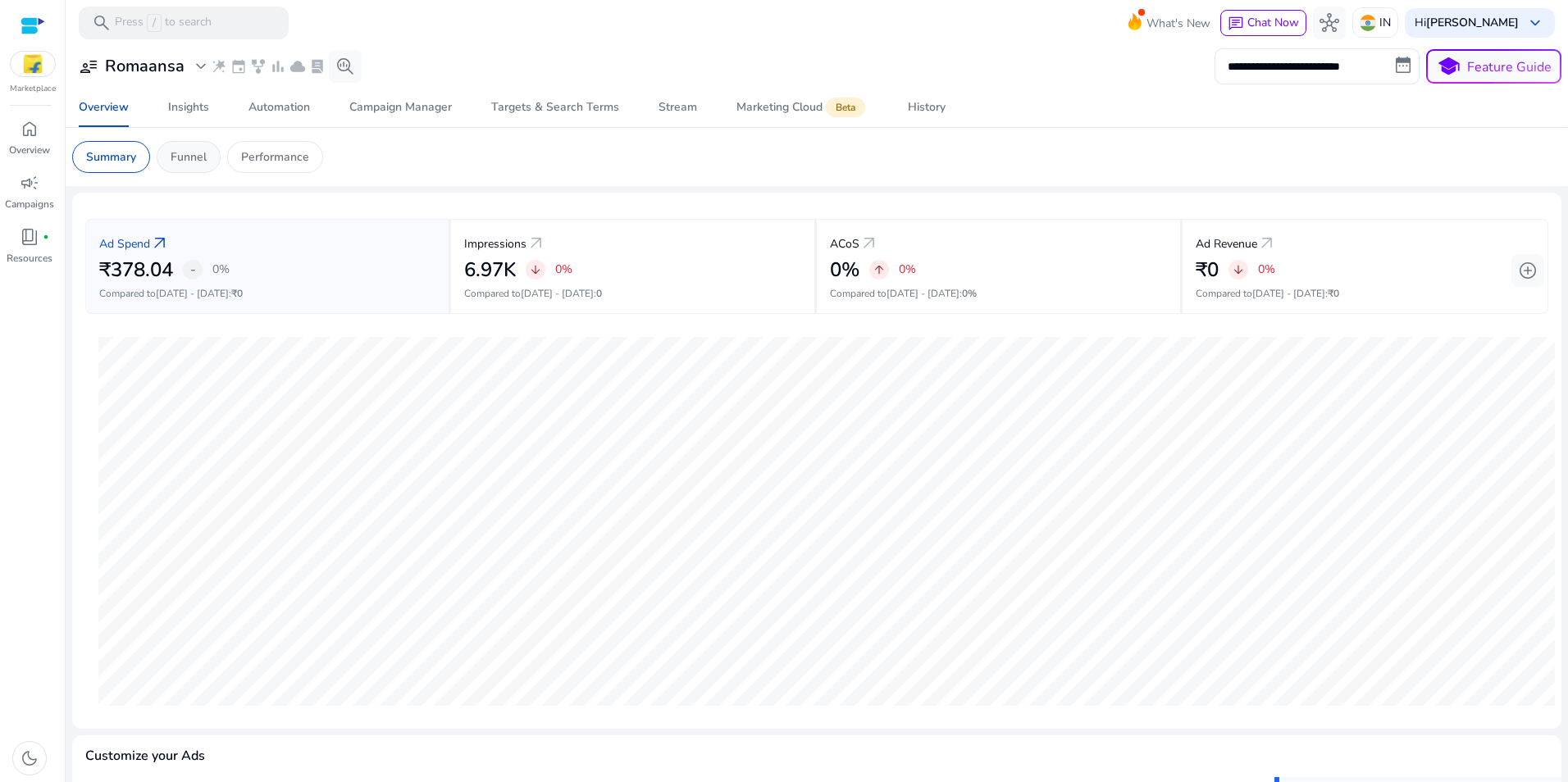
click at [196, 157] on p "Funnel" at bounding box center [188, 158] width 36 height 17
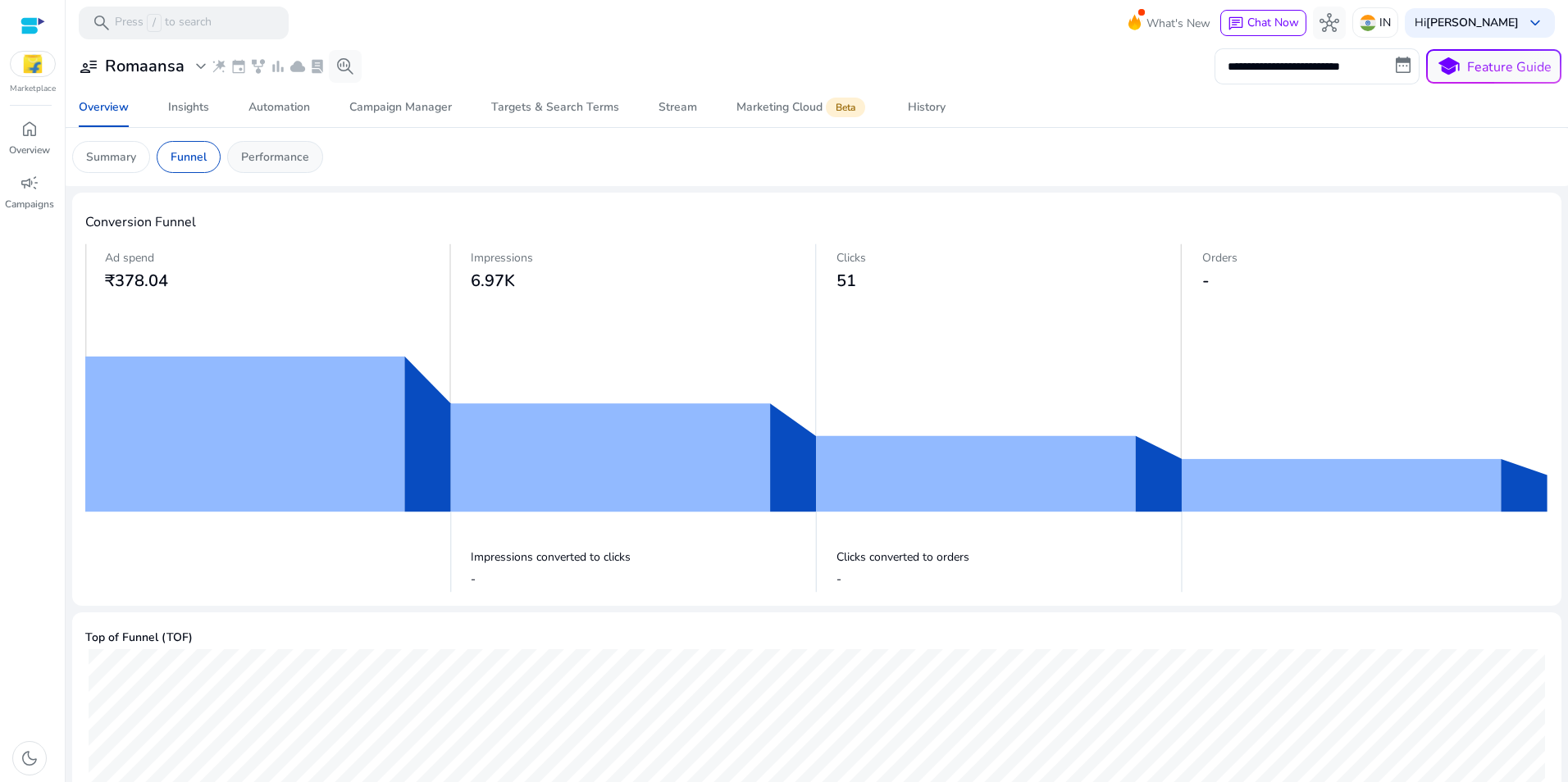
click at [265, 163] on p "Performance" at bounding box center [275, 158] width 68 height 17
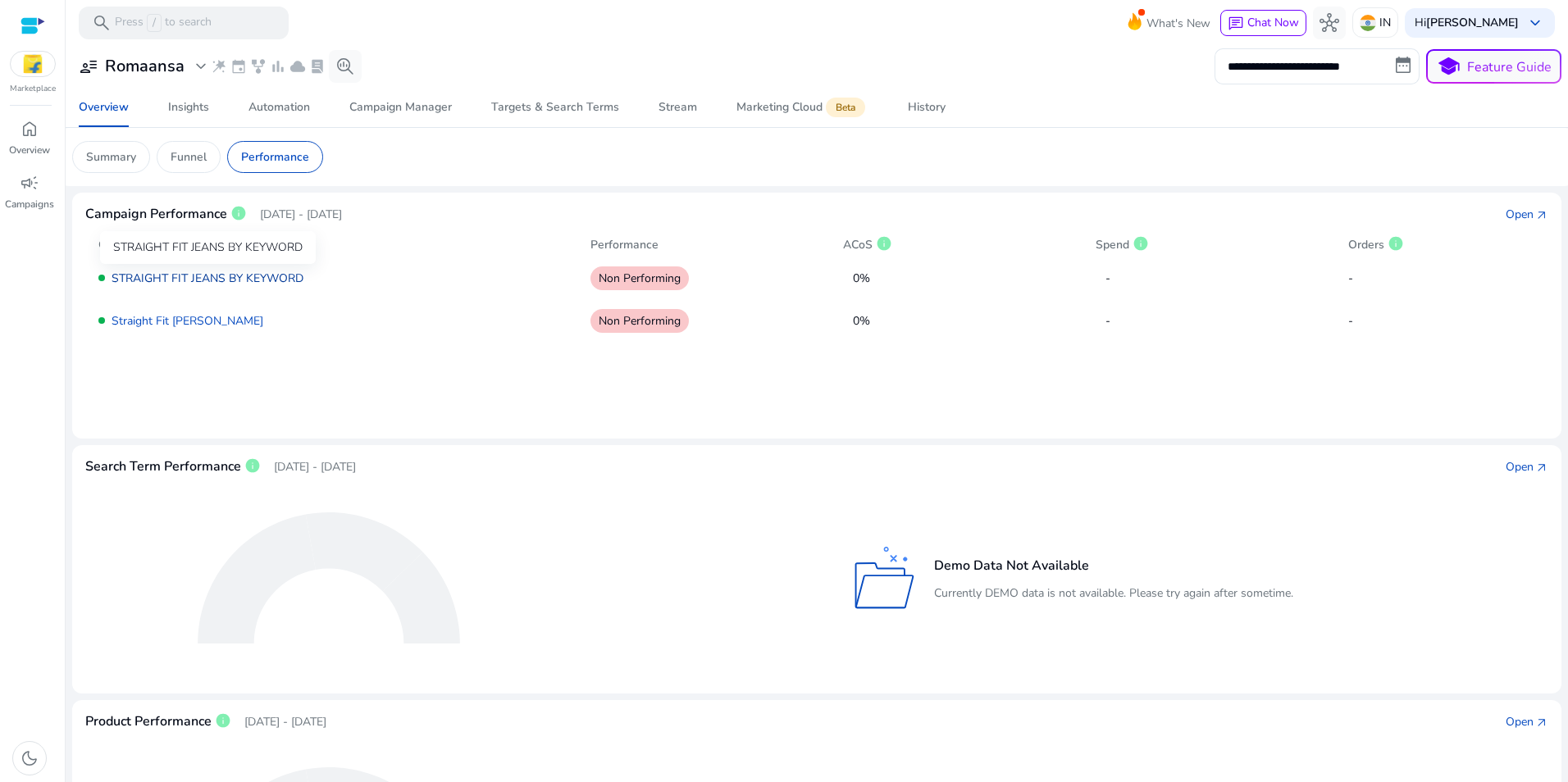
click at [218, 280] on link "STRAIGHT FIT JEANS BY KEYWORD" at bounding box center [207, 278] width 192 height 15
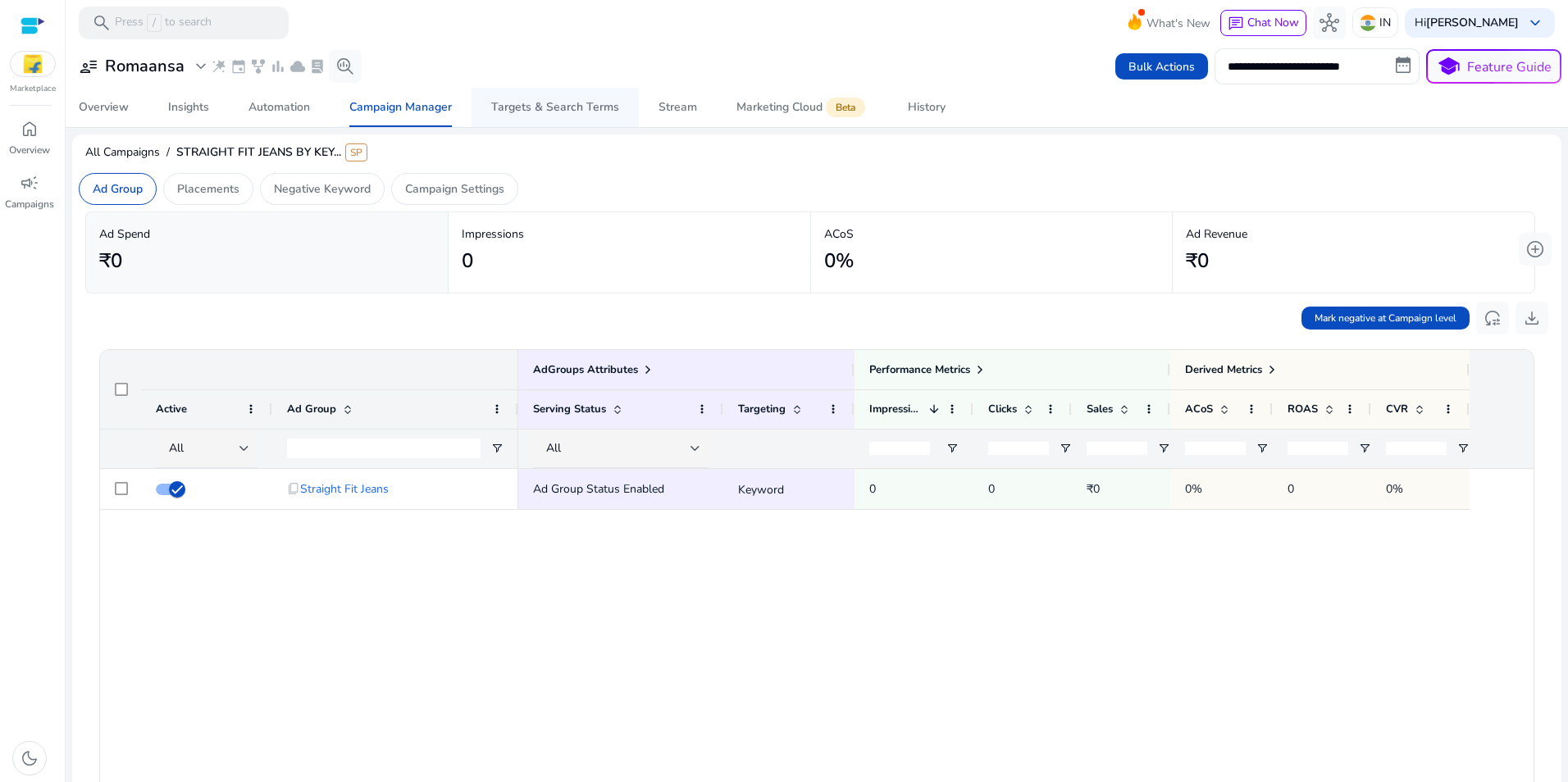
click at [567, 111] on div "Targets & Search Terms" at bounding box center [555, 107] width 128 height 12
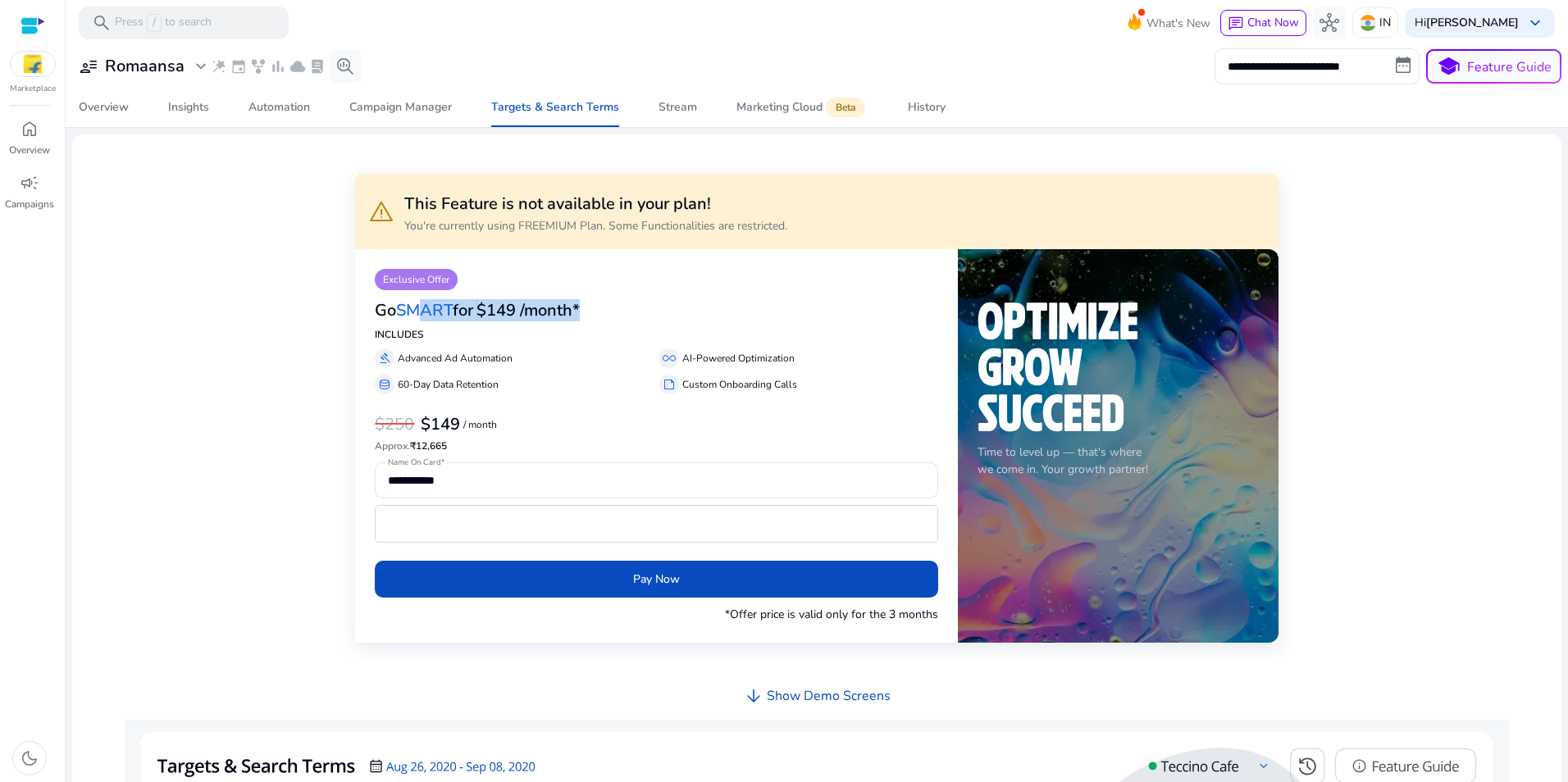
drag, startPoint x: 576, startPoint y: 312, endPoint x: 421, endPoint y: 316, distance: 155.1
click at [421, 316] on div "Go SMART for $149 /month*" at bounding box center [656, 308] width 563 height 37
click at [421, 316] on span "SMART" at bounding box center [424, 310] width 57 height 22
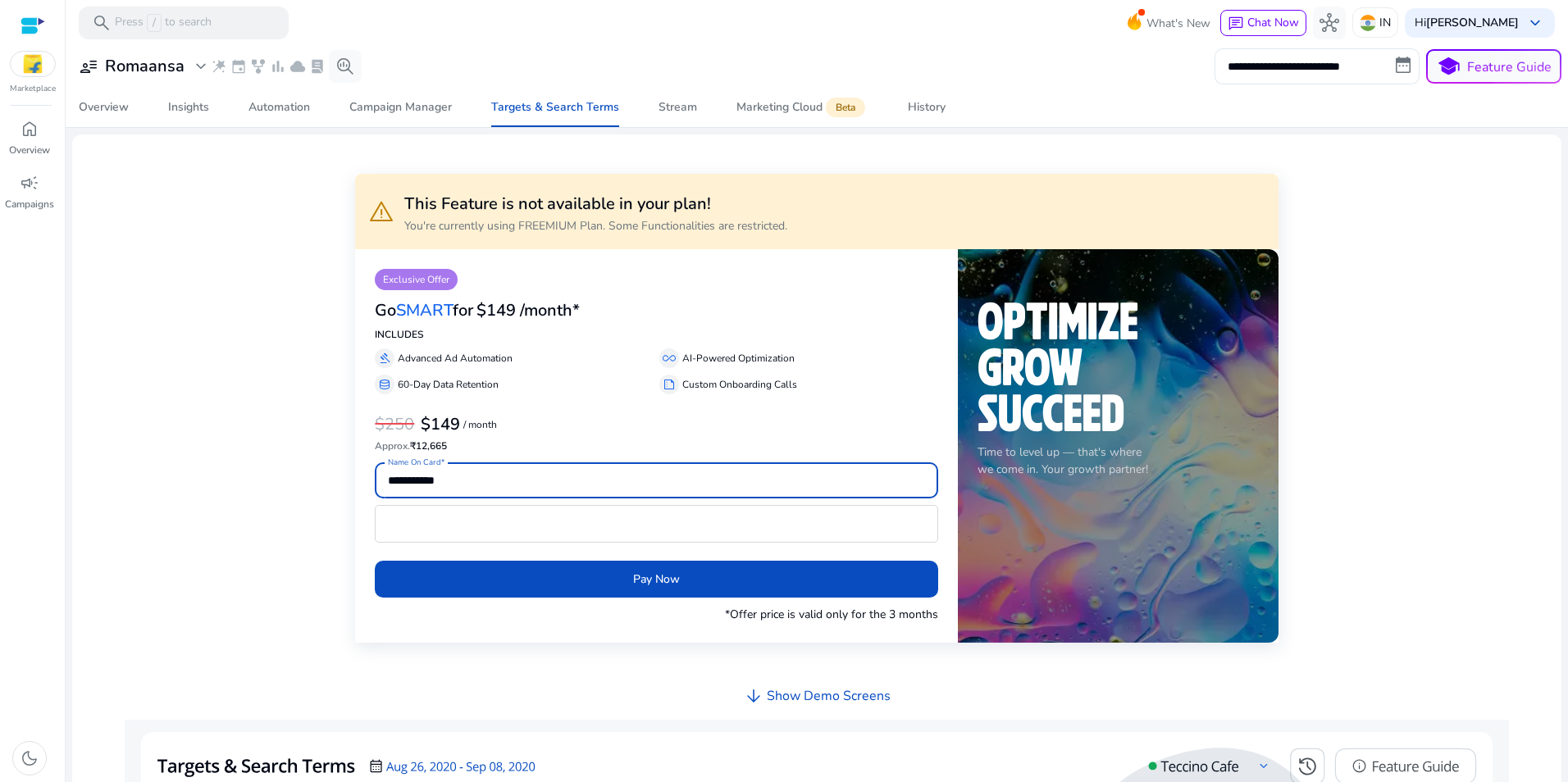
drag, startPoint x: 484, startPoint y: 478, endPoint x: 373, endPoint y: 479, distance: 111.0
click at [373, 479] on div "**********" at bounding box center [655, 446] width 602 height 393
click at [266, 479] on div "**********" at bounding box center [817, 718] width 1464 height 1141
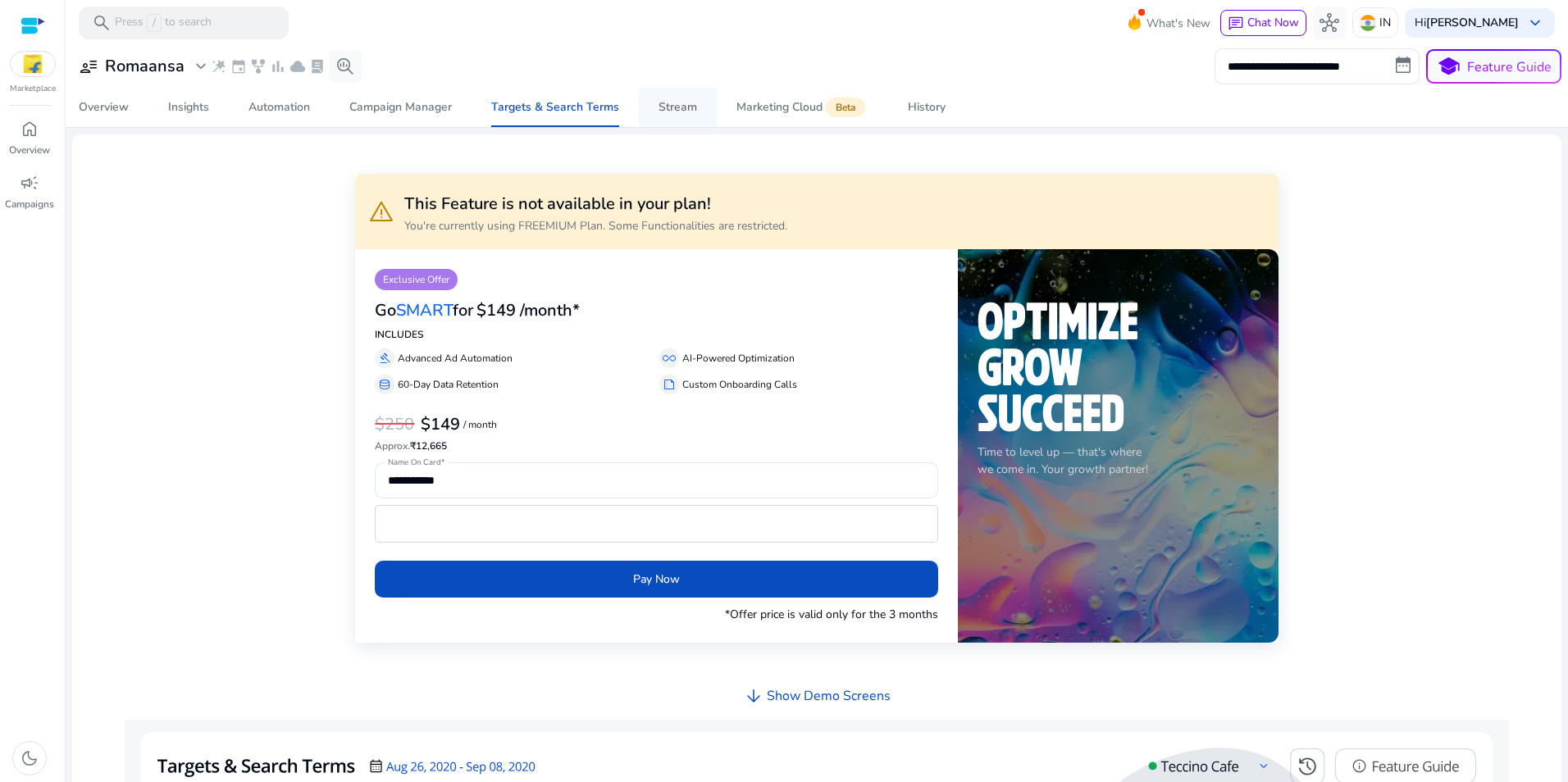
click at [678, 105] on div "Stream" at bounding box center [678, 107] width 39 height 12
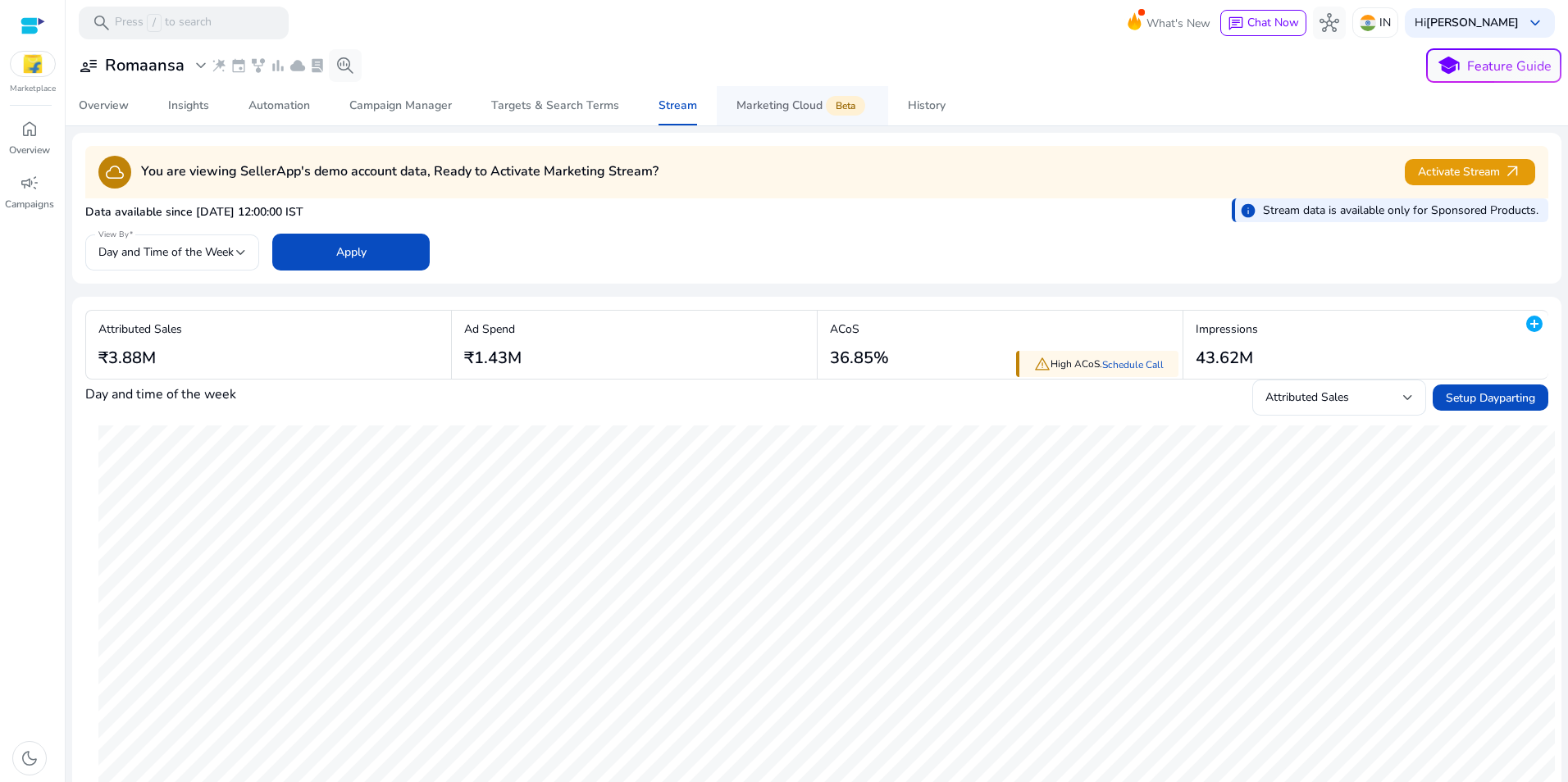
click at [797, 113] on span "Marketing Cloud Beta" at bounding box center [802, 105] width 132 height 40
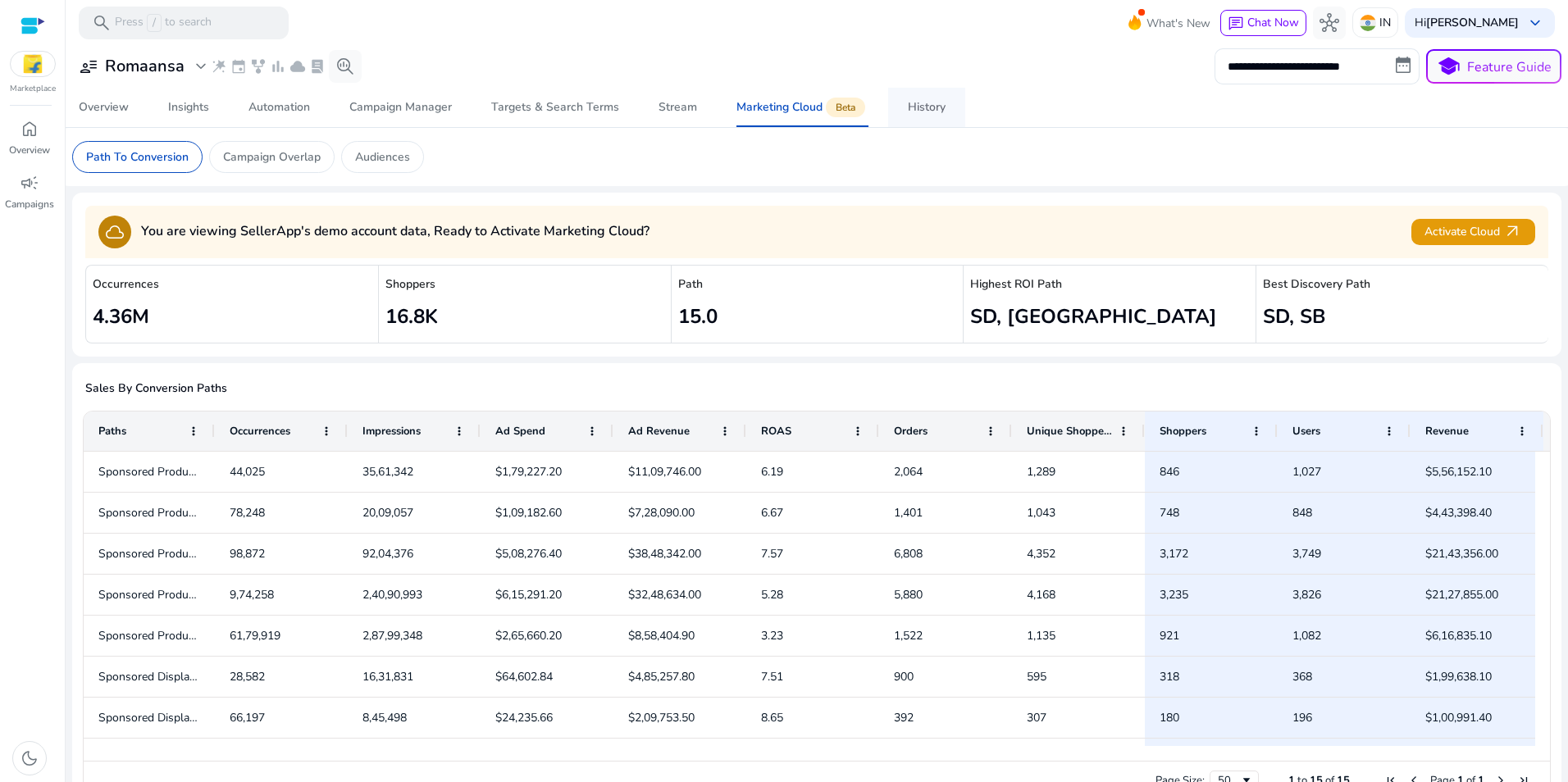
click at [914, 109] on div "History" at bounding box center [926, 107] width 38 height 12
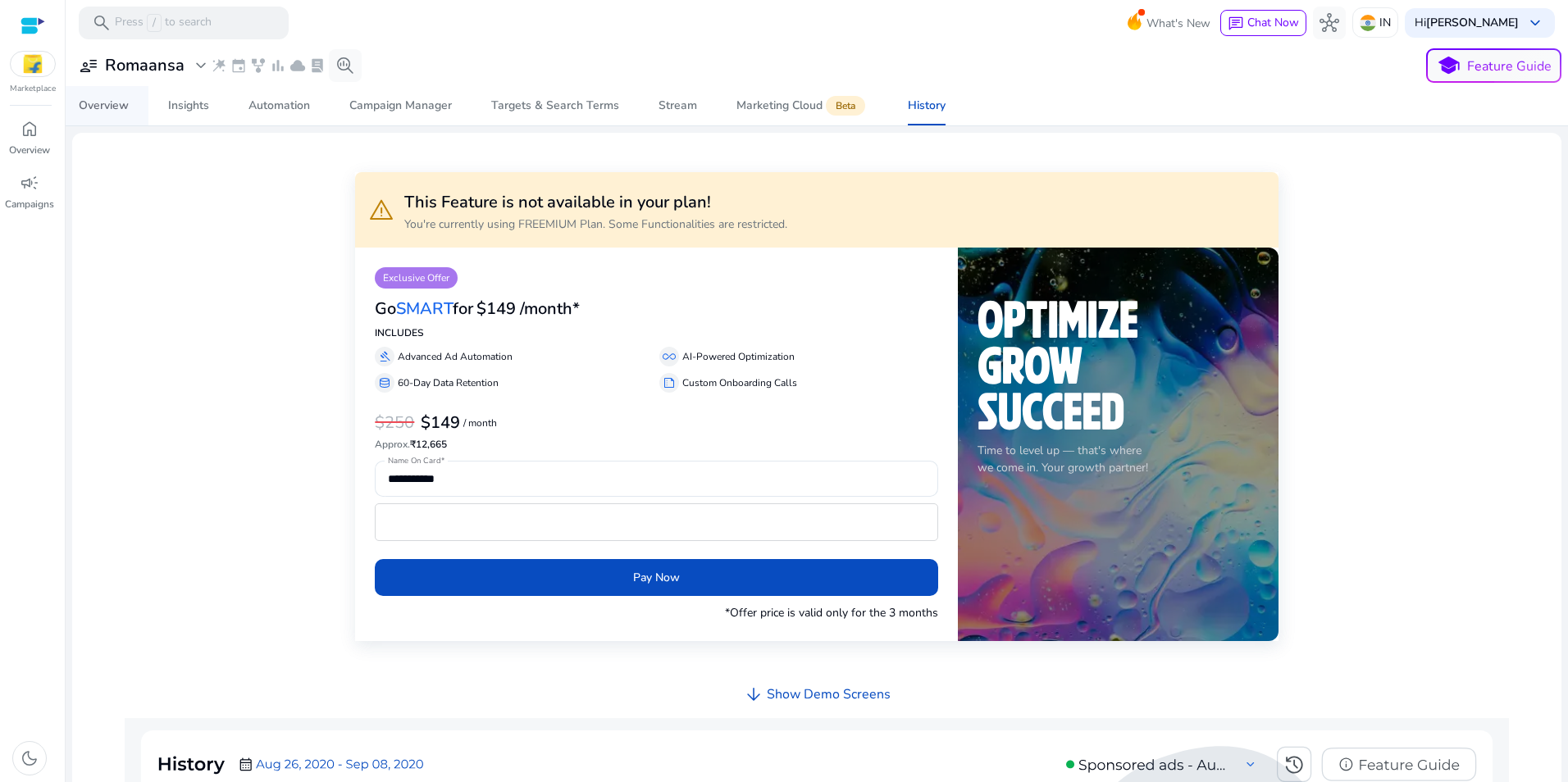
click at [101, 109] on div "Overview" at bounding box center [103, 106] width 50 height 12
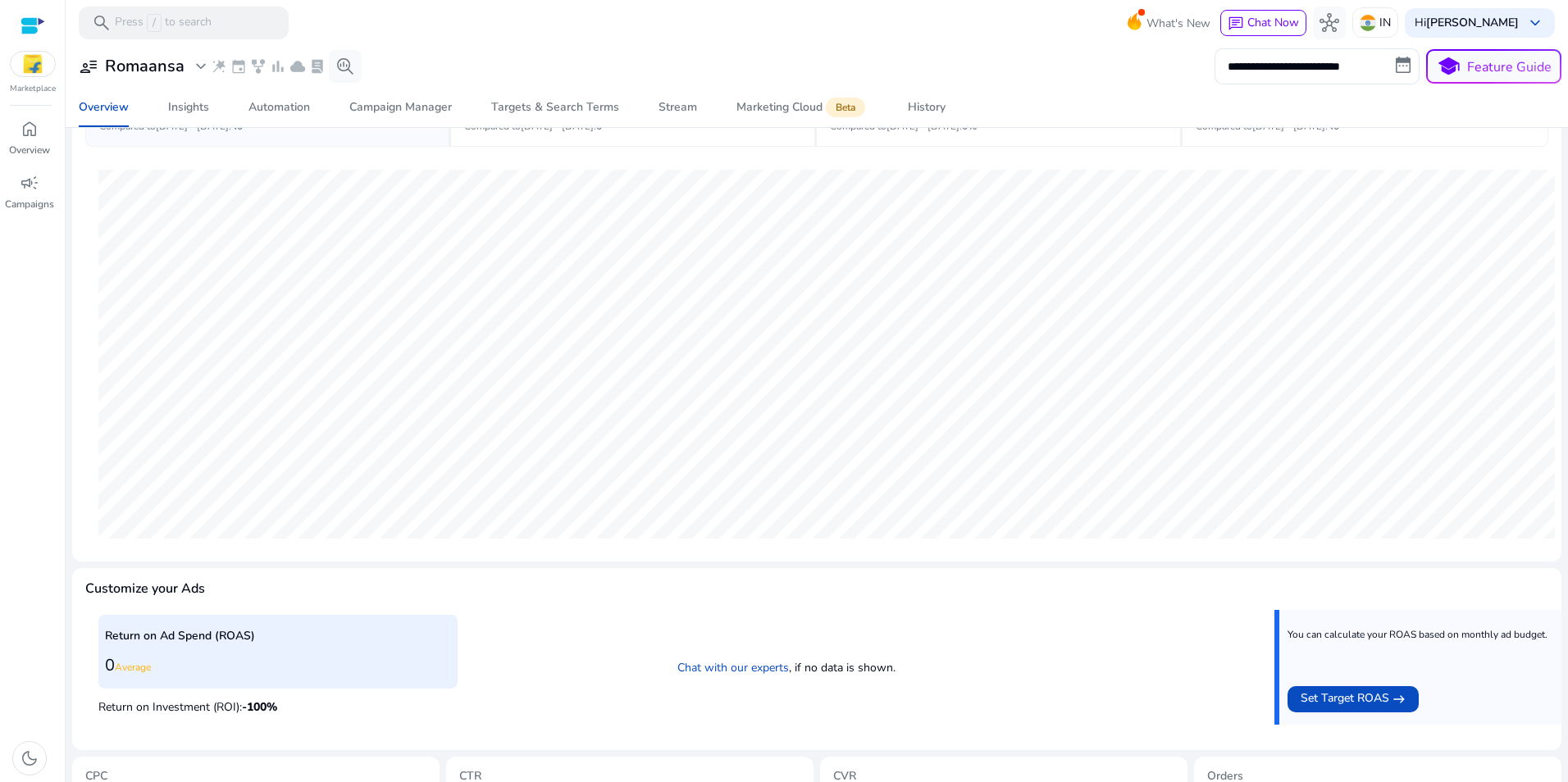
scroll to position [373, 0]
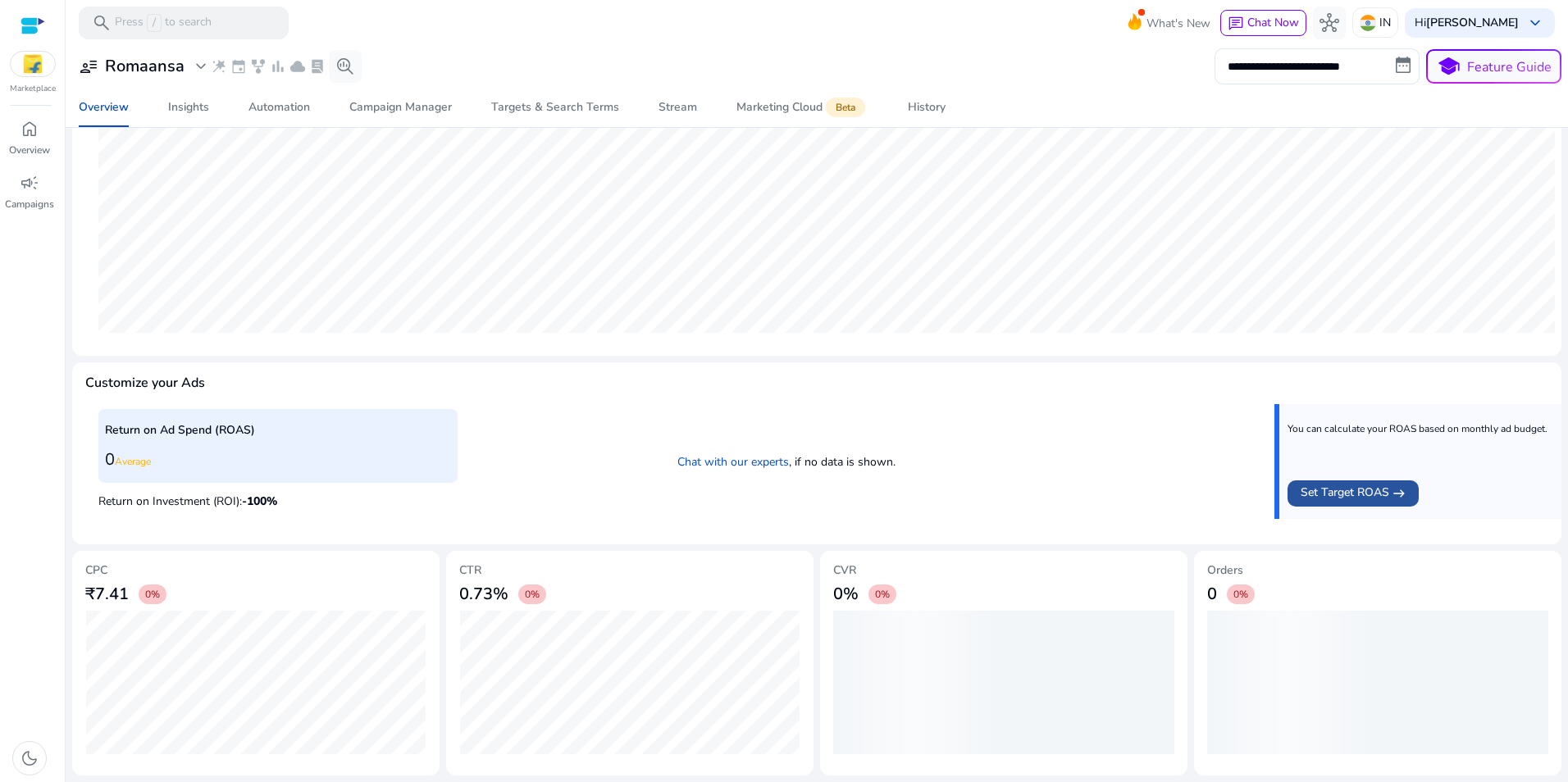
click at [1345, 498] on span "Set Target ROAS" at bounding box center [1346, 494] width 89 height 19
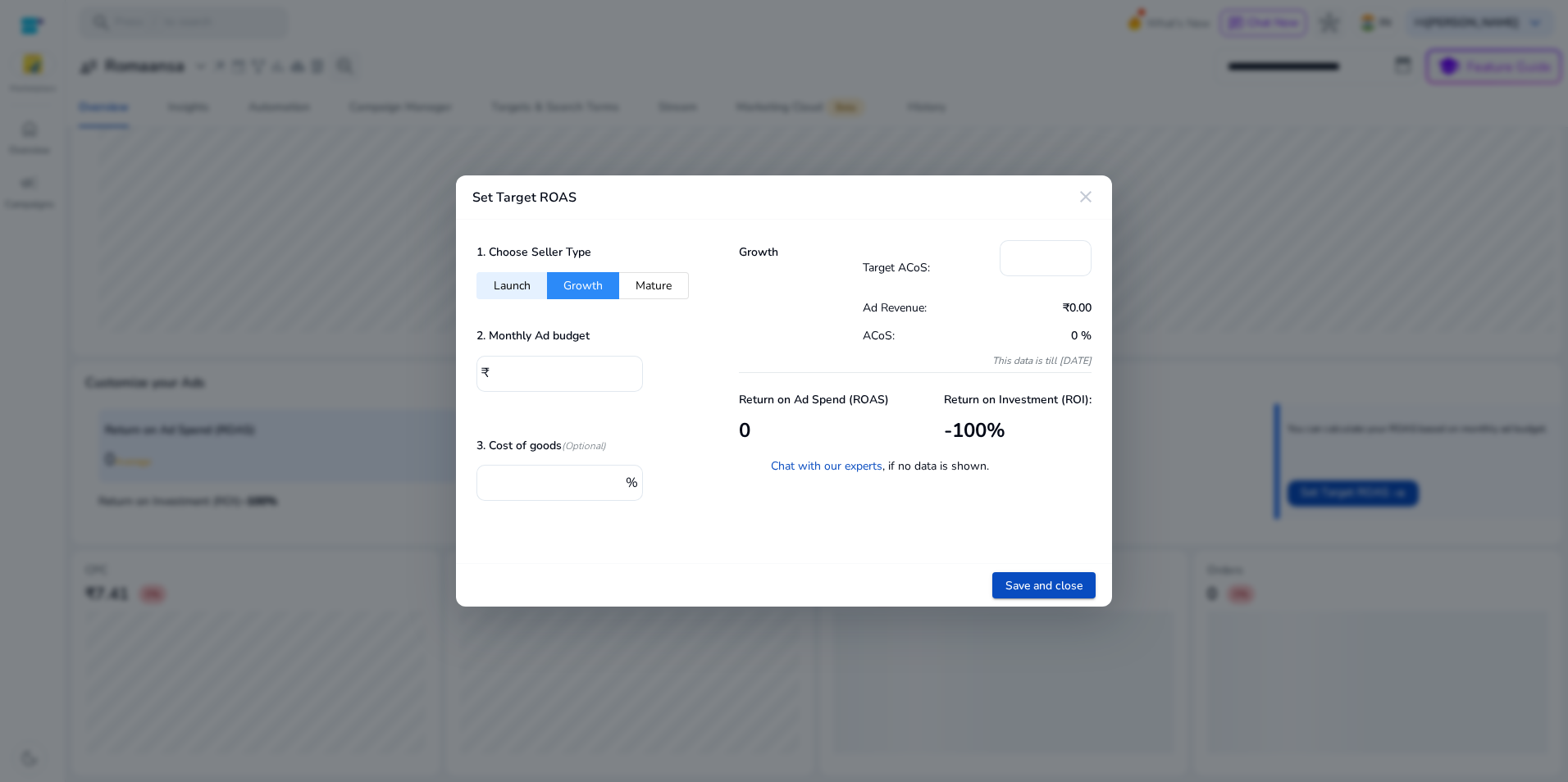
click at [1249, 414] on div at bounding box center [784, 391] width 1568 height 782
click at [1081, 198] on mat-icon "close" at bounding box center [1086, 196] width 19 height 19
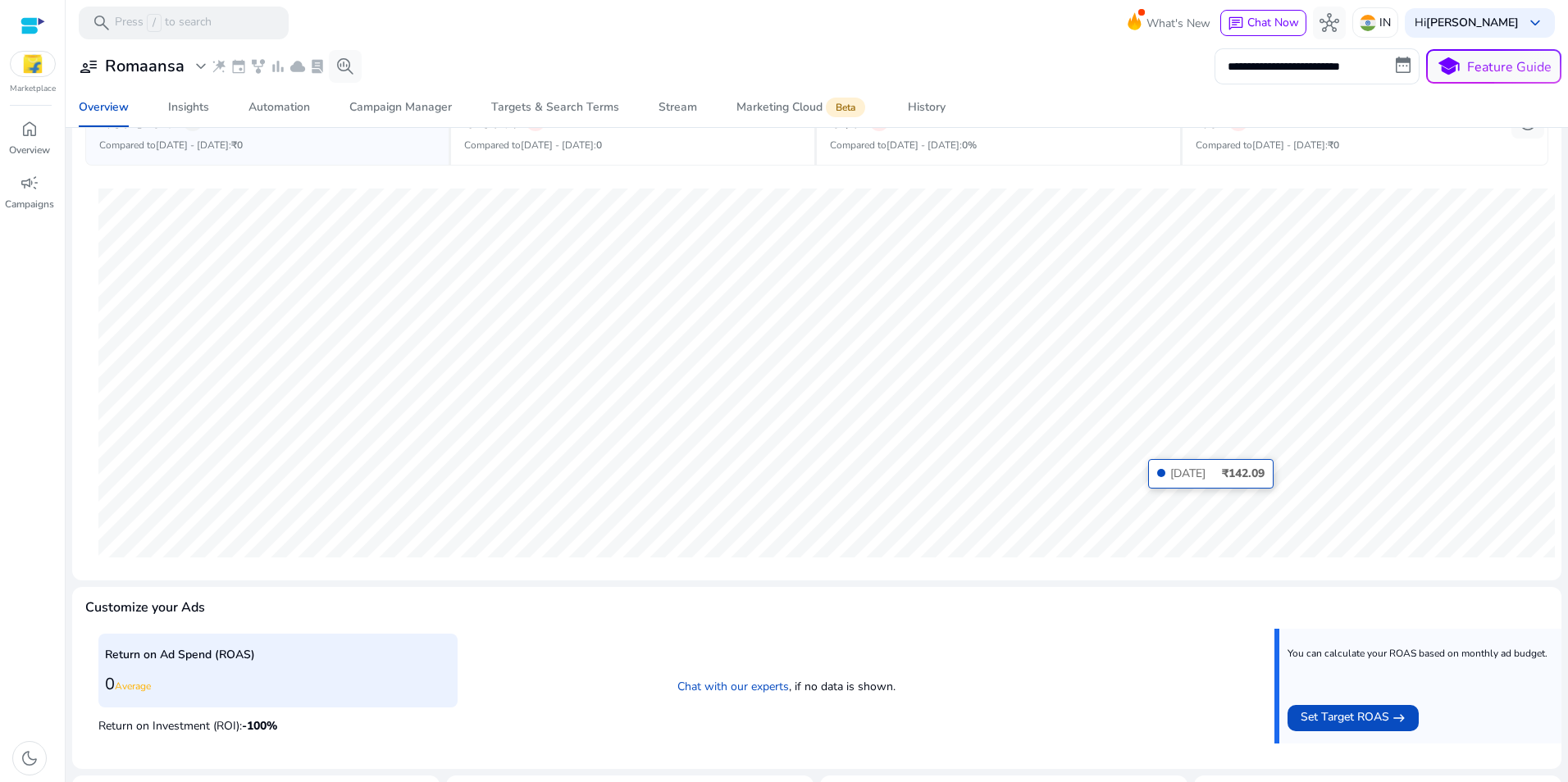
scroll to position [0, 0]
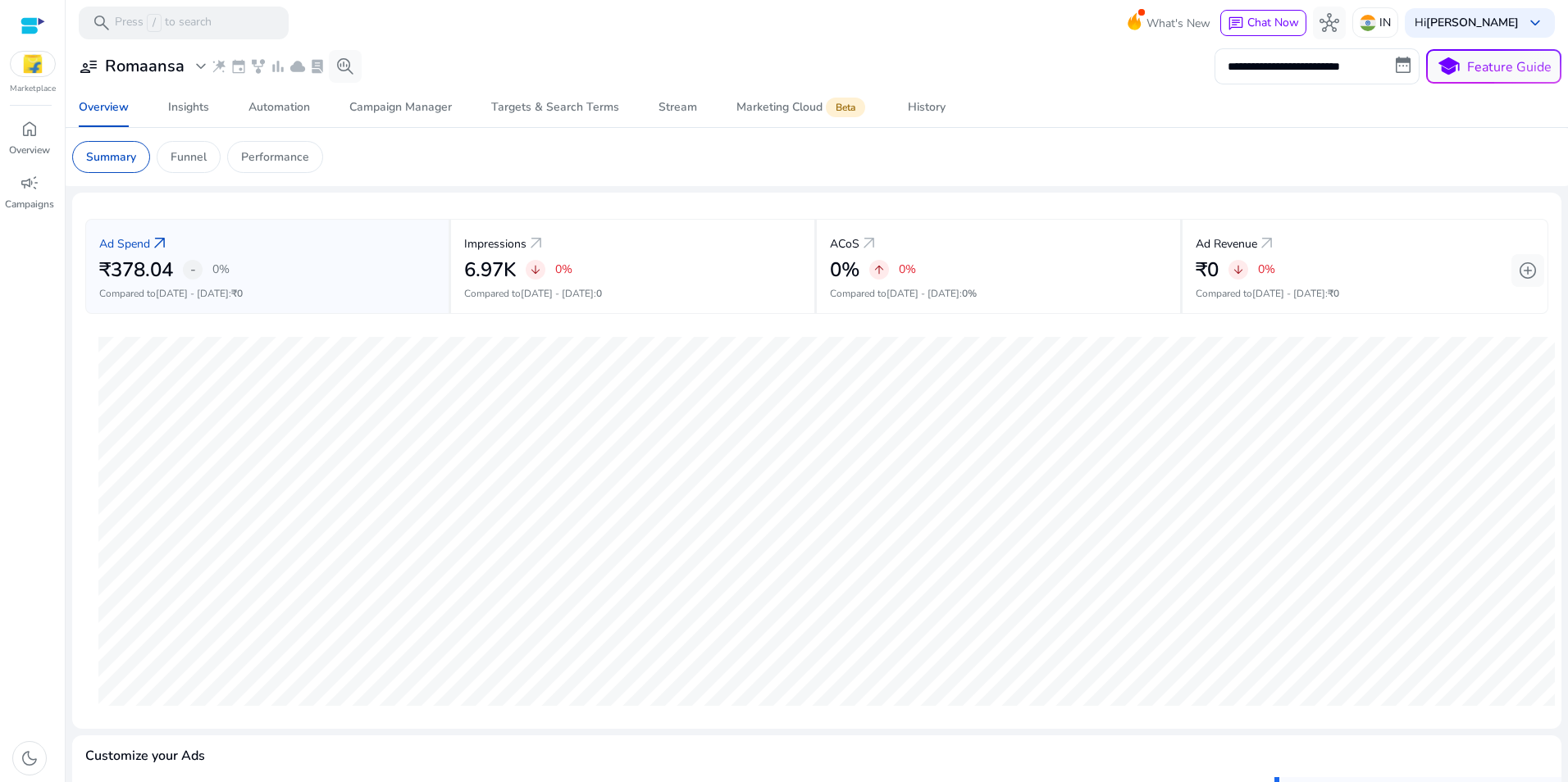
click at [32, 64] on img at bounding box center [33, 63] width 44 height 24
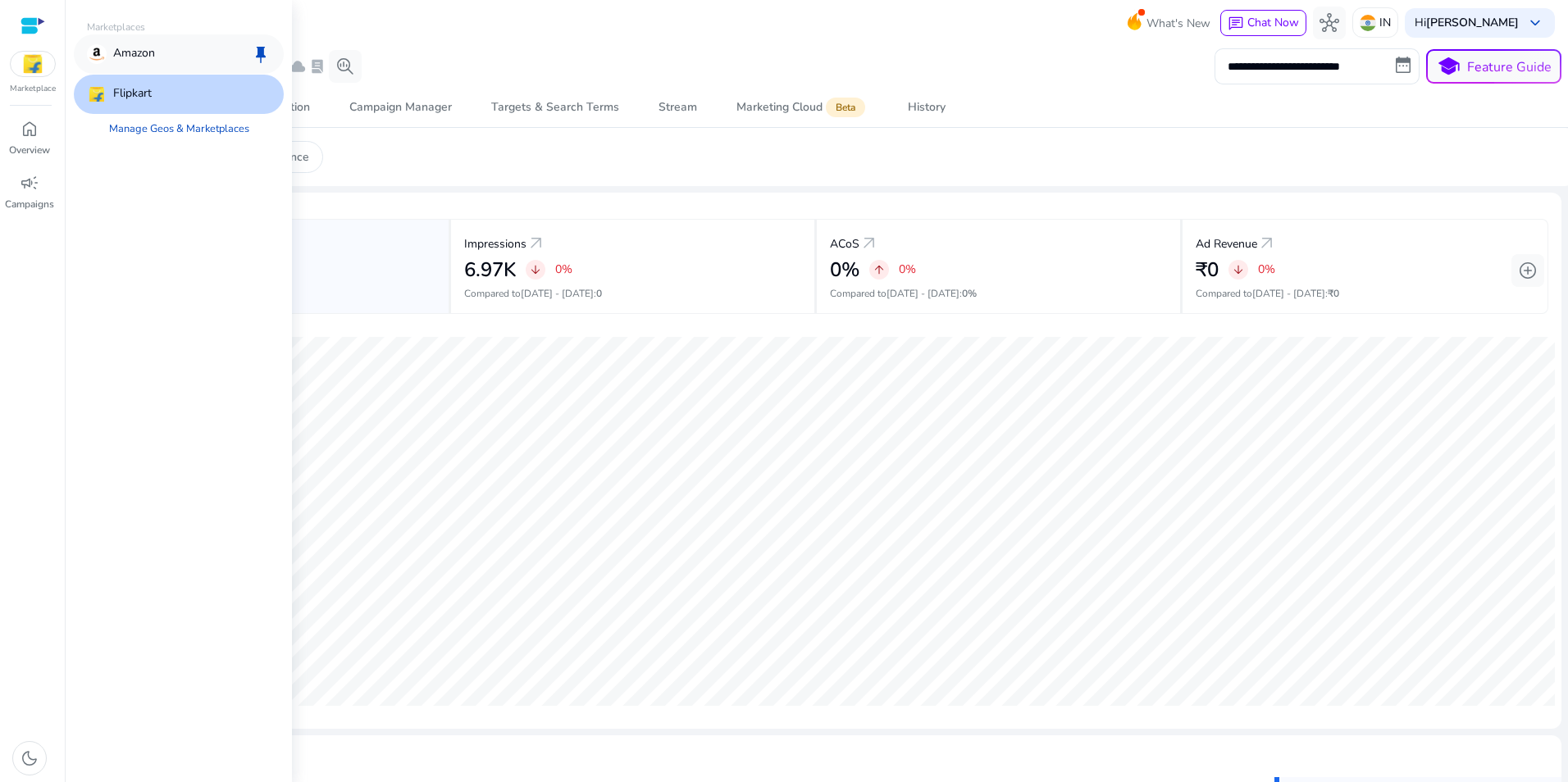
click at [149, 57] on p "Amazon" at bounding box center [133, 54] width 42 height 19
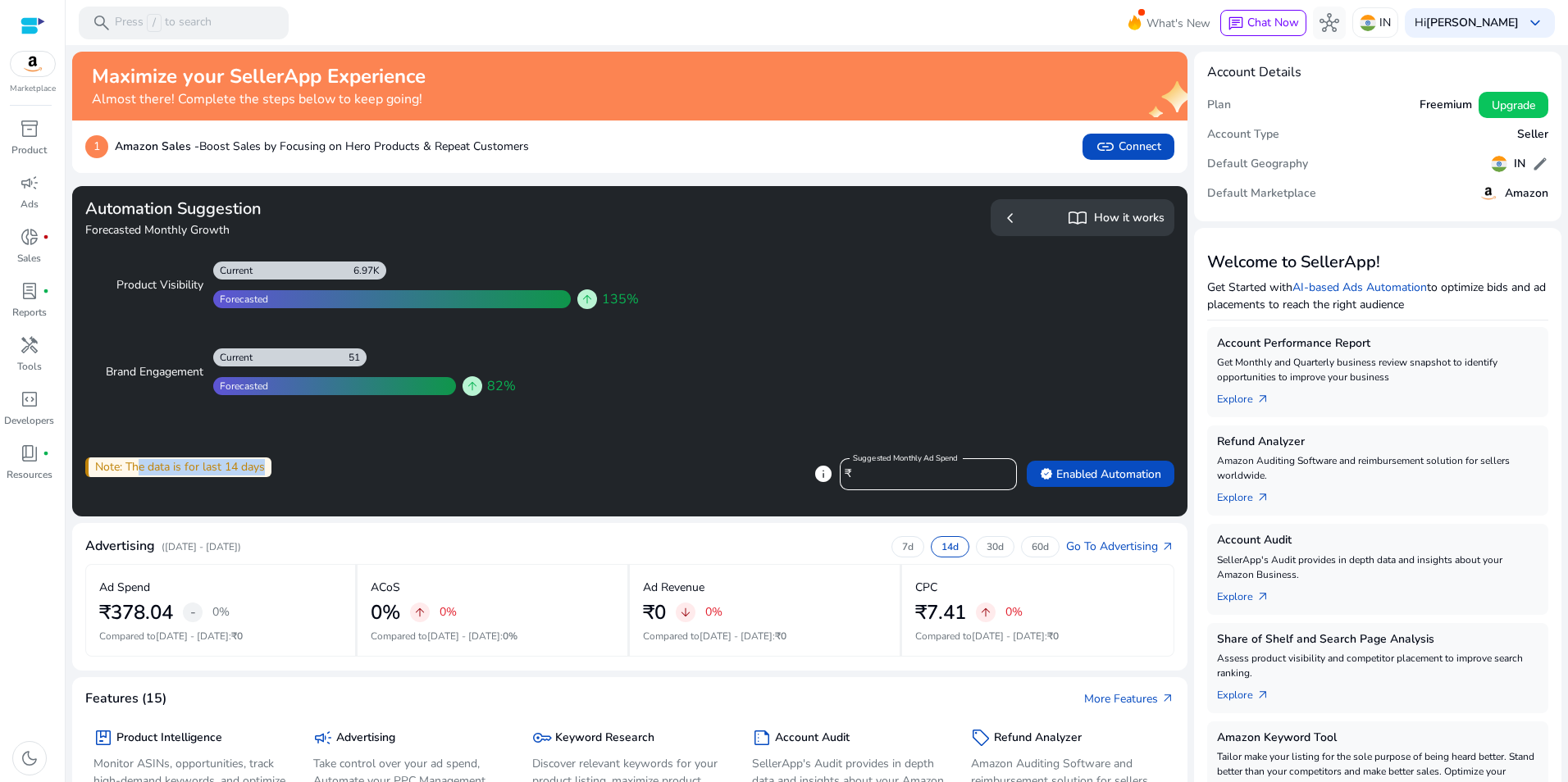
drag, startPoint x: 132, startPoint y: 468, endPoint x: 260, endPoint y: 466, distance: 128.0
click at [260, 466] on div "Note: The data is for last 14 days" at bounding box center [178, 467] width 187 height 19
drag, startPoint x: 260, startPoint y: 466, endPoint x: 241, endPoint y: 468, distance: 19.1
click at [241, 468] on div "Note: The data is for last 14 days" at bounding box center [178, 467] width 187 height 19
click at [260, 462] on div "Note: The data is for last 14 days" at bounding box center [178, 467] width 187 height 19
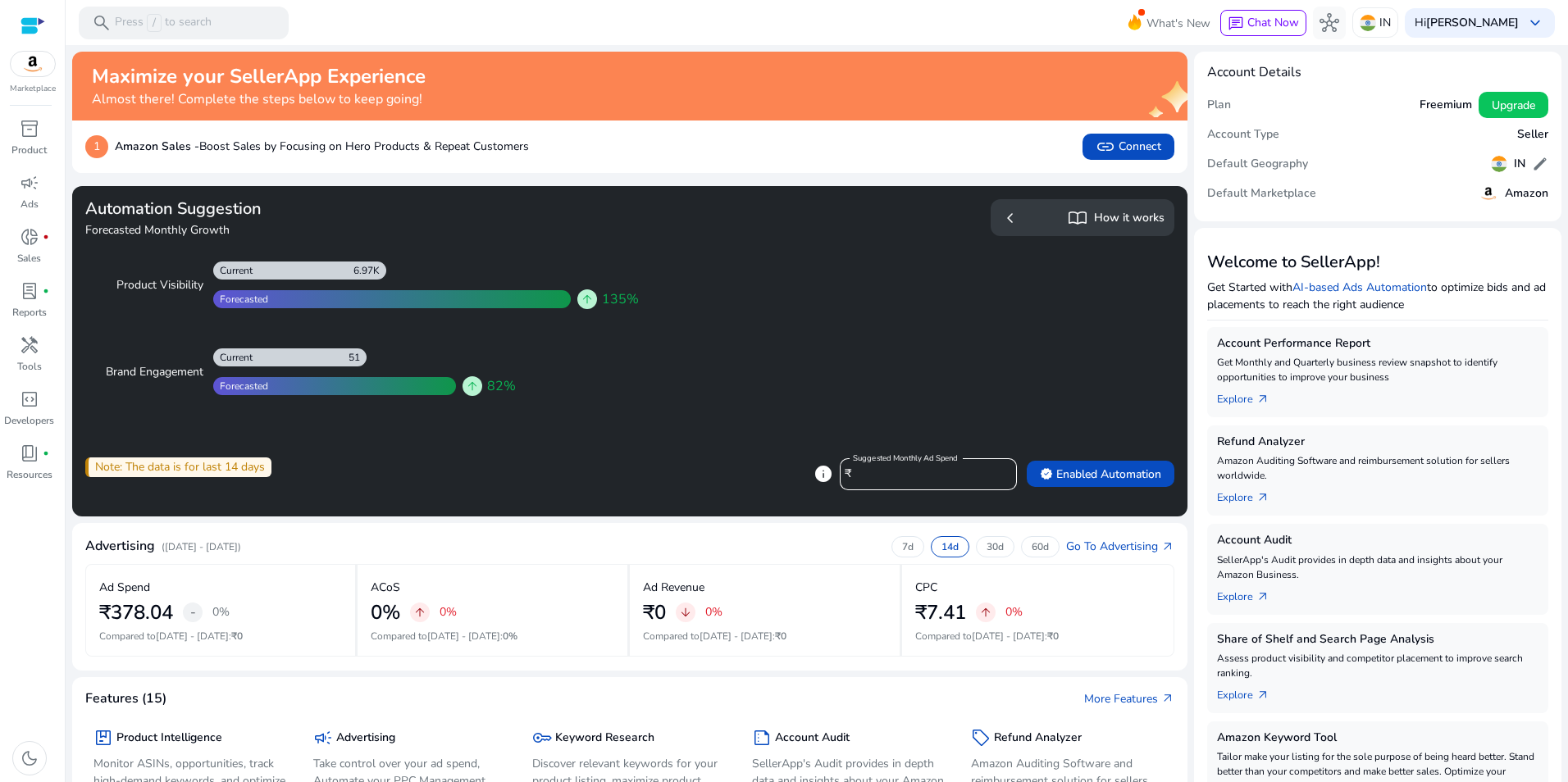
click at [236, 463] on div "Note: The data is for last 14 days" at bounding box center [178, 467] width 187 height 19
click at [1101, 217] on h5 "How it works" at bounding box center [1129, 218] width 71 height 14
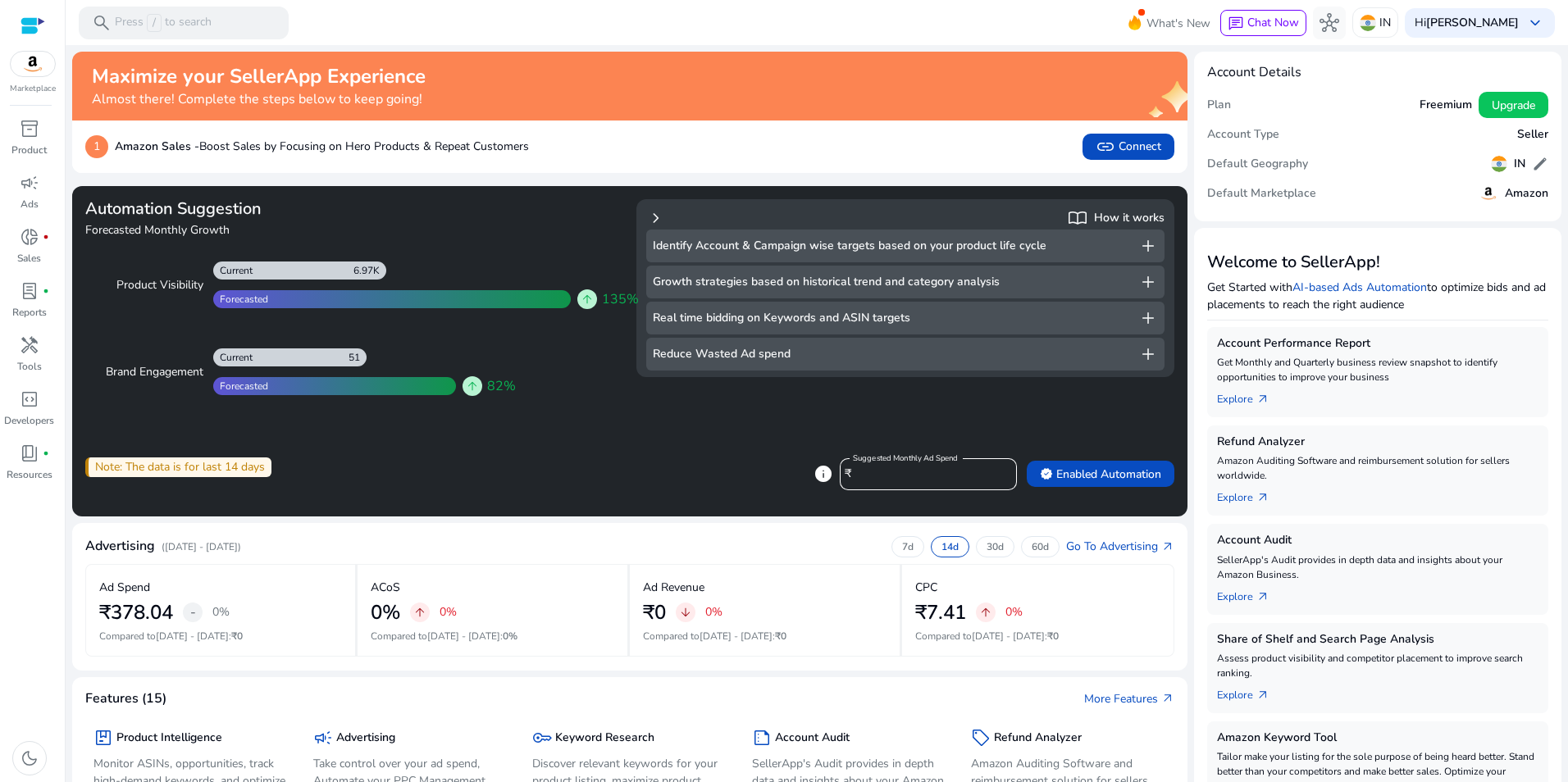
click at [700, 246] on h5 "Identify Account & Campaign wise targets based on your product life cycle" at bounding box center [849, 246] width 393 height 14
click at [1139, 243] on span "add" at bounding box center [1148, 246] width 19 height 19
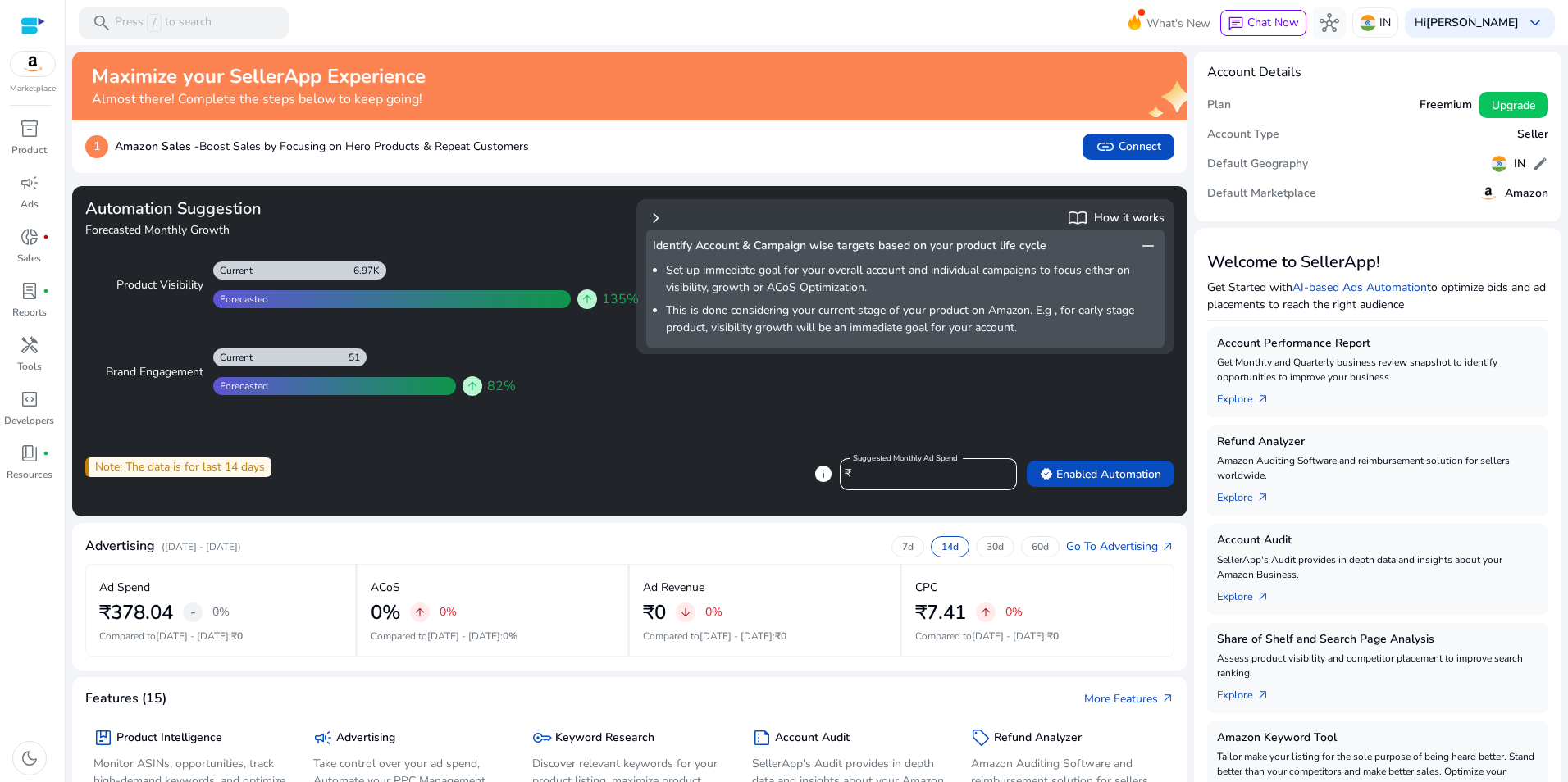
drag, startPoint x: 669, startPoint y: 267, endPoint x: 1044, endPoint y: 331, distance: 380.4
click at [1044, 331] on ul "Set up immediate goal for your overall account and individual campaigns to focu…" at bounding box center [905, 299] width 506 height 85
drag, startPoint x: 1044, startPoint y: 331, endPoint x: 1004, endPoint y: 254, distance: 86.8
click at [994, 254] on div "Identify Account & Campaign wise targets based on your product life cycle remove" at bounding box center [905, 246] width 506 height 19
click at [1147, 246] on span "remove" at bounding box center [1148, 246] width 19 height 19
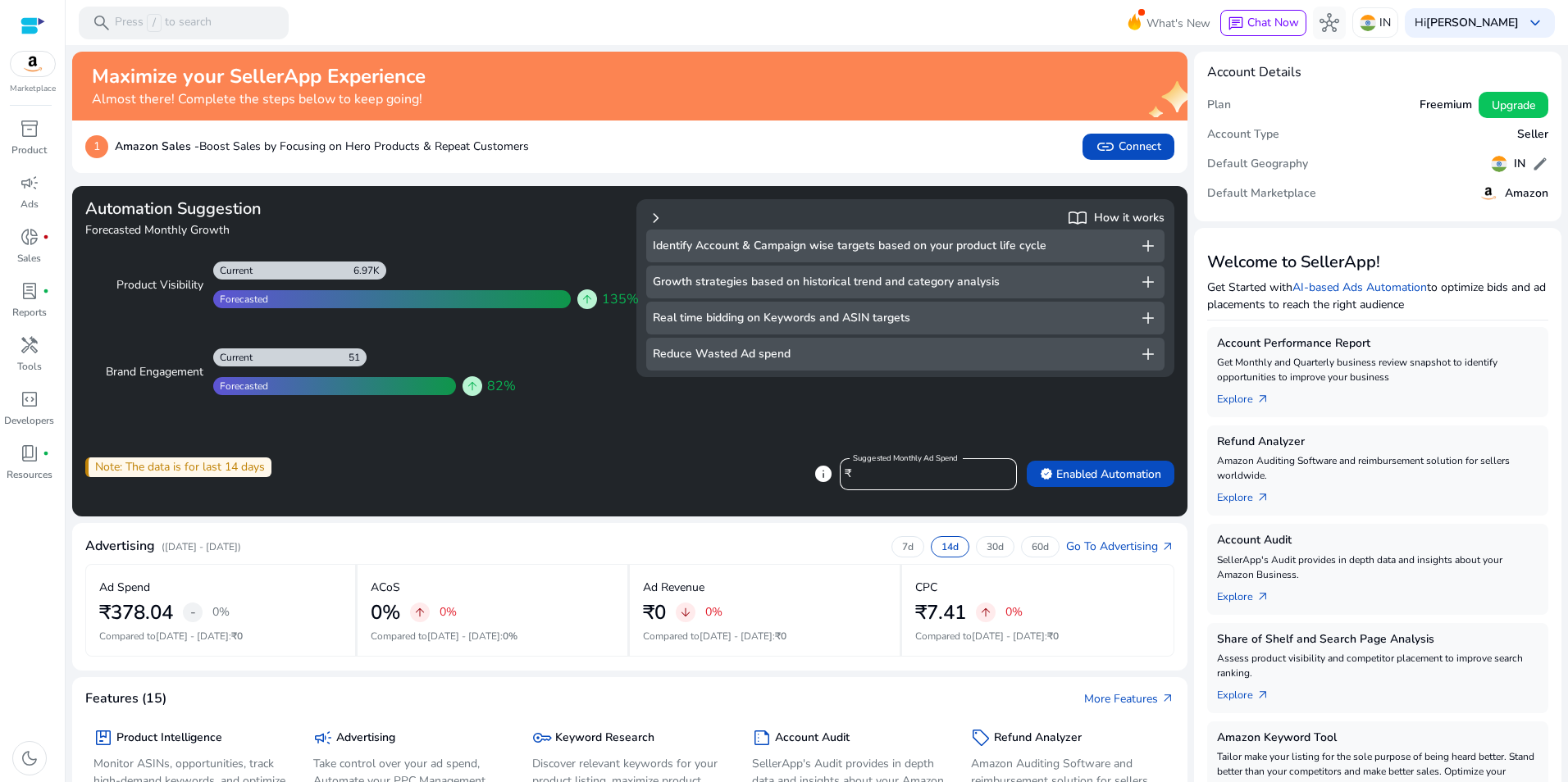
click at [750, 357] on h5 "Reduce Wasted Ad spend" at bounding box center [721, 355] width 138 height 14
click at [1497, 105] on span "Upgrade" at bounding box center [1513, 105] width 44 height 17
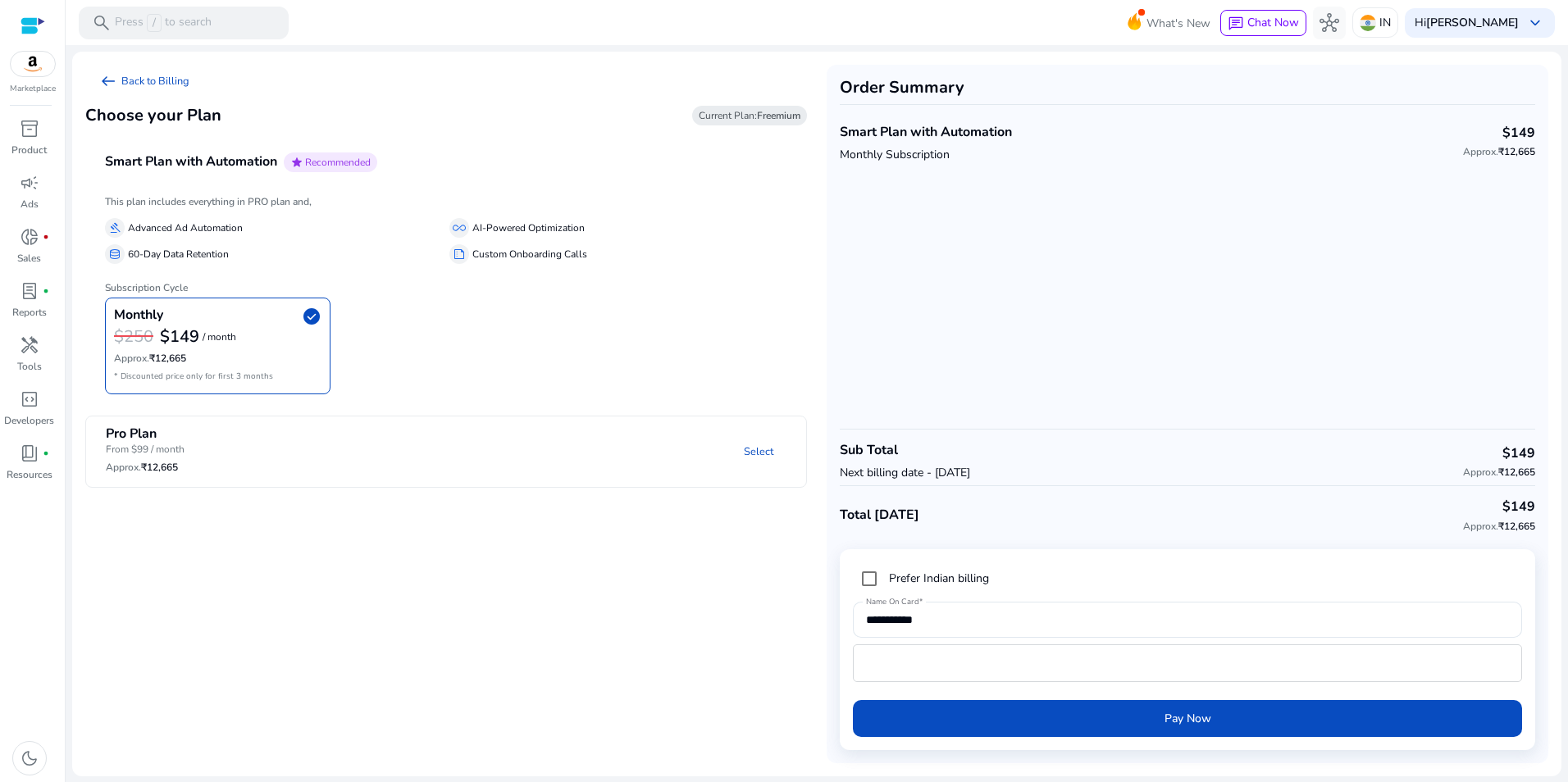
click at [264, 565] on app-plan-selection "arrow_left_alt Back to Billing Choose your Plan Current Plan: Freemium Smart Pl…" at bounding box center [446, 414] width 722 height 699
click at [33, 27] on div at bounding box center [32, 26] width 24 height 19
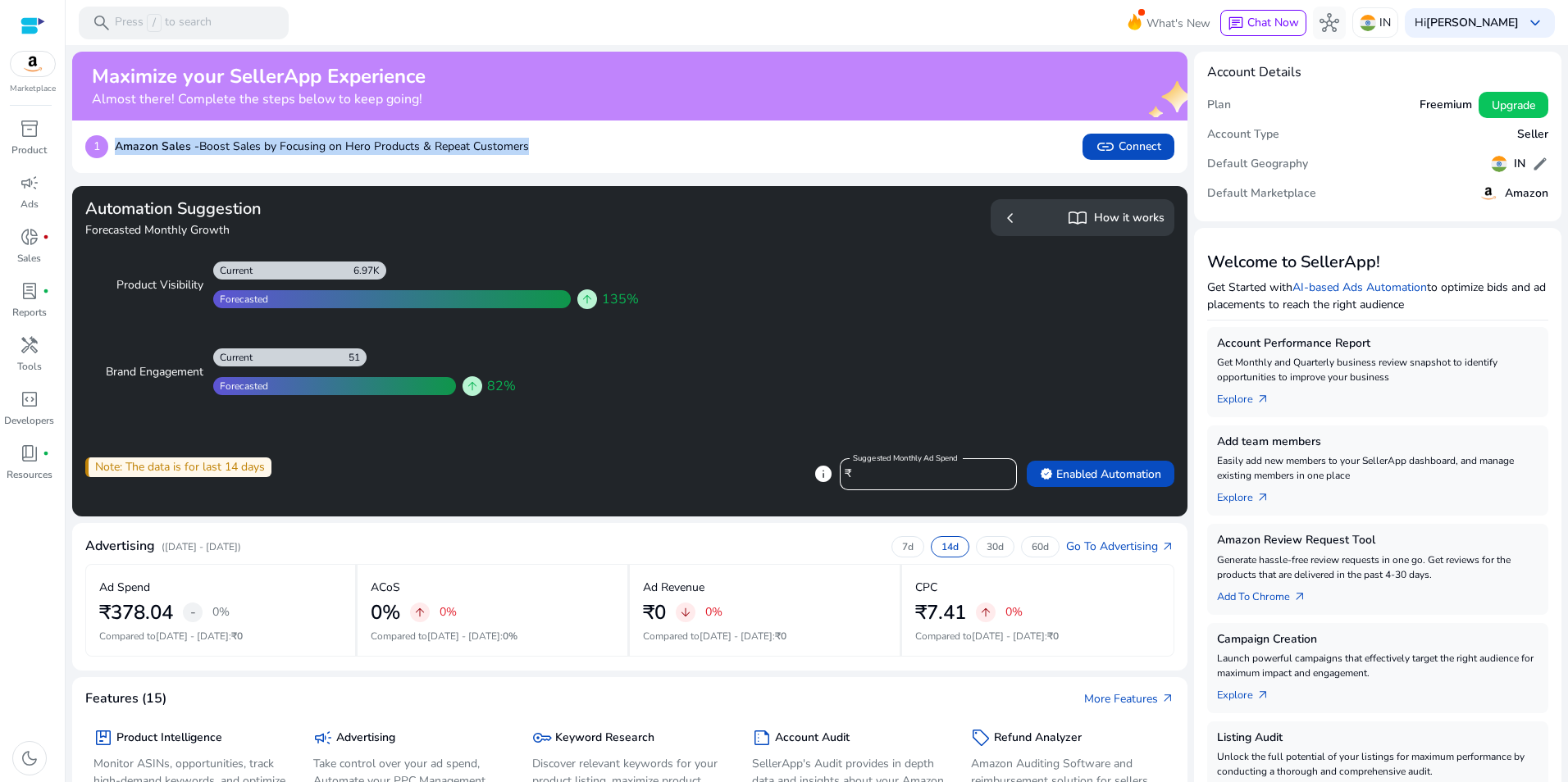
drag, startPoint x: 116, startPoint y: 148, endPoint x: 532, endPoint y: 144, distance: 416.0
click at [532, 144] on div "1 Amazon Sales - Boost Sales by Focusing on Hero Products & Repeat Customers li…" at bounding box center [629, 146] width 1089 height 26
drag, startPoint x: 560, startPoint y: 142, endPoint x: 199, endPoint y: 134, distance: 361.1
click at [199, 134] on div "1 Amazon Sales - Boost Sales by Focusing on Hero Products & Repeat Customers li…" at bounding box center [629, 146] width 1089 height 26
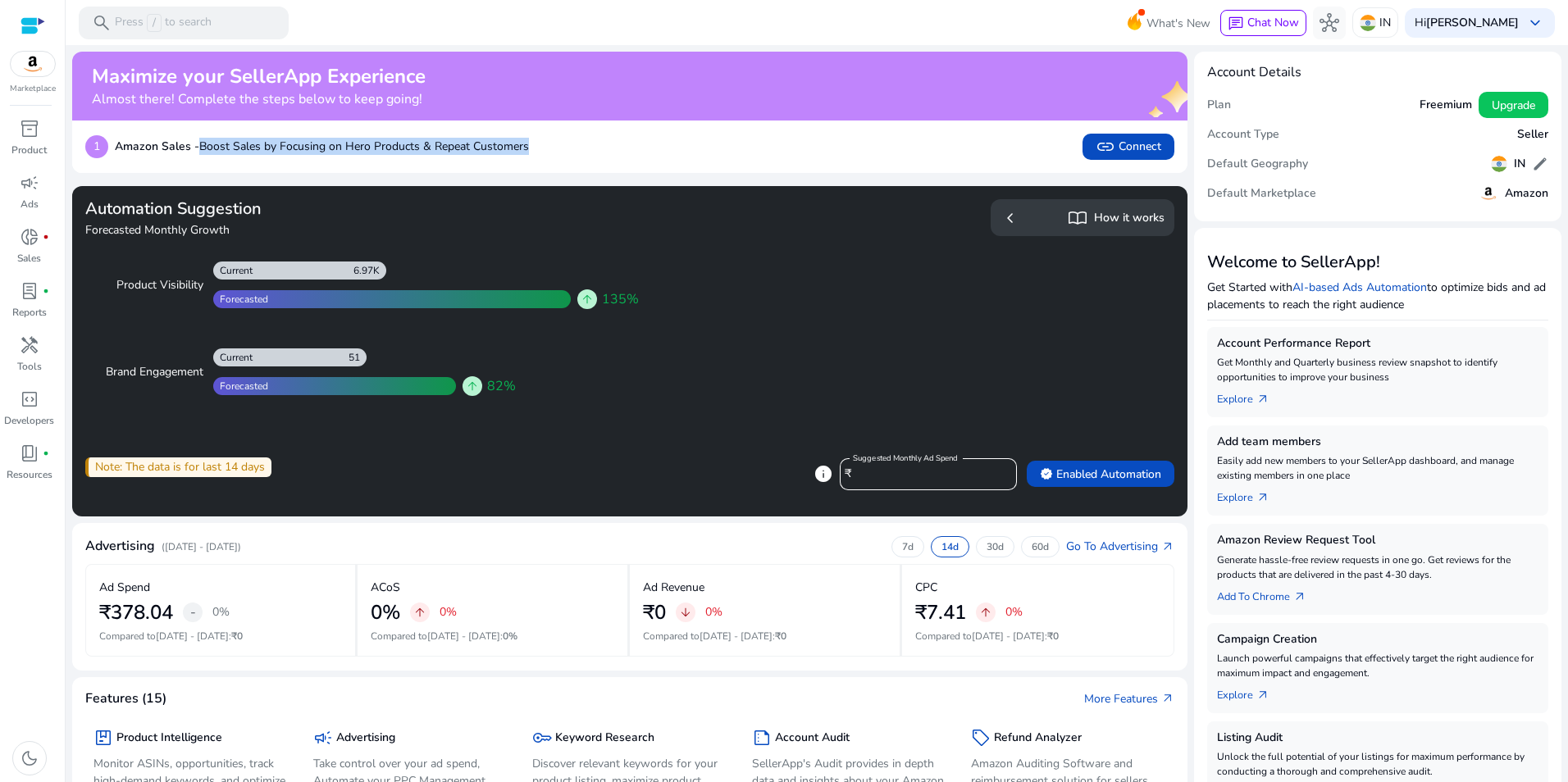
drag, startPoint x: 199, startPoint y: 134, endPoint x: 326, endPoint y: 173, distance: 132.9
drag, startPoint x: 92, startPoint y: 71, endPoint x: 447, endPoint y: 109, distance: 357.0
click at [447, 109] on div "Maximize your SellerApp Experience Almost there! Complete the steps below to ke…" at bounding box center [630, 85] width 1116 height 69
drag, startPoint x: 447, startPoint y: 109, endPoint x: 425, endPoint y: 101, distance: 23.4
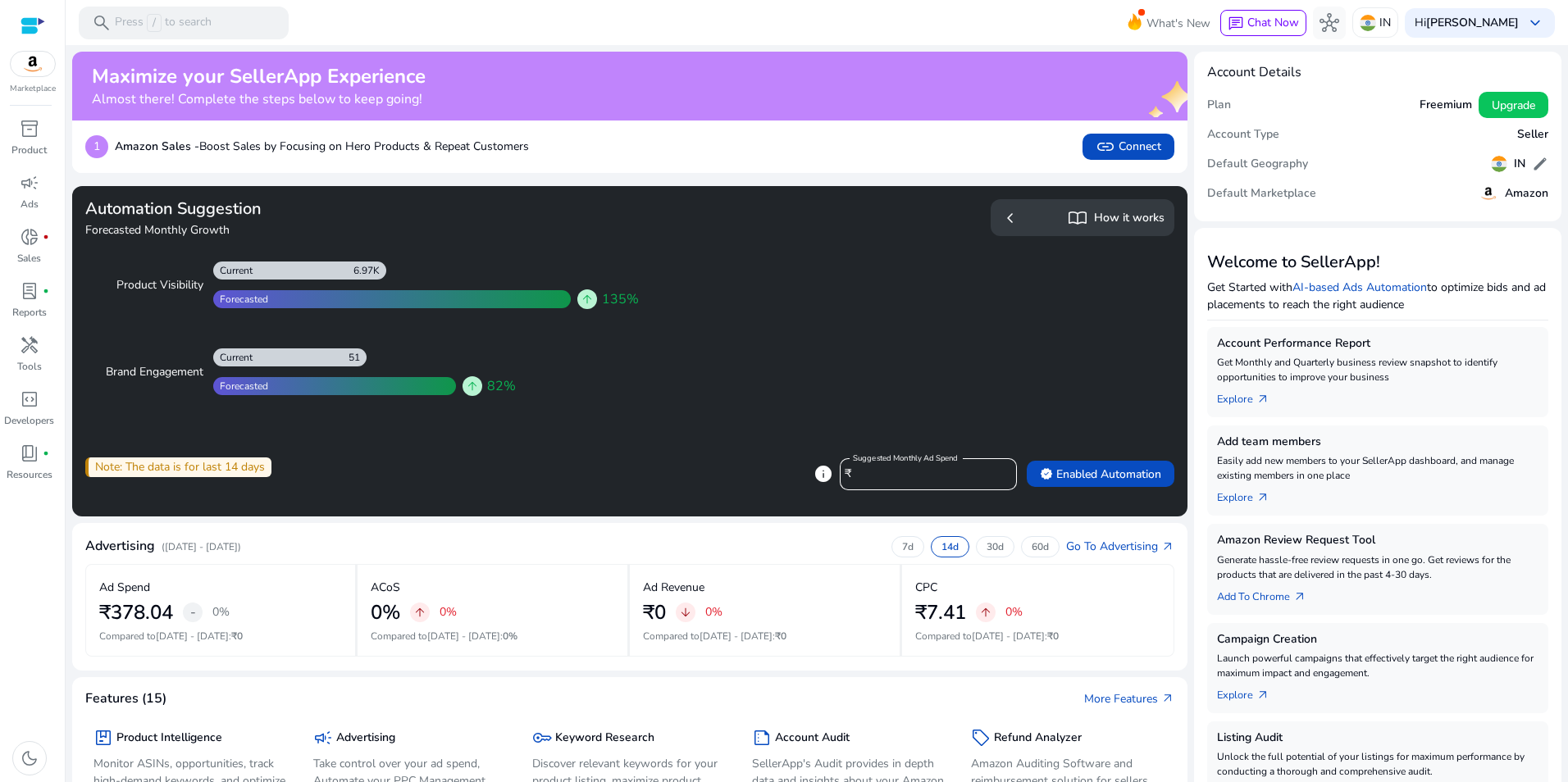
click at [425, 101] on h4 "Almost there! Complete the steps below to keep going!" at bounding box center [258, 100] width 334 height 15
